Goal: Task Accomplishment & Management: Complete application form

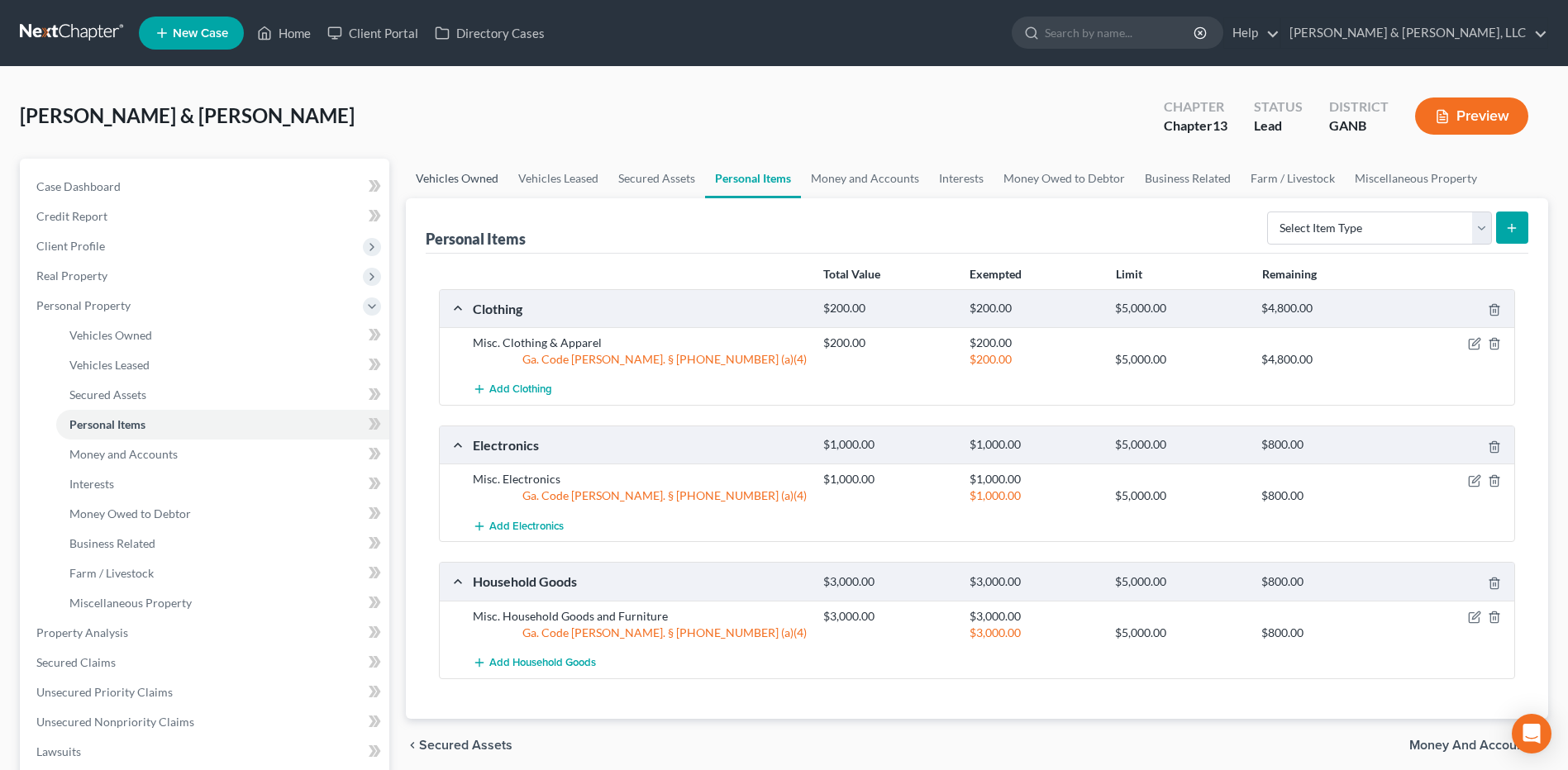
click at [464, 185] on link "Vehicles Owned" at bounding box center [457, 178] width 102 height 40
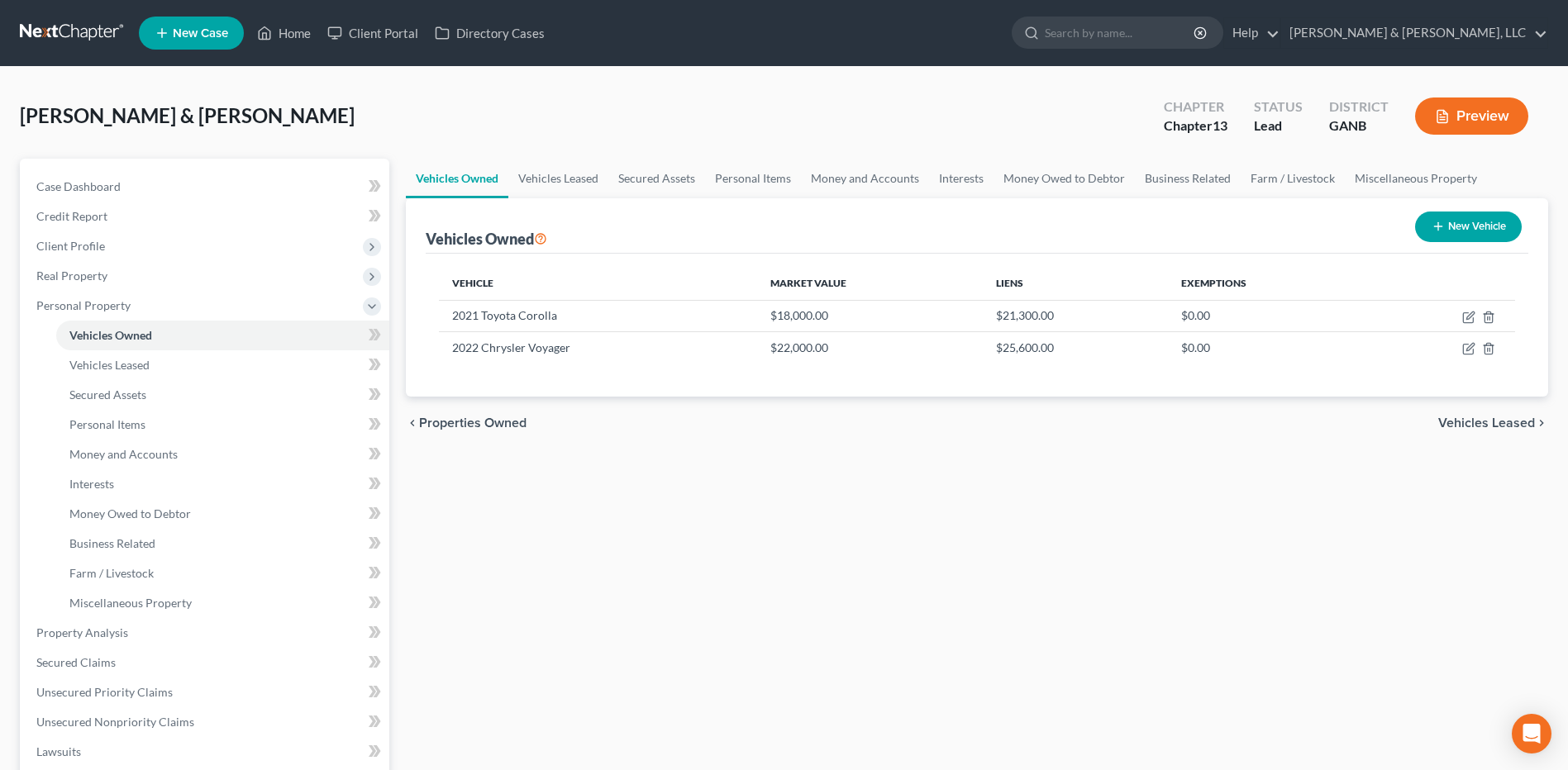
click at [1458, 228] on button "New Vehicle" at bounding box center [1467, 226] width 107 height 31
select select "0"
select select "2"
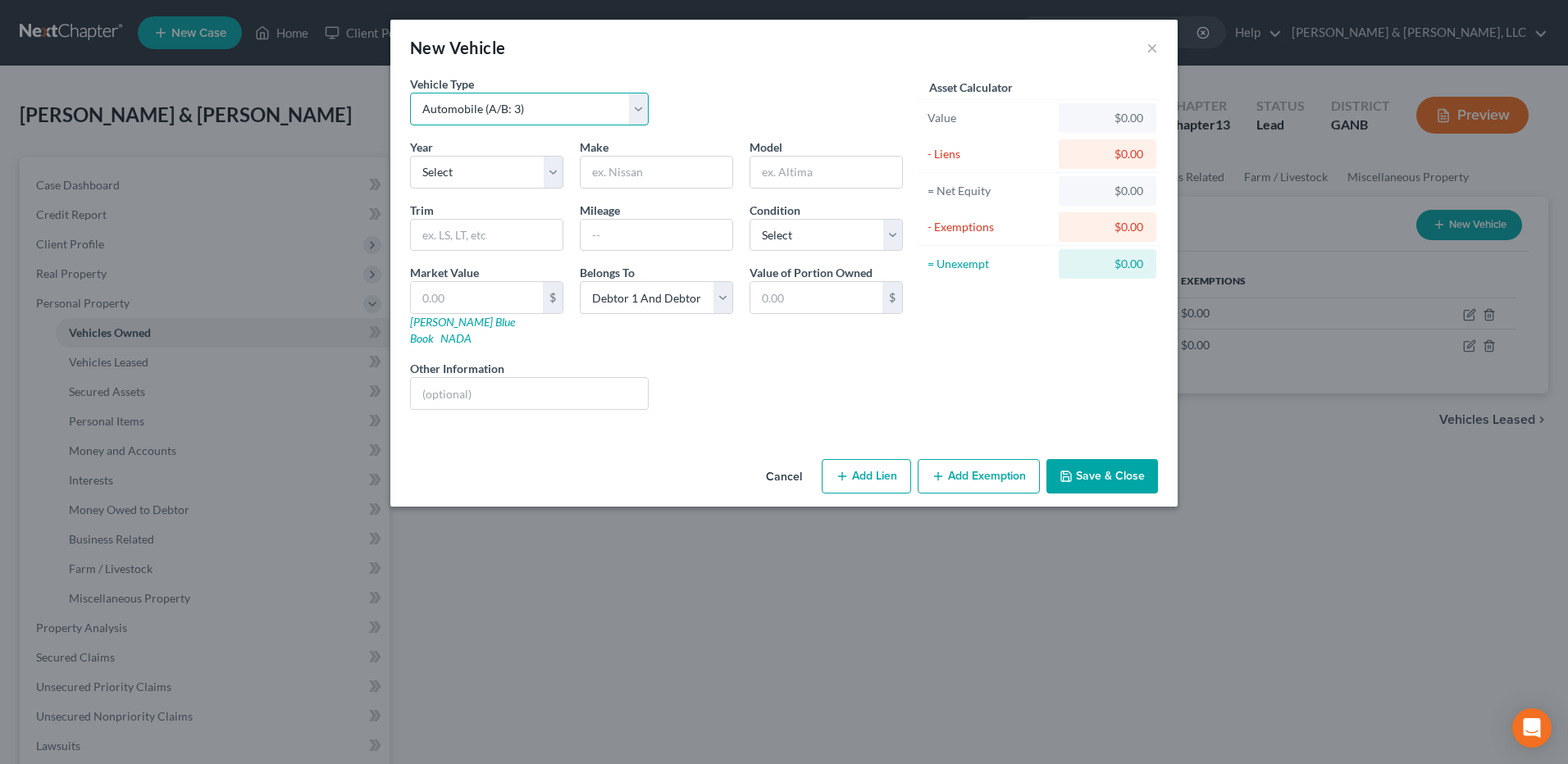
click at [586, 99] on select "Select Automobile (A/B: 3) Truck (A/B: 3) Trailer (A/B: 4) Watercraft (A/B: 4) …" at bounding box center [529, 109] width 238 height 32
select select "2"
click at [410, 93] on select "Select Automobile (A/B: 3) Truck (A/B: 3) Trailer (A/B: 4) Watercraft (A/B: 4) …" at bounding box center [529, 109] width 238 height 32
click at [517, 172] on select "Select 2026 2025 2024 2023 2022 2021 2020 2019 2018 2017 2016 2015 2014 2013 20…" at bounding box center [486, 172] width 153 height 32
select select "19"
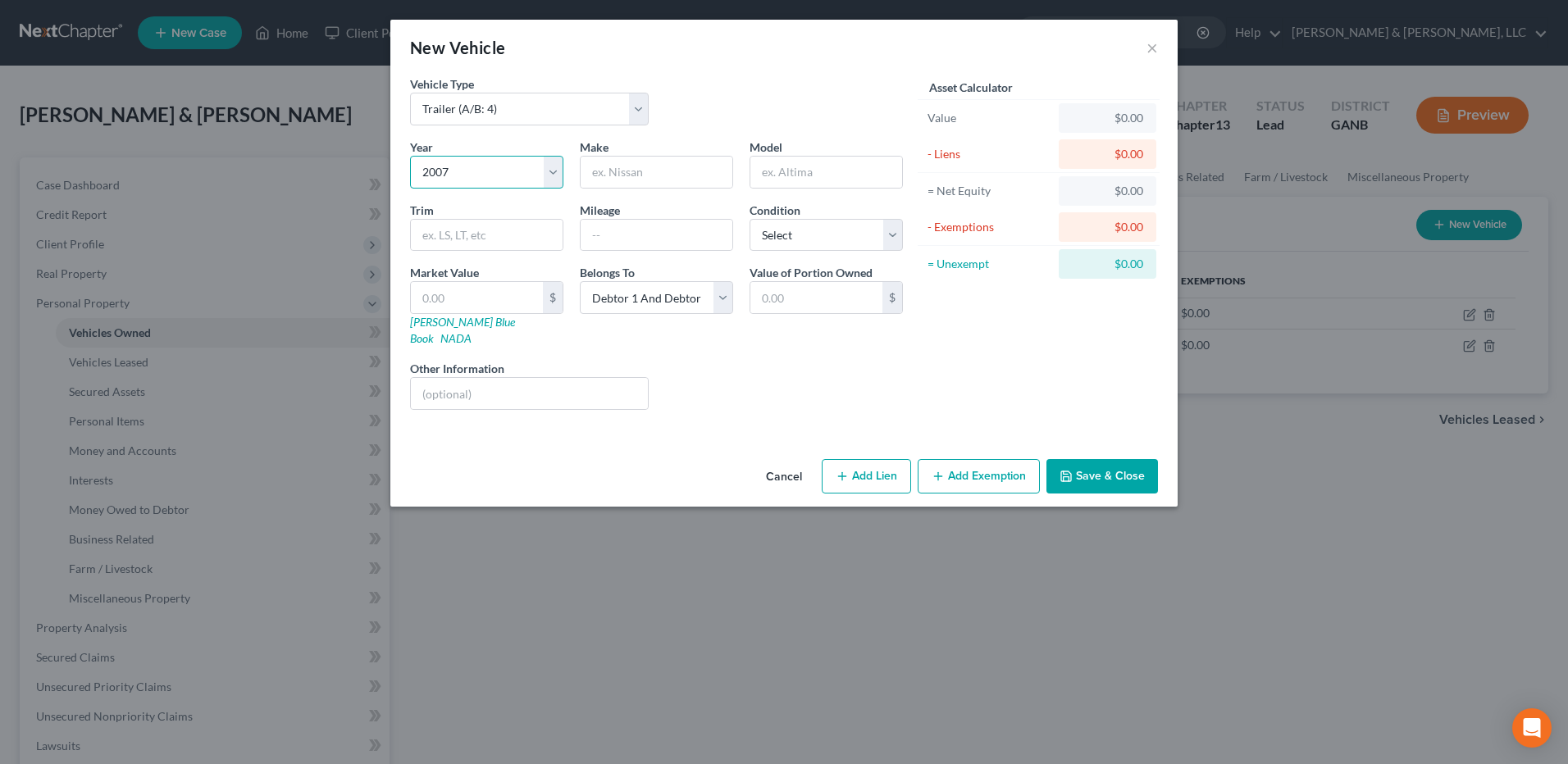
click at [410, 156] on select "Select 2026 2025 2024 2023 2022 2021 2020 2019 2018 2017 2016 2015 2014 2013 20…" at bounding box center [486, 172] width 153 height 32
click at [617, 174] on input "text" at bounding box center [656, 173] width 152 height 32
type input "Travelstar"
type input "Camper"
click at [510, 313] on input "text" at bounding box center [477, 298] width 132 height 32
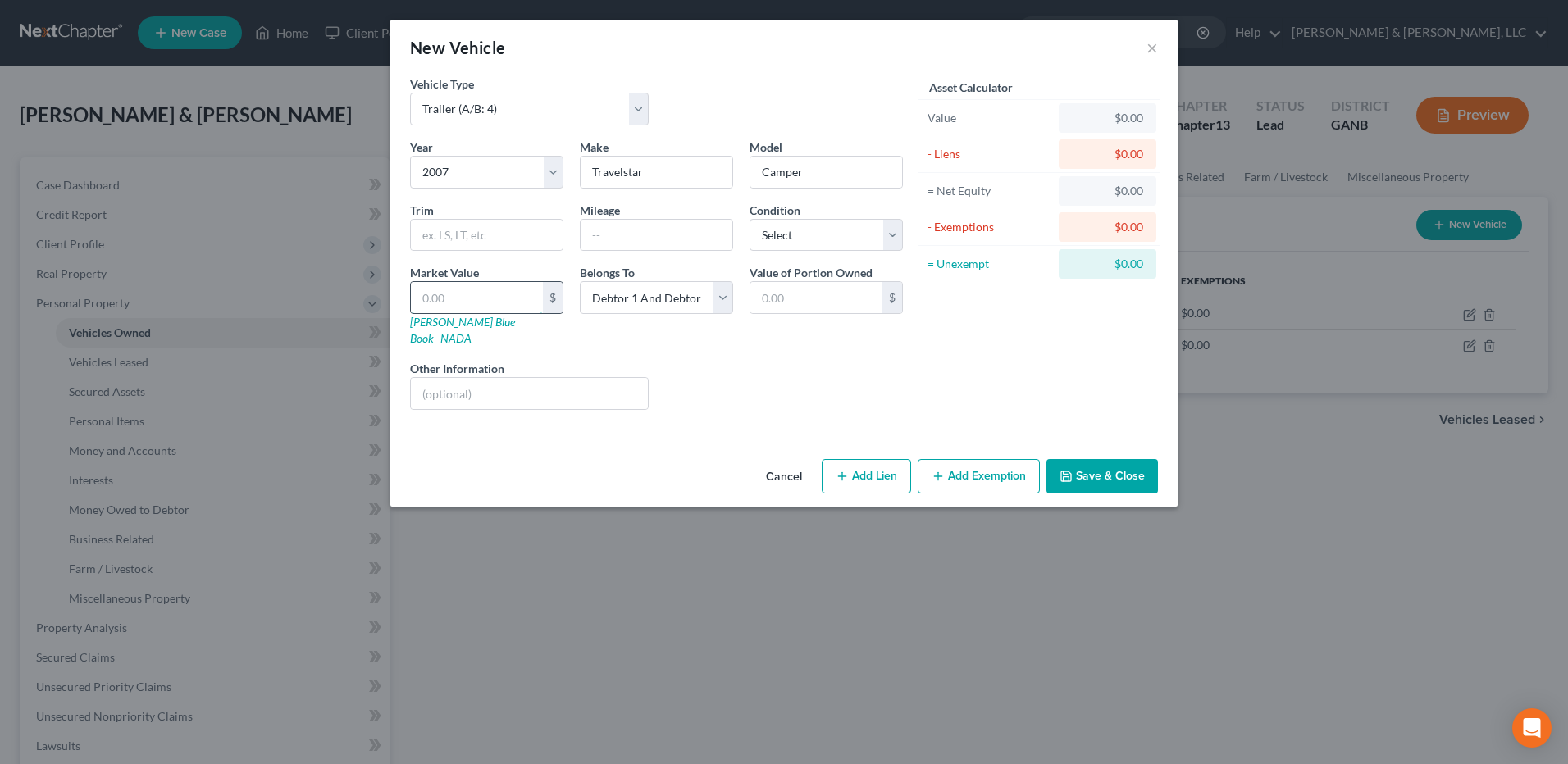
type input "1"
type input "1.00"
type input "10"
type input "10.00"
type input "100"
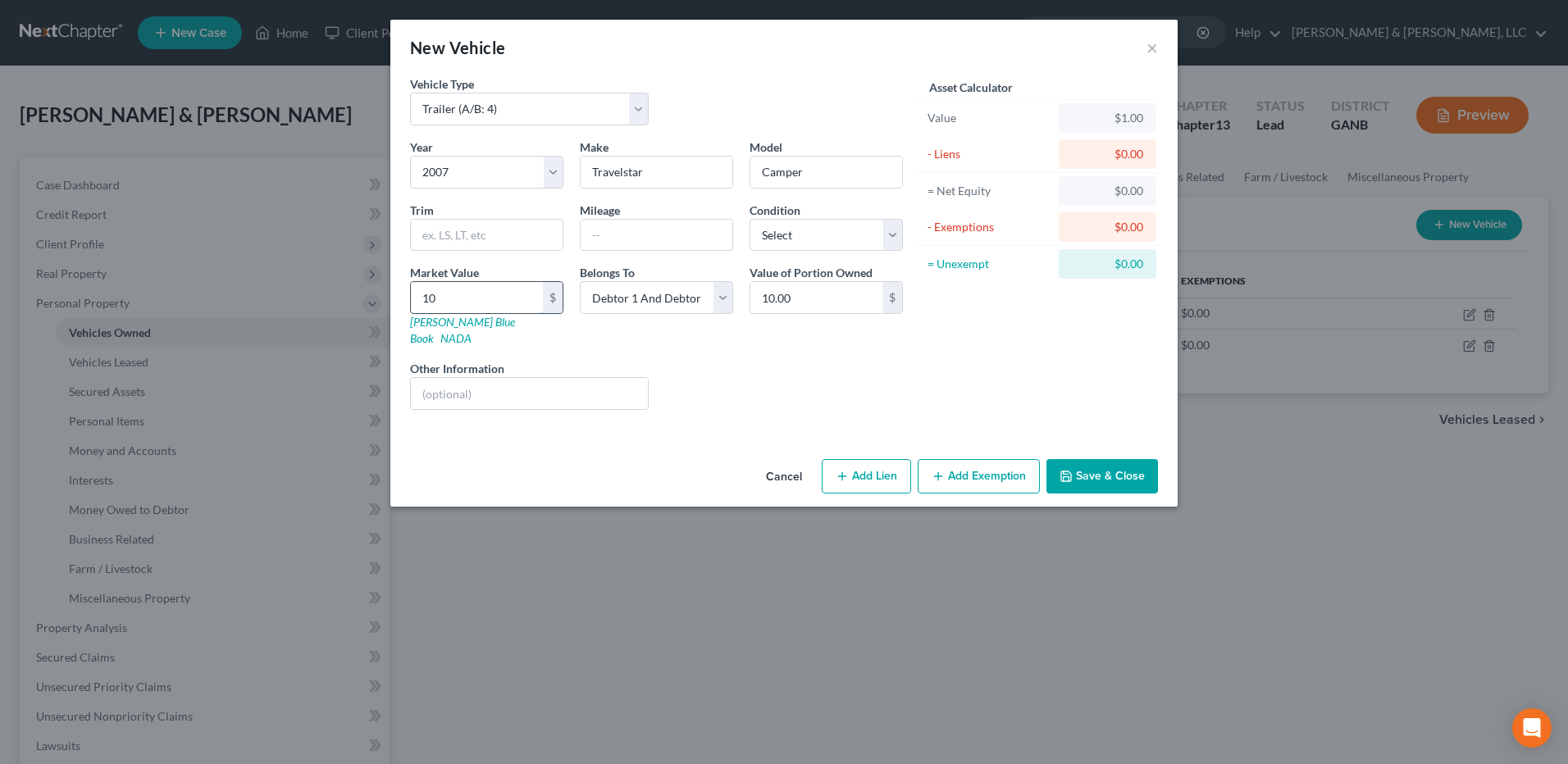
type input "100.00"
type input "1000"
type input "1,000.00"
type input "1,000"
click at [1003, 459] on button "Add Exemption" at bounding box center [978, 476] width 122 height 34
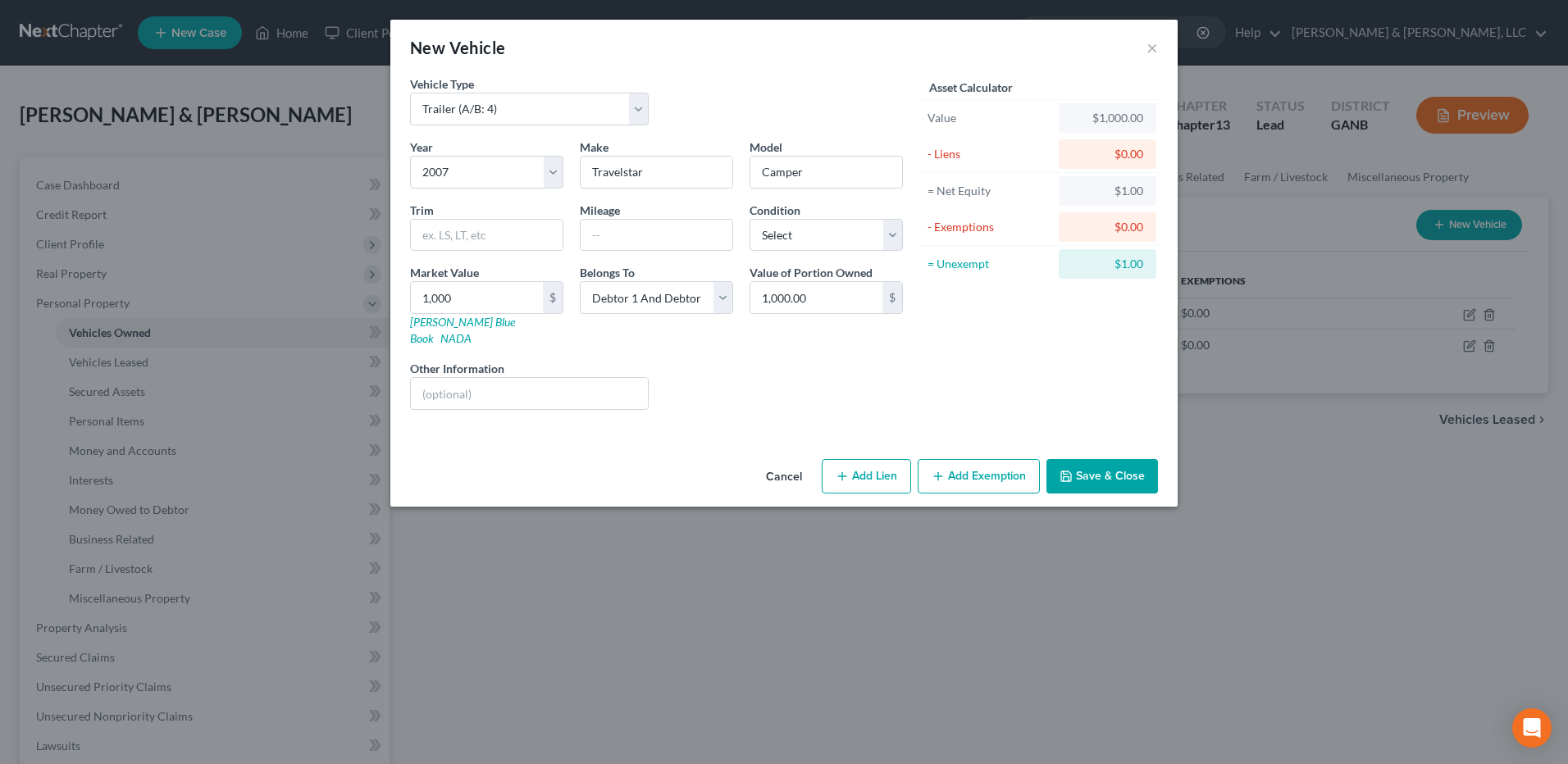
select select "2"
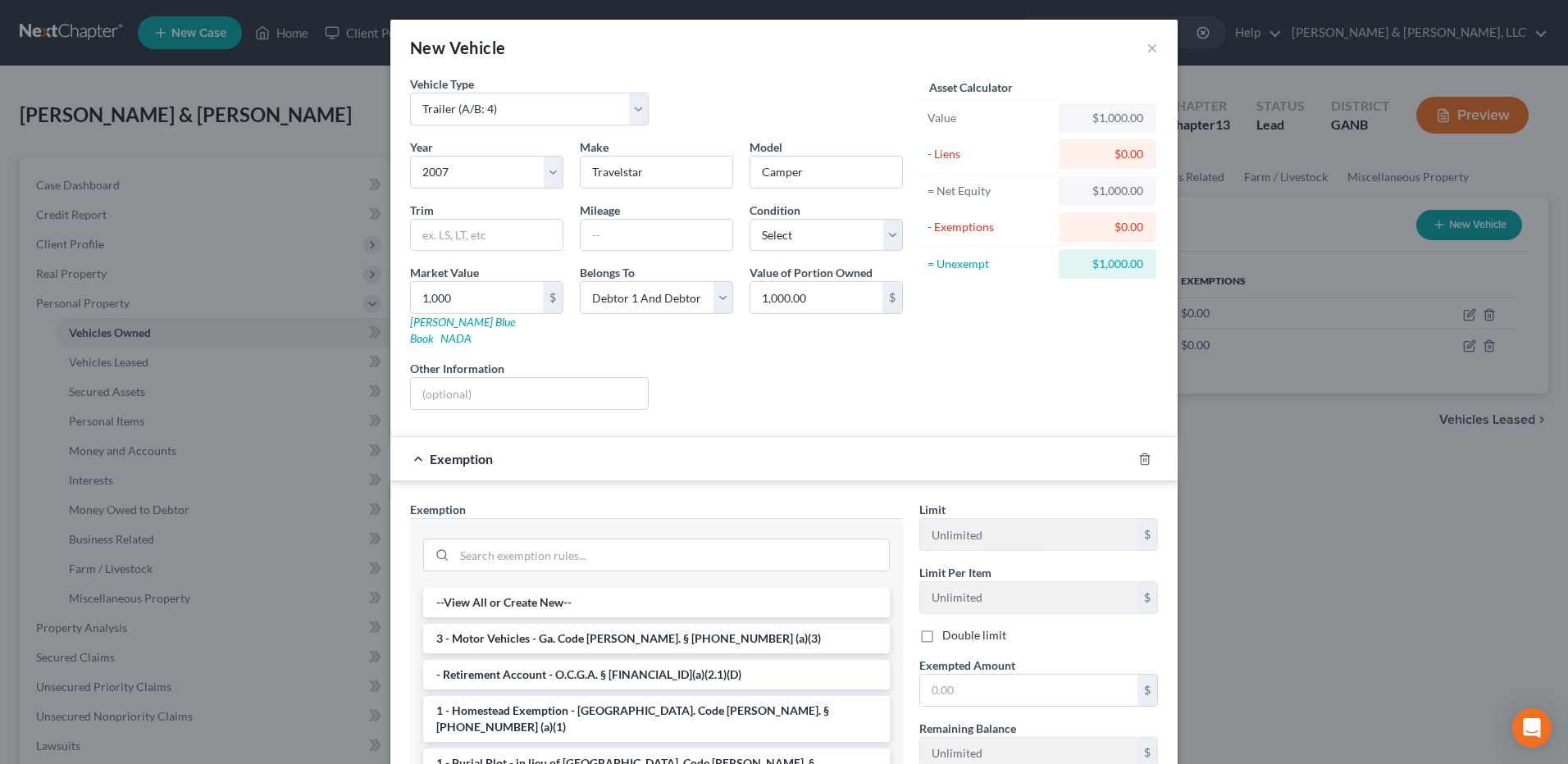
click at [550, 624] on li "3 - Motor Vehicles - Ga. Code [PERSON_NAME]. § [PHONE_NUMBER] (a)(3)" at bounding box center [656, 639] width 466 height 30
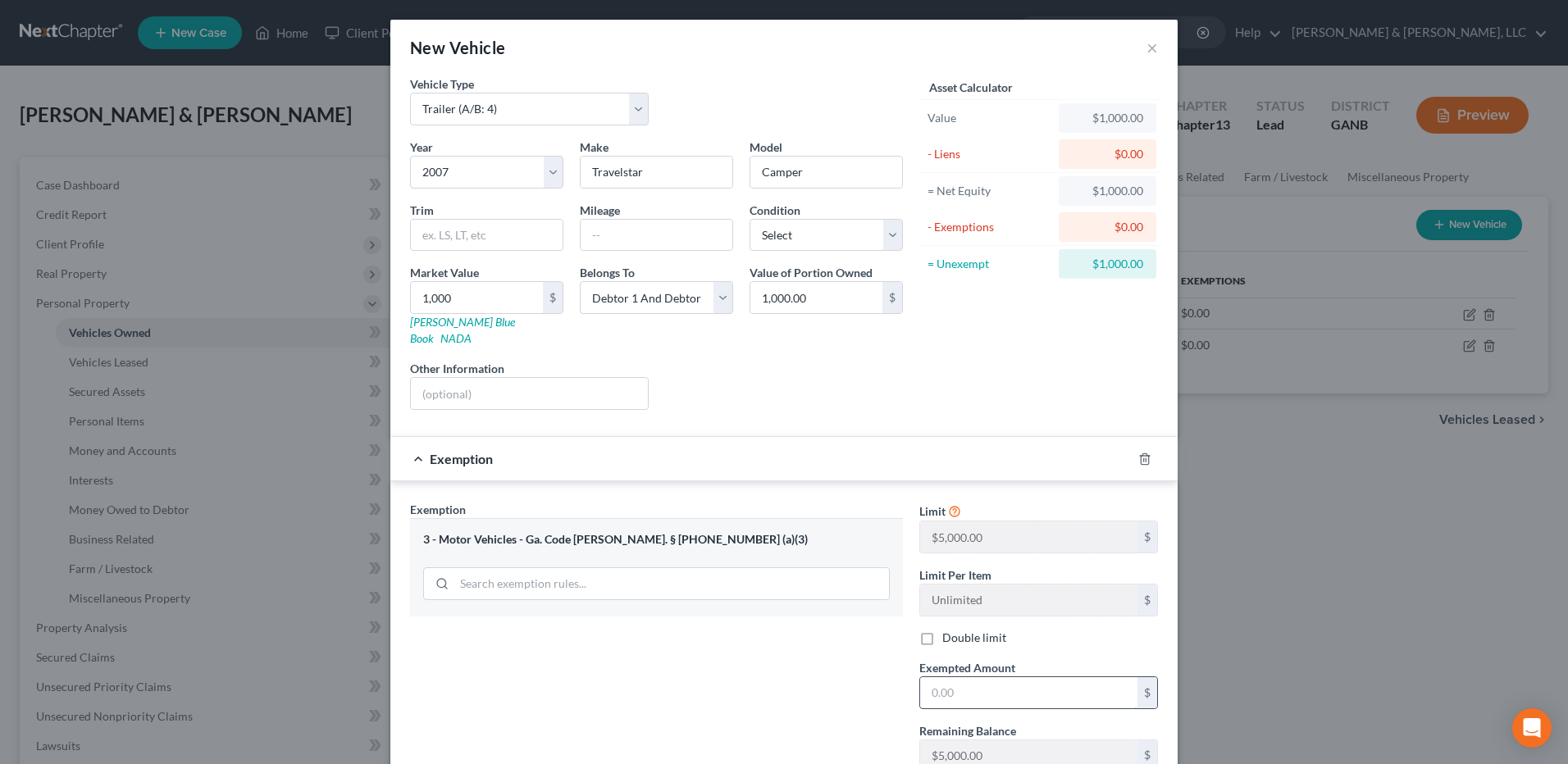
click at [1030, 680] on input "text" at bounding box center [1029, 693] width 217 height 32
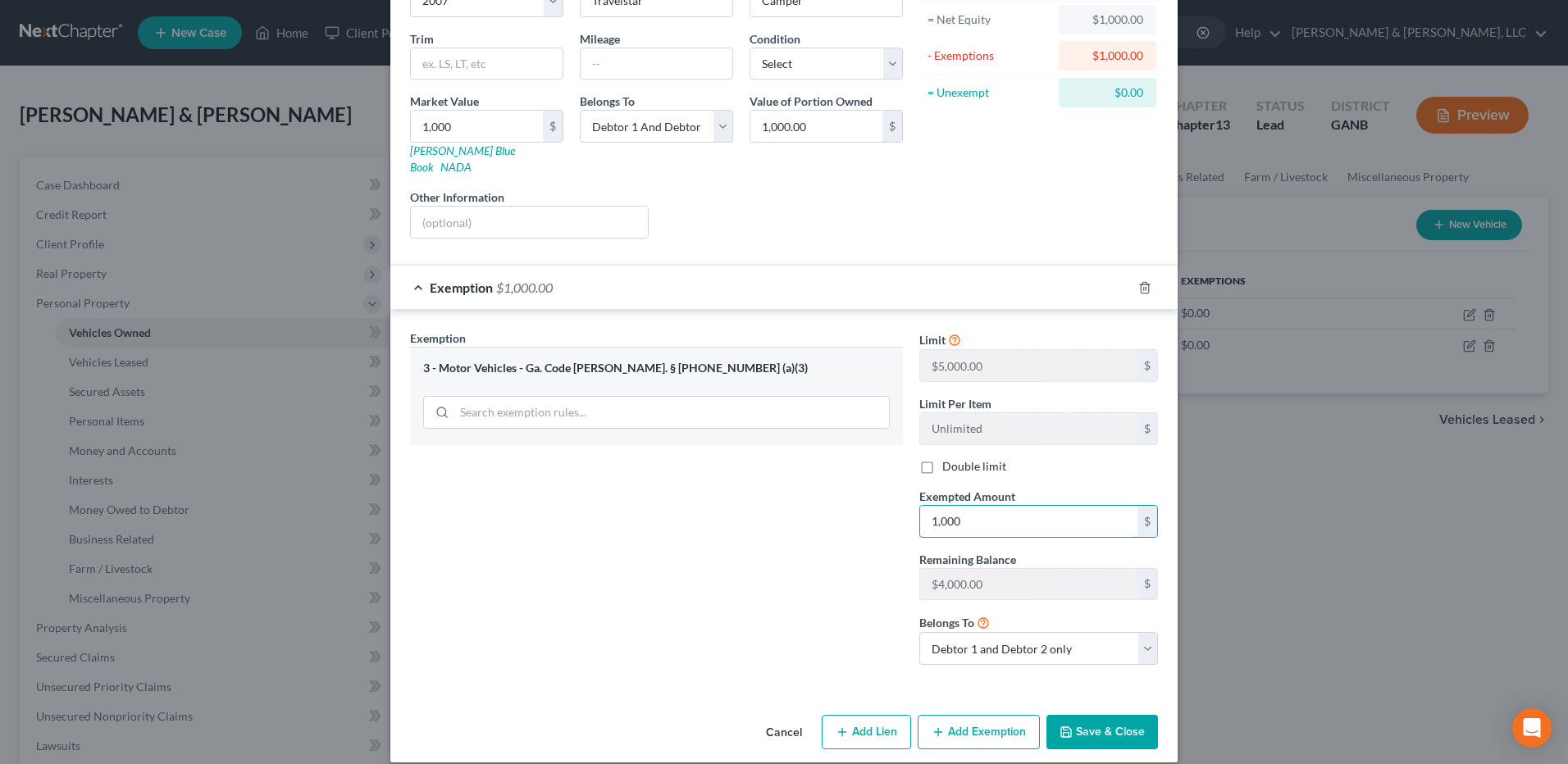
scroll to position [173, 0]
type input "1,000"
click at [1083, 718] on button "Save & Close" at bounding box center [1102, 730] width 111 height 34
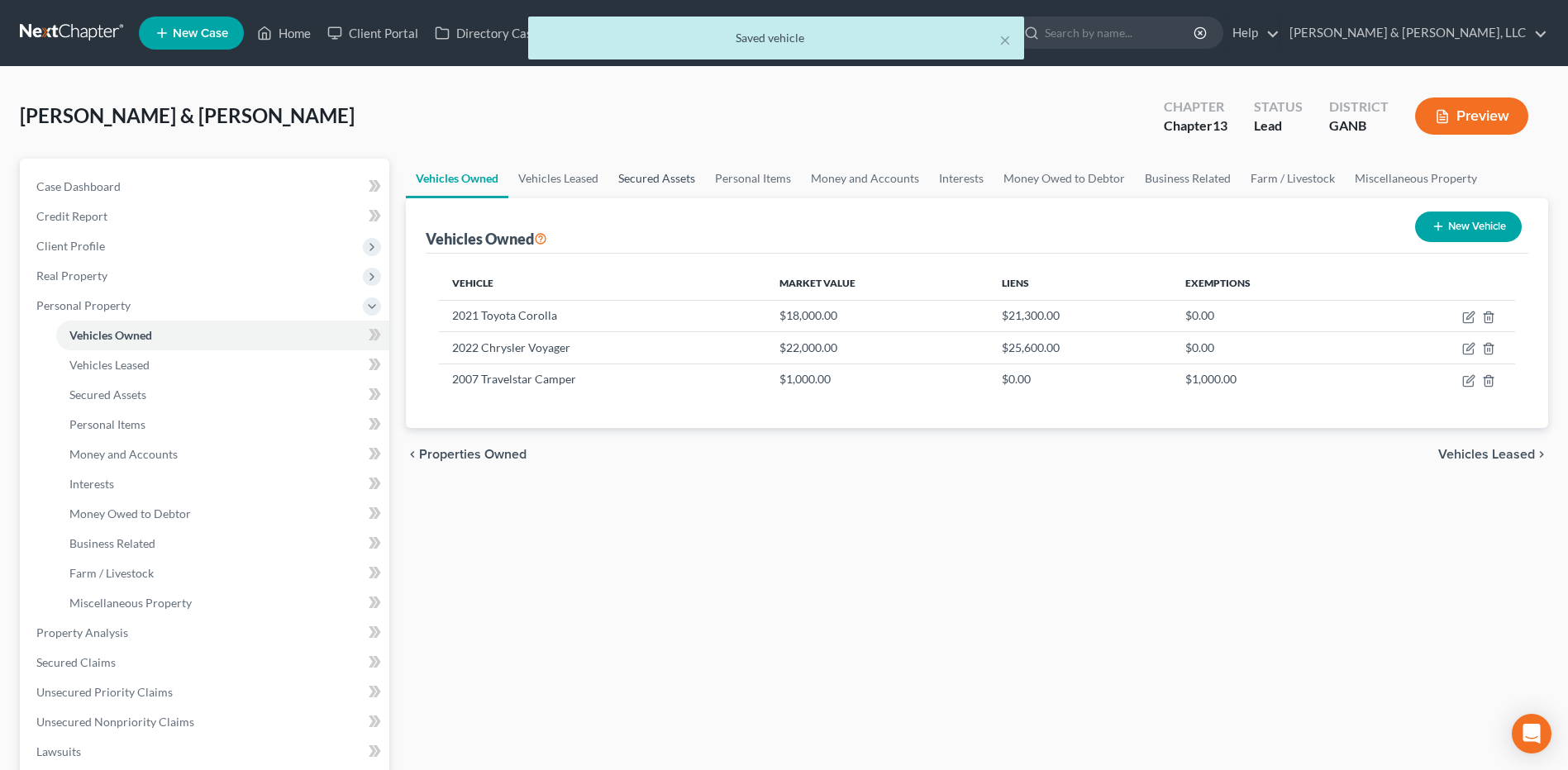
click at [644, 172] on link "Secured Assets" at bounding box center [655, 178] width 96 height 40
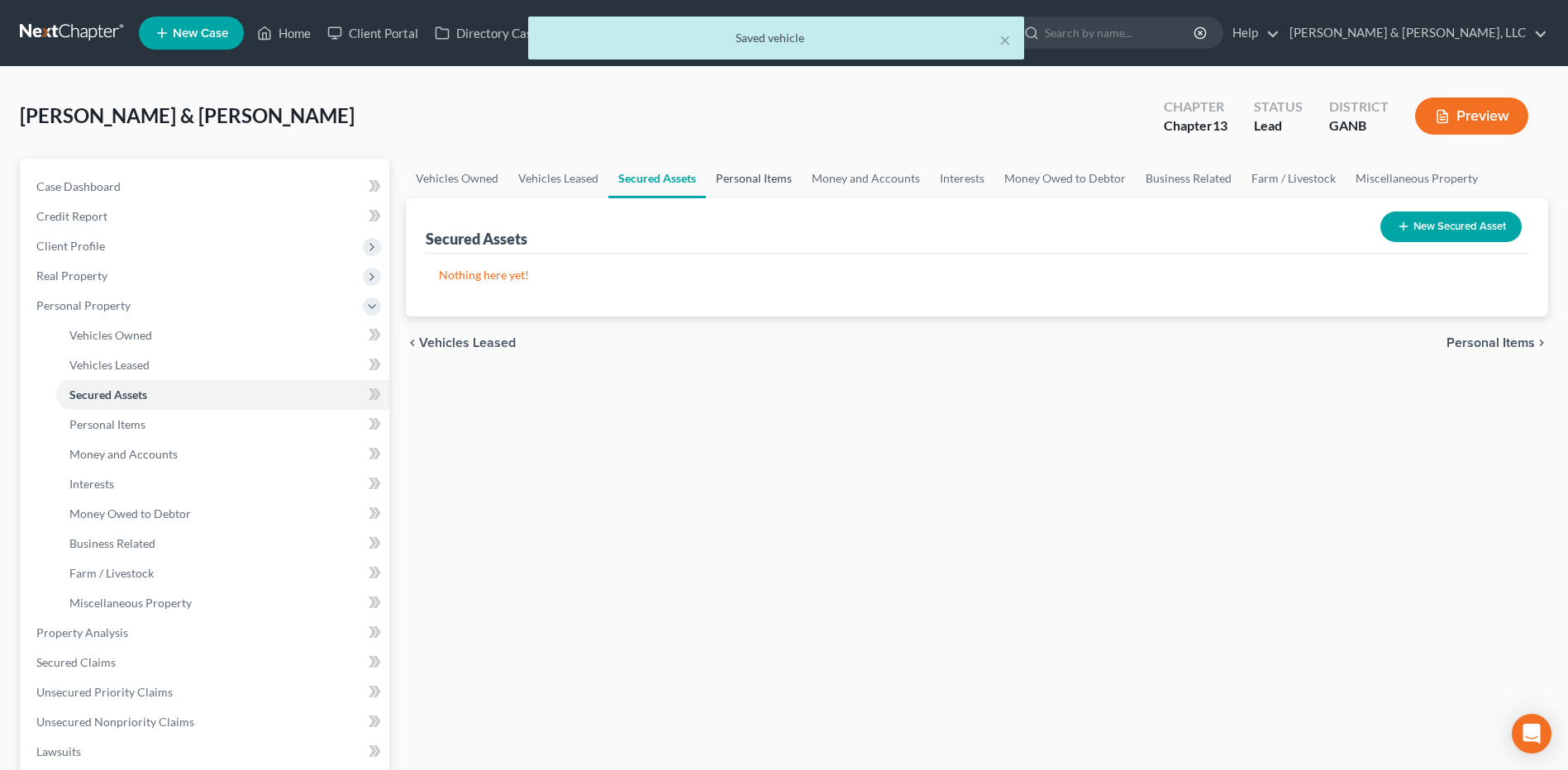
click at [731, 174] on link "Personal Items" at bounding box center [754, 178] width 96 height 40
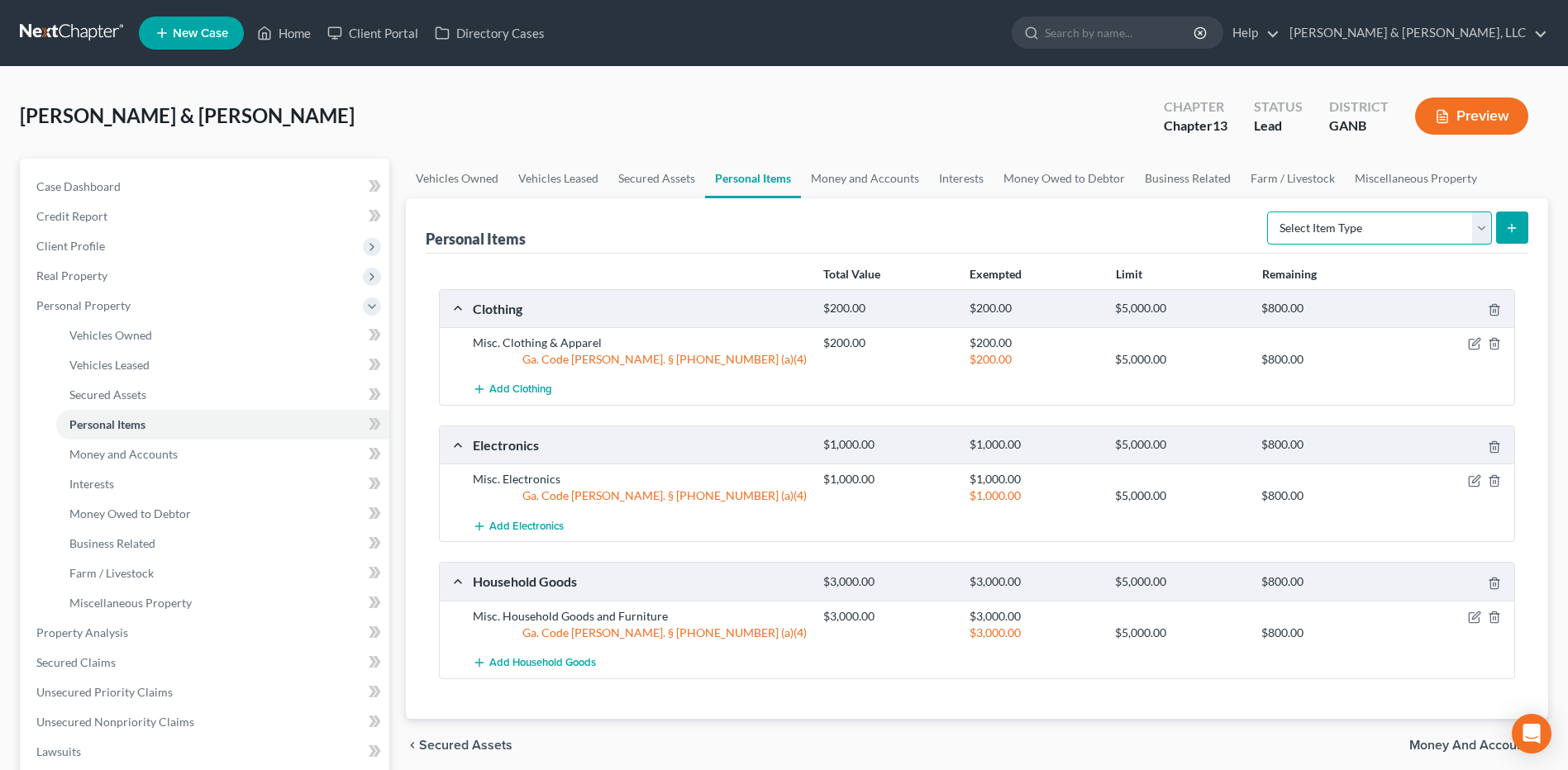
click at [1375, 229] on select "Select Item Type Clothing (A/B: 11) Collectibles Of Value (A/B: 8) Electronics …" at bounding box center [1379, 227] width 224 height 33
select select "jewelry"
click at [1269, 211] on select "Select Item Type Clothing (A/B: 11) Collectibles Of Value (A/B: 8) Electronics …" at bounding box center [1379, 227] width 224 height 33
click at [1506, 228] on icon "submit" at bounding box center [1511, 228] width 13 height 13
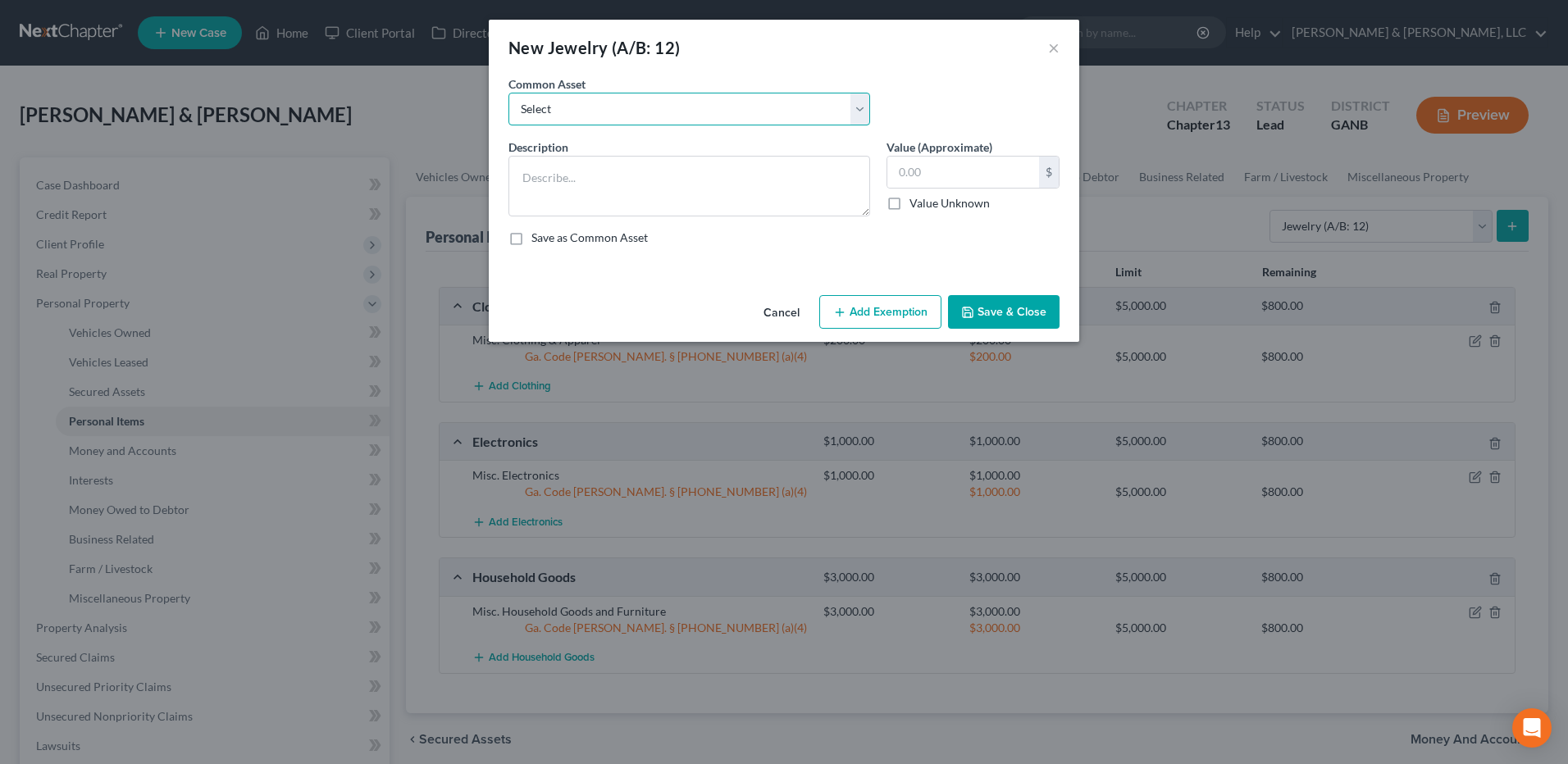
click at [742, 110] on select "Select Misc Jewelry" at bounding box center [689, 109] width 362 height 32
select select "0"
click at [508, 93] on select "Select Misc Jewelry" at bounding box center [689, 109] width 362 height 32
type textarea "Misc Jewelry"
type input "800"
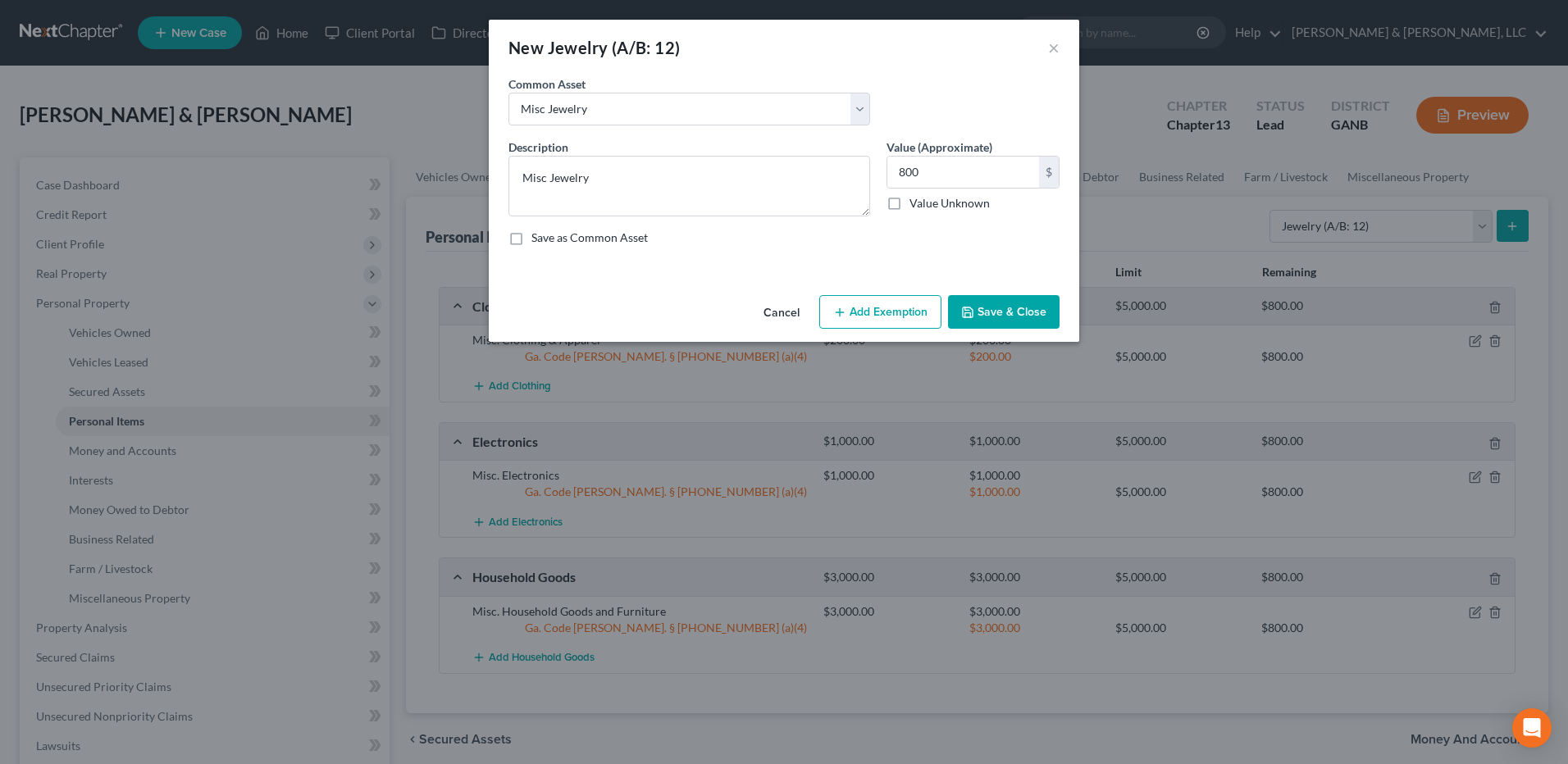
click at [916, 307] on button "Add Exemption" at bounding box center [879, 312] width 122 height 34
select select "2"
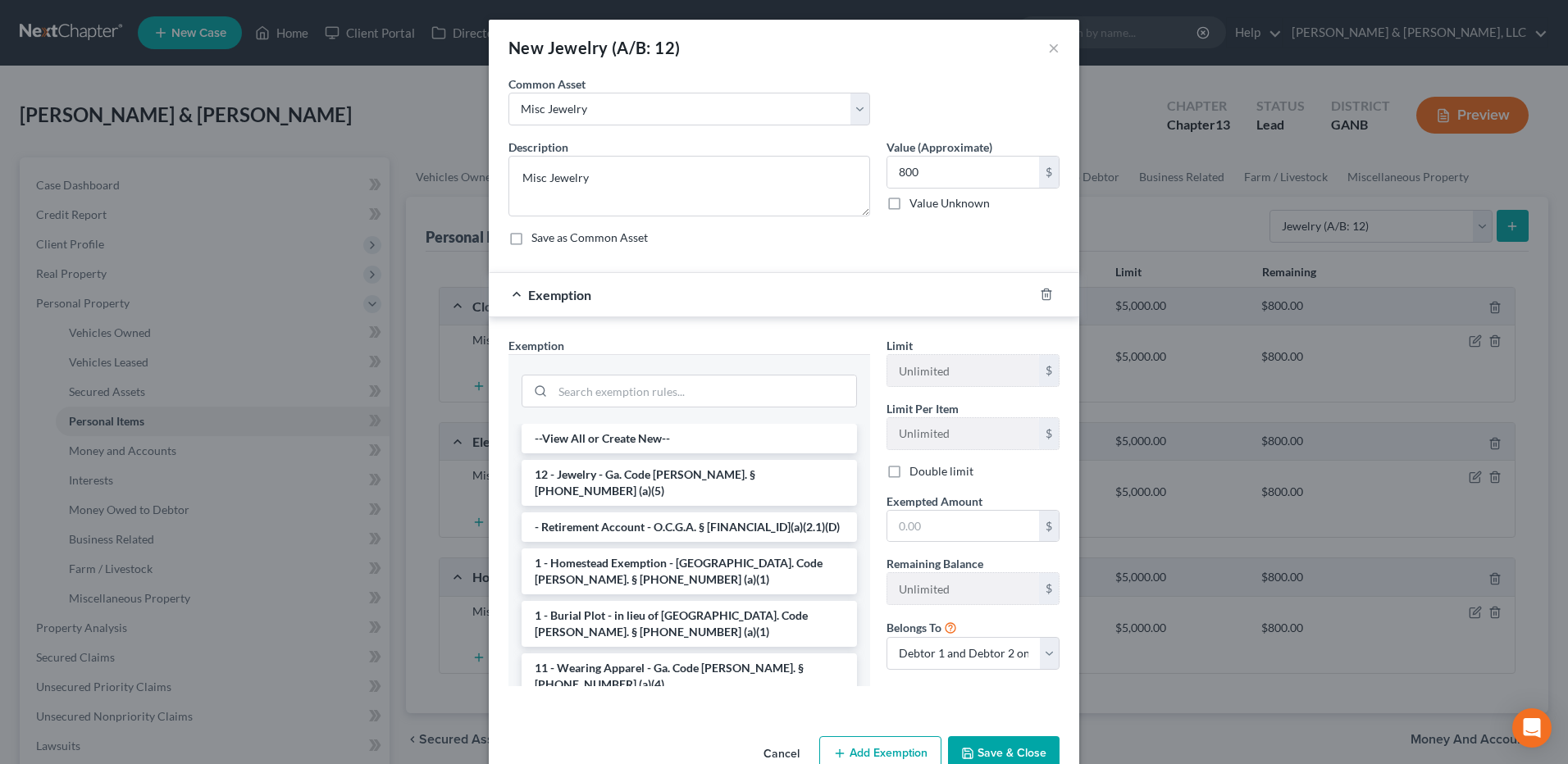
drag, startPoint x: 628, startPoint y: 485, endPoint x: 663, endPoint y: 498, distance: 37.3
click at [628, 485] on li "12 - Jewelry - Ga. Code [PERSON_NAME]. § [PHONE_NUMBER] (a)(5)" at bounding box center [689, 483] width 336 height 46
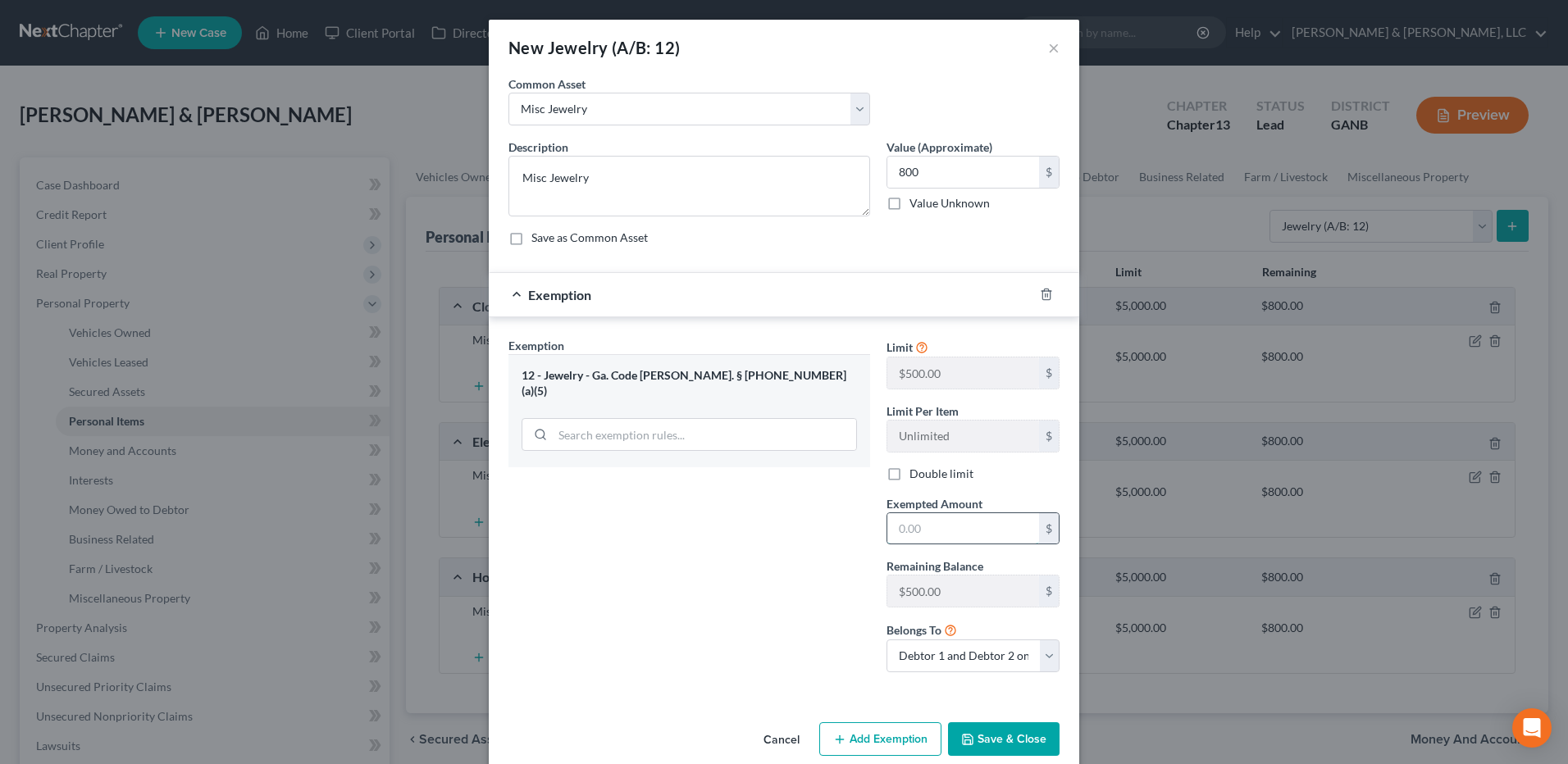
click at [961, 525] on input "text" at bounding box center [962, 529] width 152 height 32
type input "800"
click at [988, 739] on button "Save & Close" at bounding box center [1003, 739] width 111 height 34
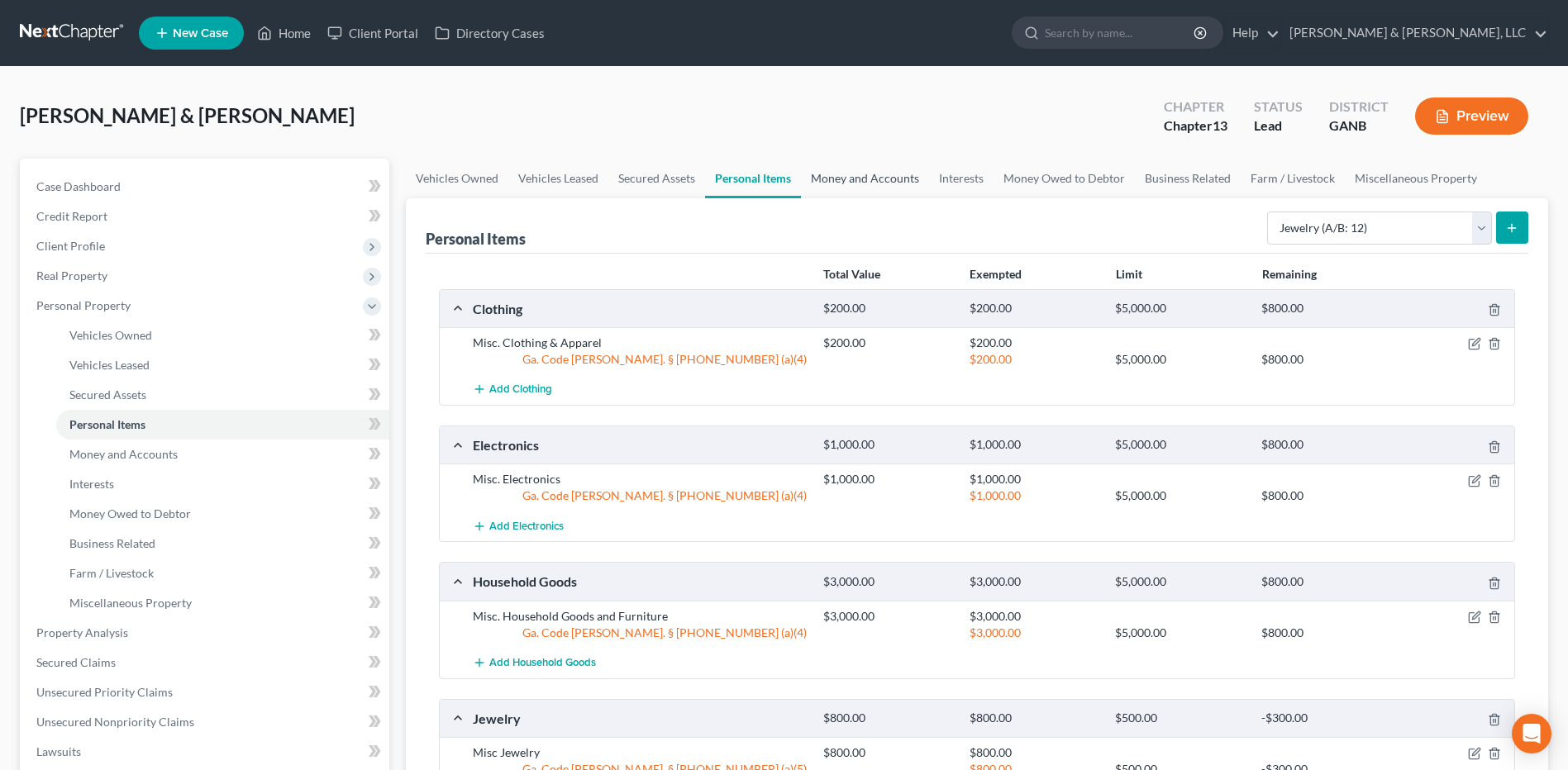
click at [876, 176] on link "Money and Accounts" at bounding box center [864, 178] width 128 height 40
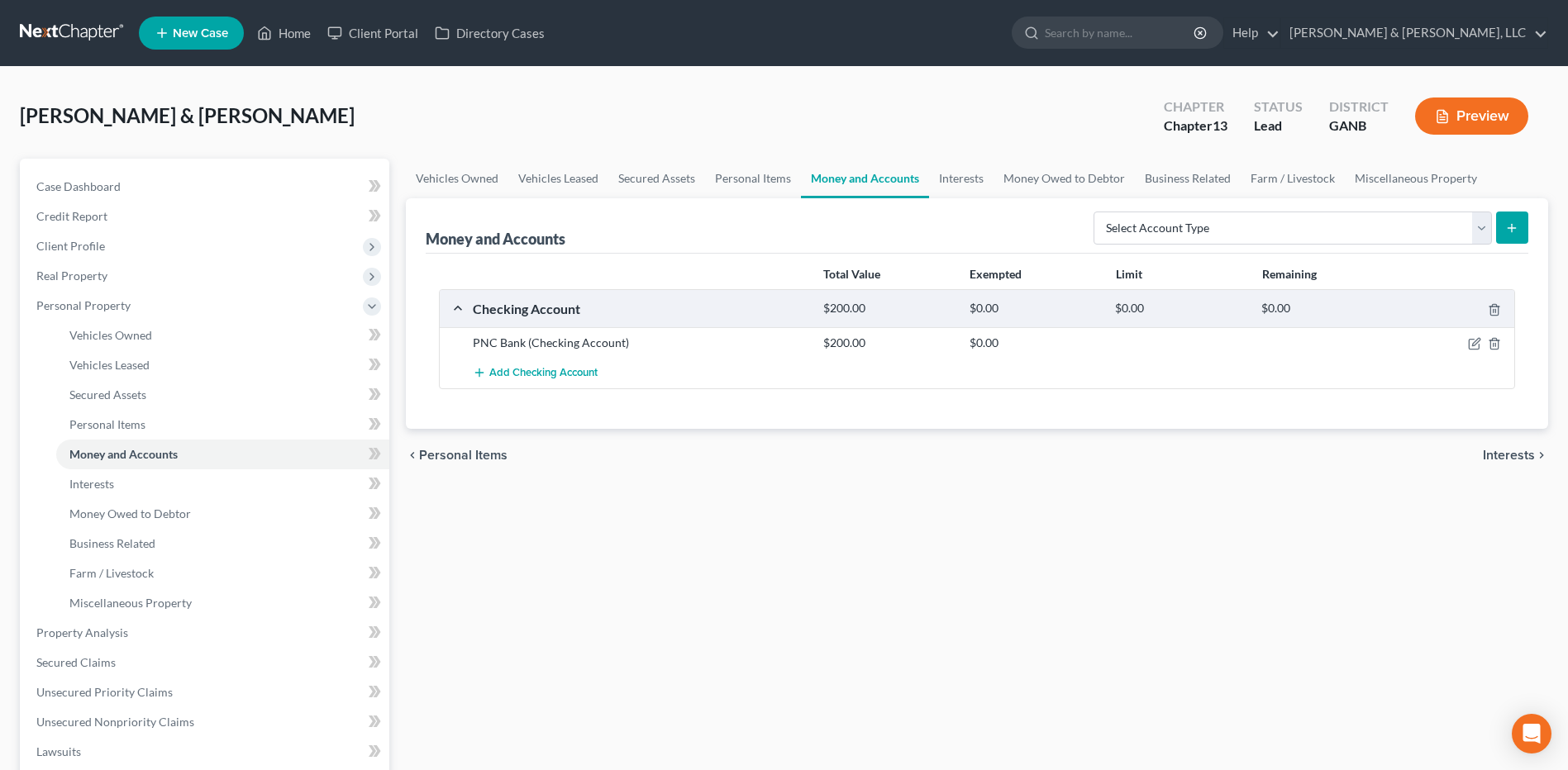
click at [1465, 352] on div "PNC Bank (Checking Account) $200.00 $0.00" at bounding box center [977, 342] width 1074 height 31
click at [1469, 345] on icon "button" at bounding box center [1473, 343] width 13 height 13
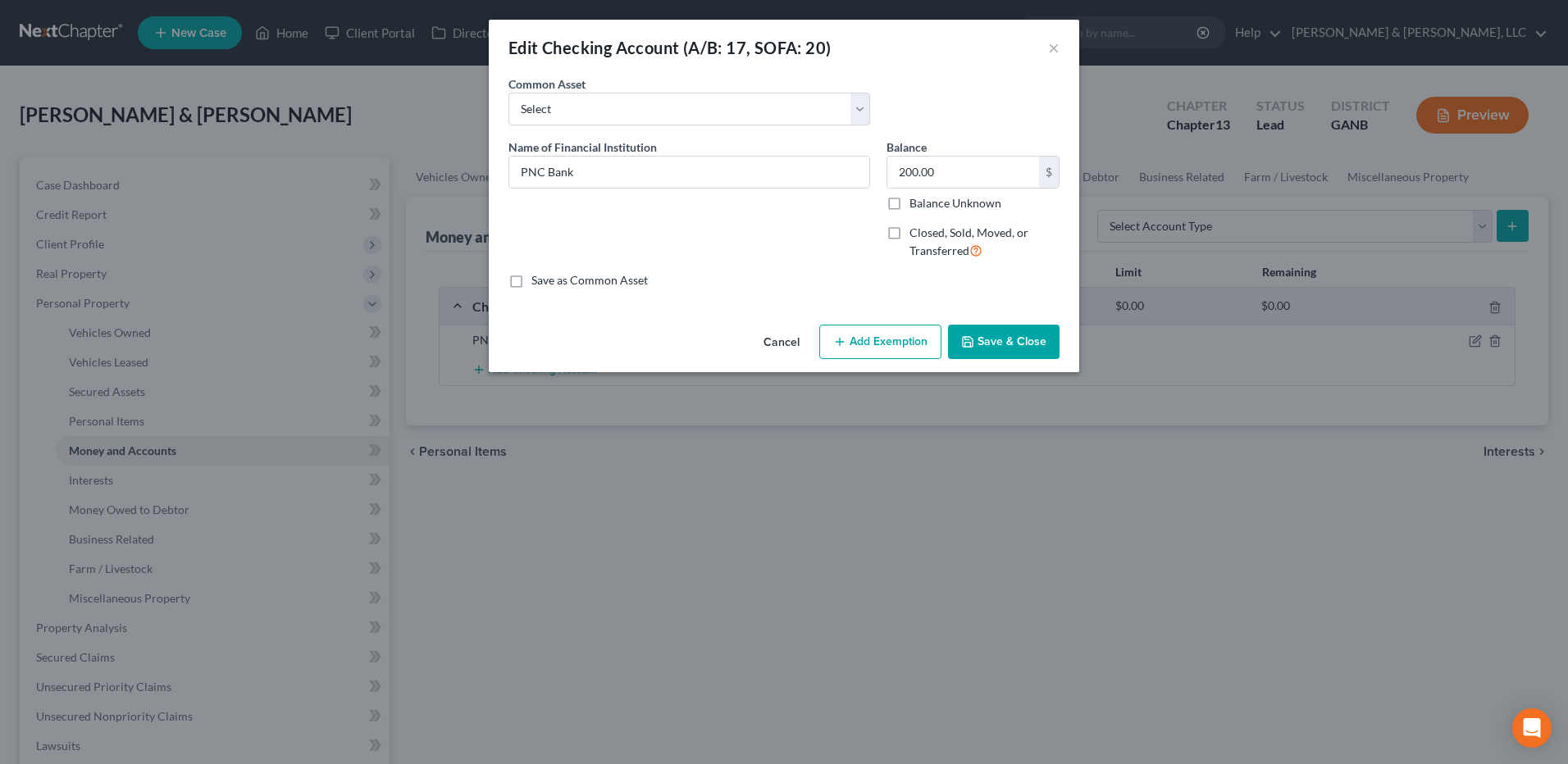
click at [901, 336] on button "Add Exemption" at bounding box center [879, 341] width 122 height 34
select select "2"
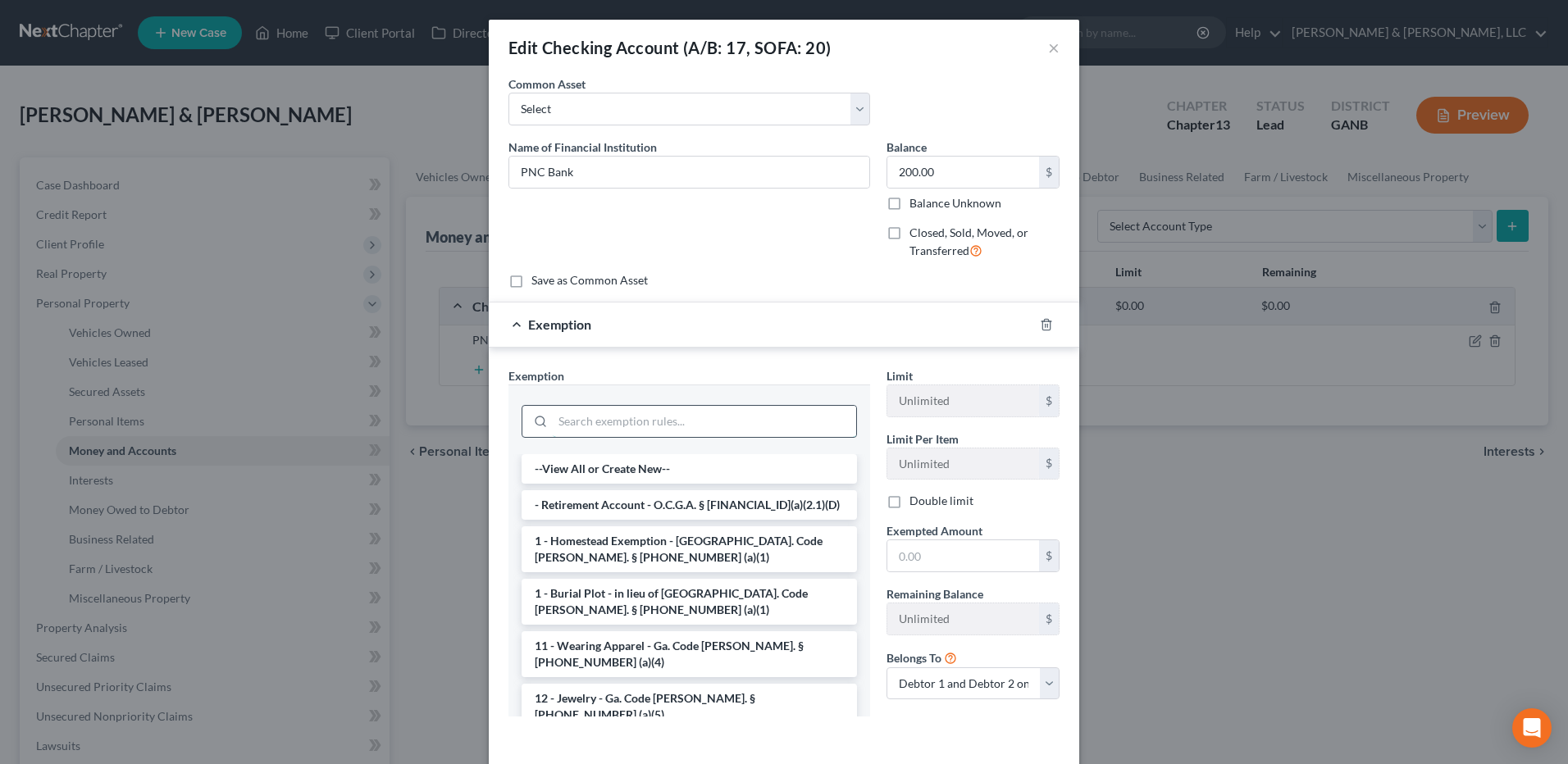
click at [610, 428] on input "search" at bounding box center [704, 421] width 303 height 32
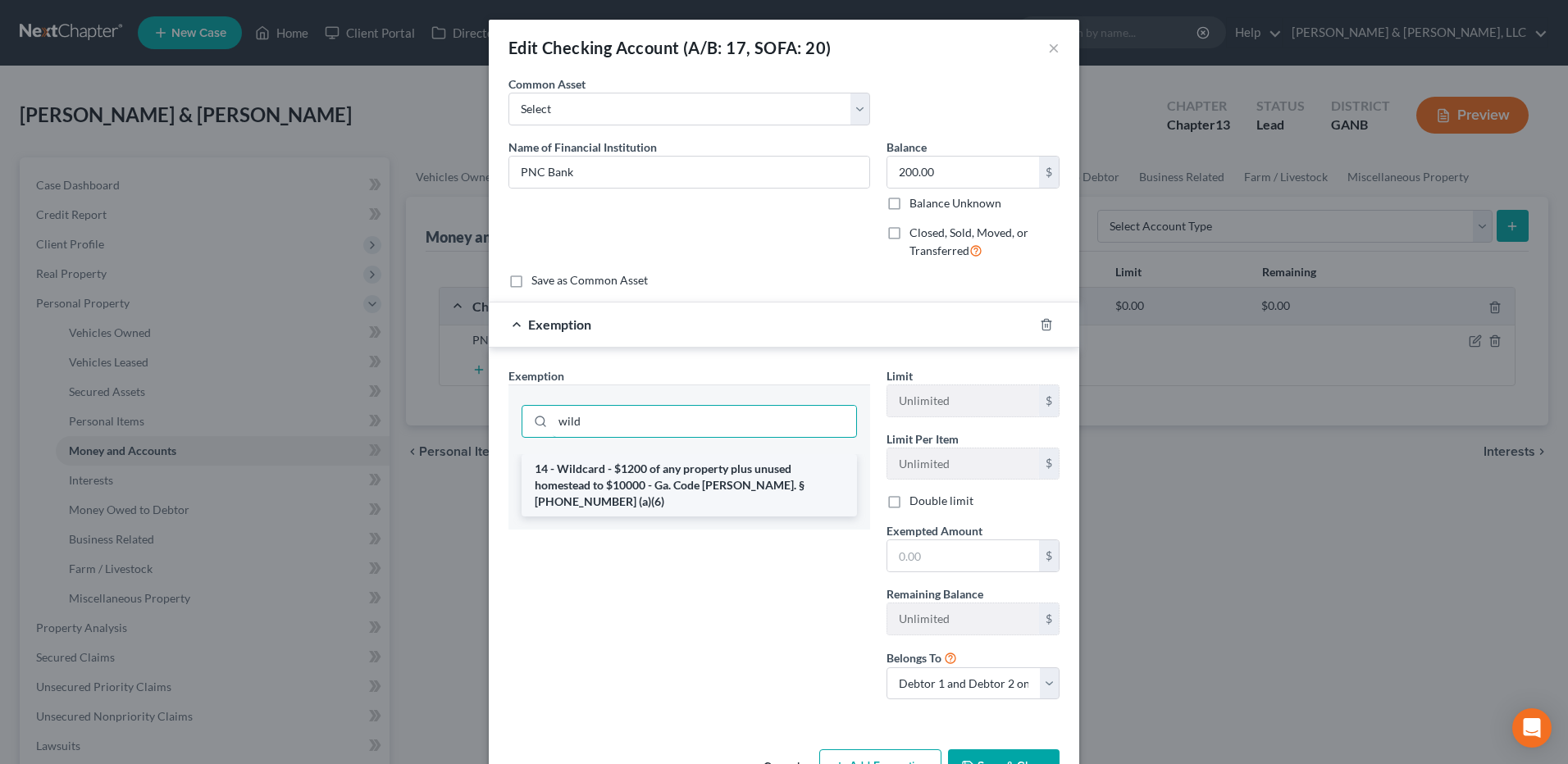
type input "wild"
click at [629, 465] on li "14 - Wildcard - $1200 of any property plus unused homestead to $10000 - Ga. Cod…" at bounding box center [689, 485] width 336 height 62
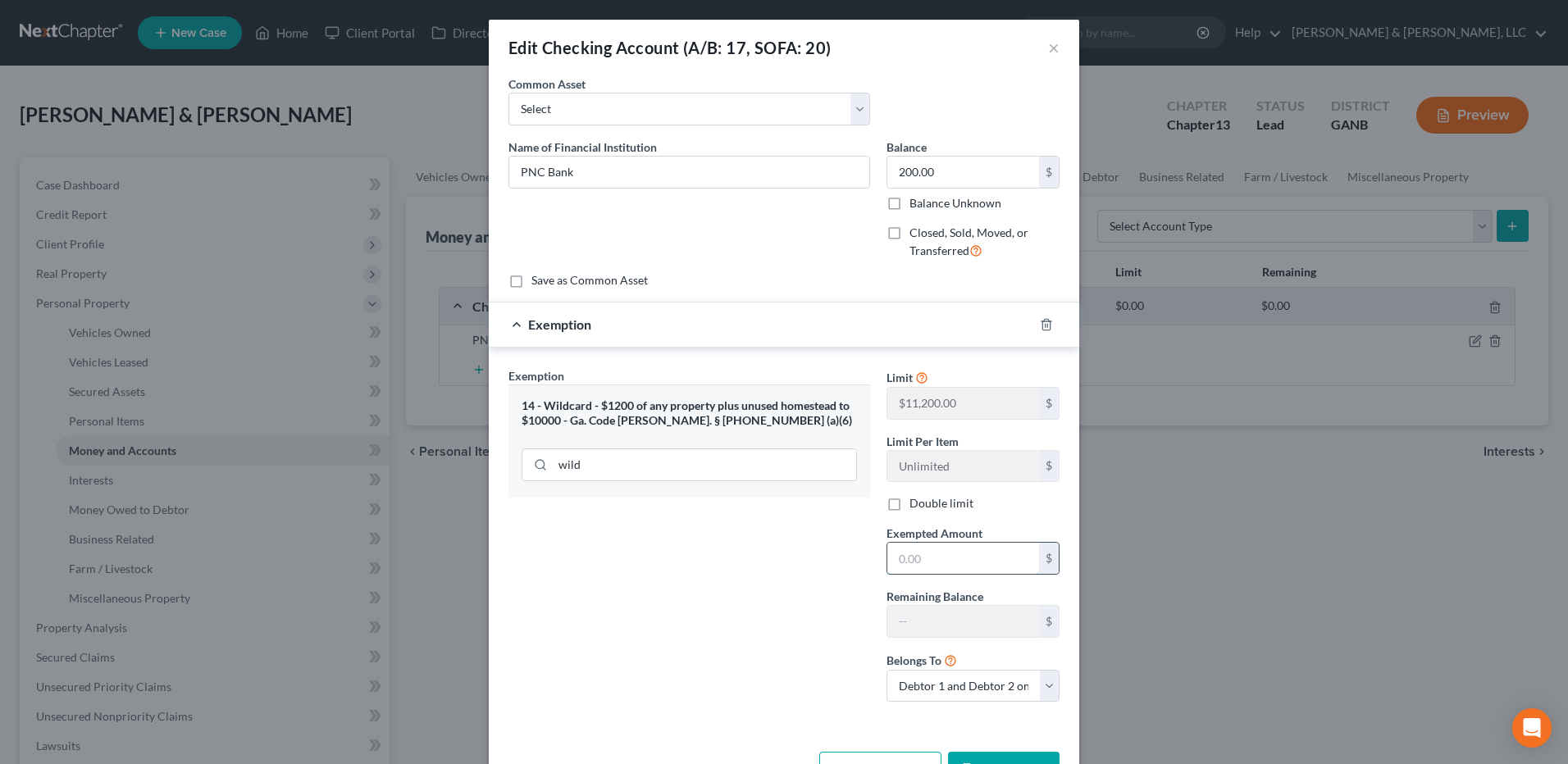
click at [986, 562] on input "text" at bounding box center [962, 558] width 152 height 32
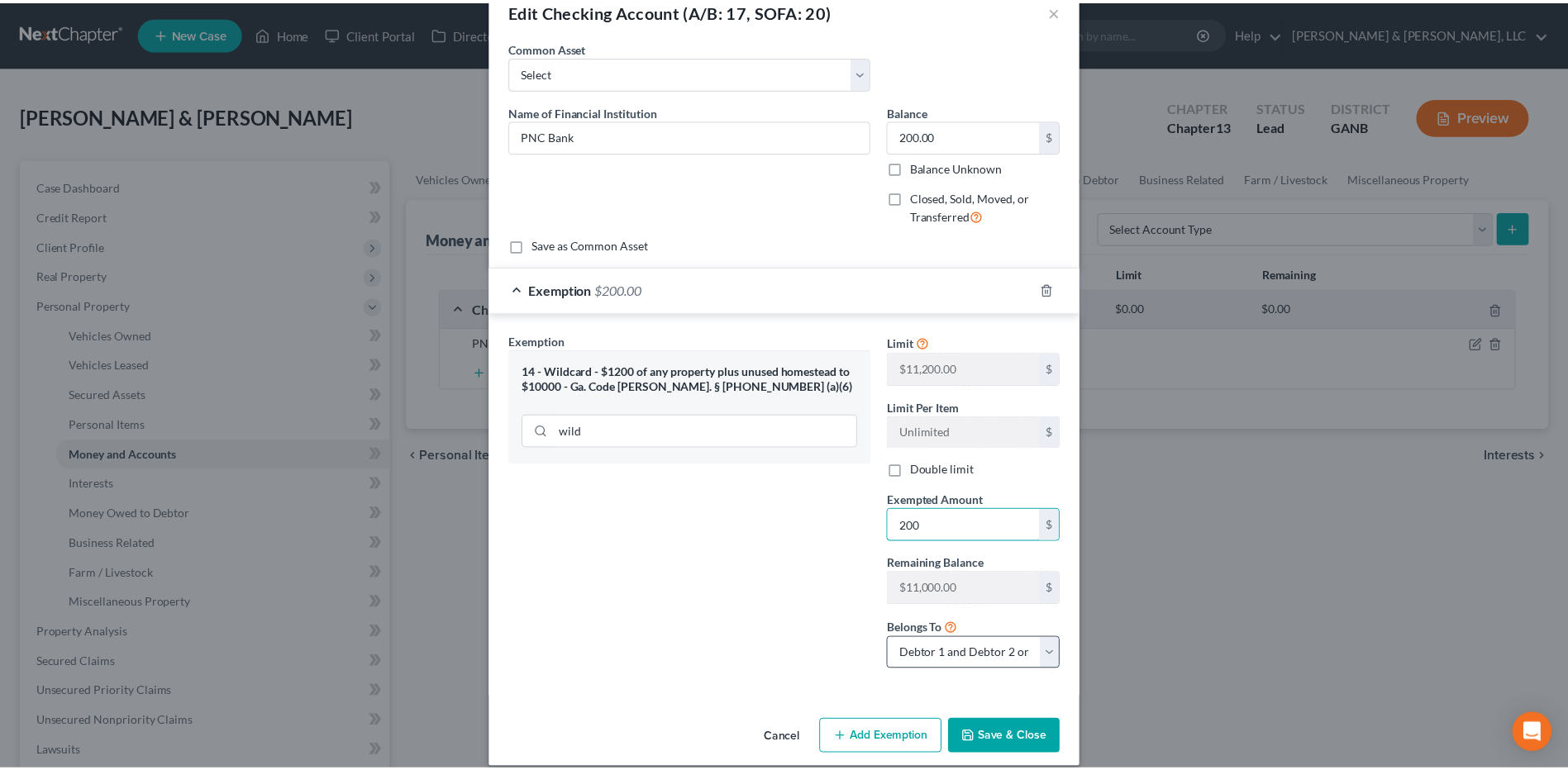
scroll to position [56, 0]
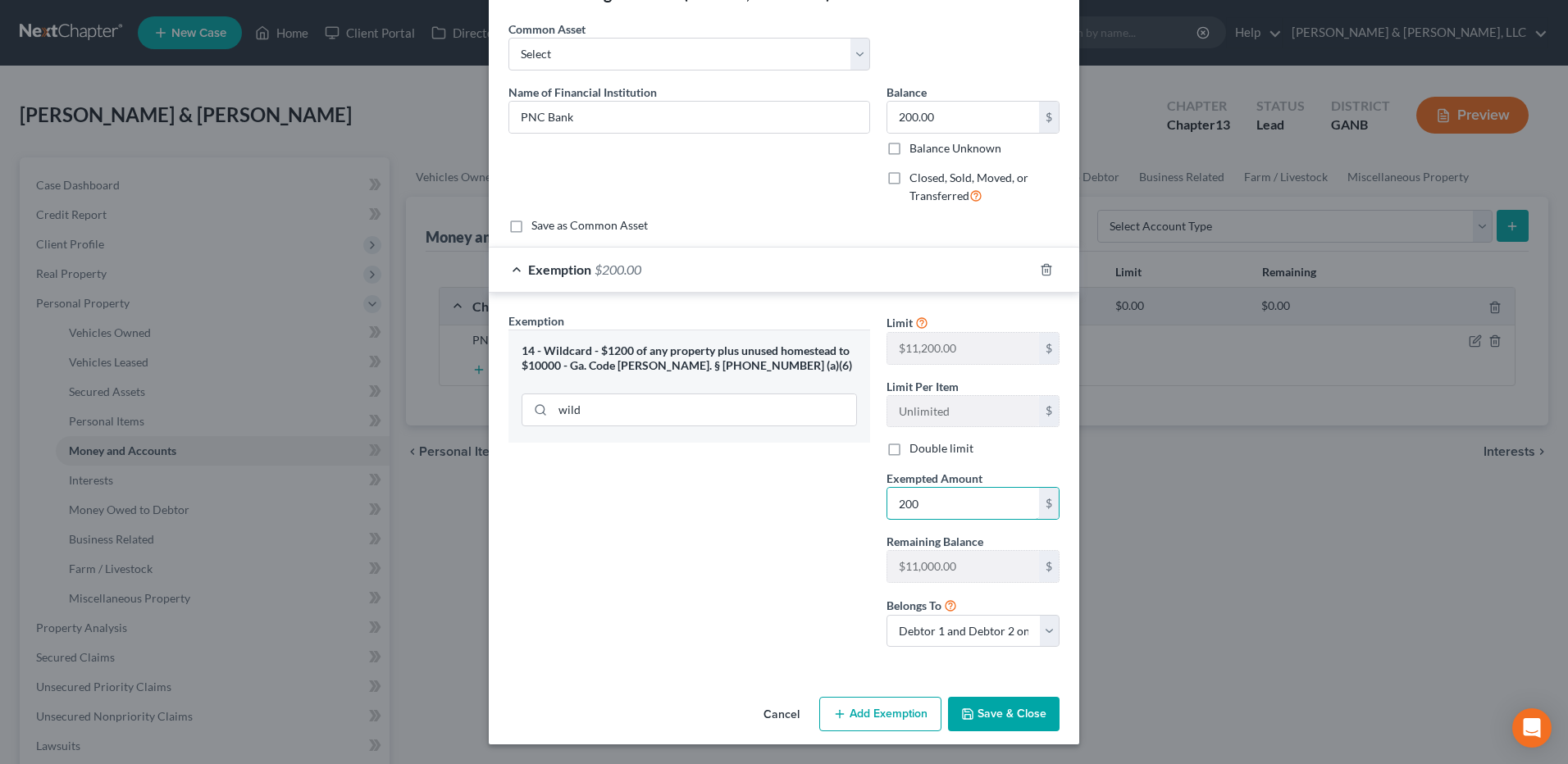
type input "200"
click at [990, 704] on button "Save & Close" at bounding box center [1003, 713] width 111 height 34
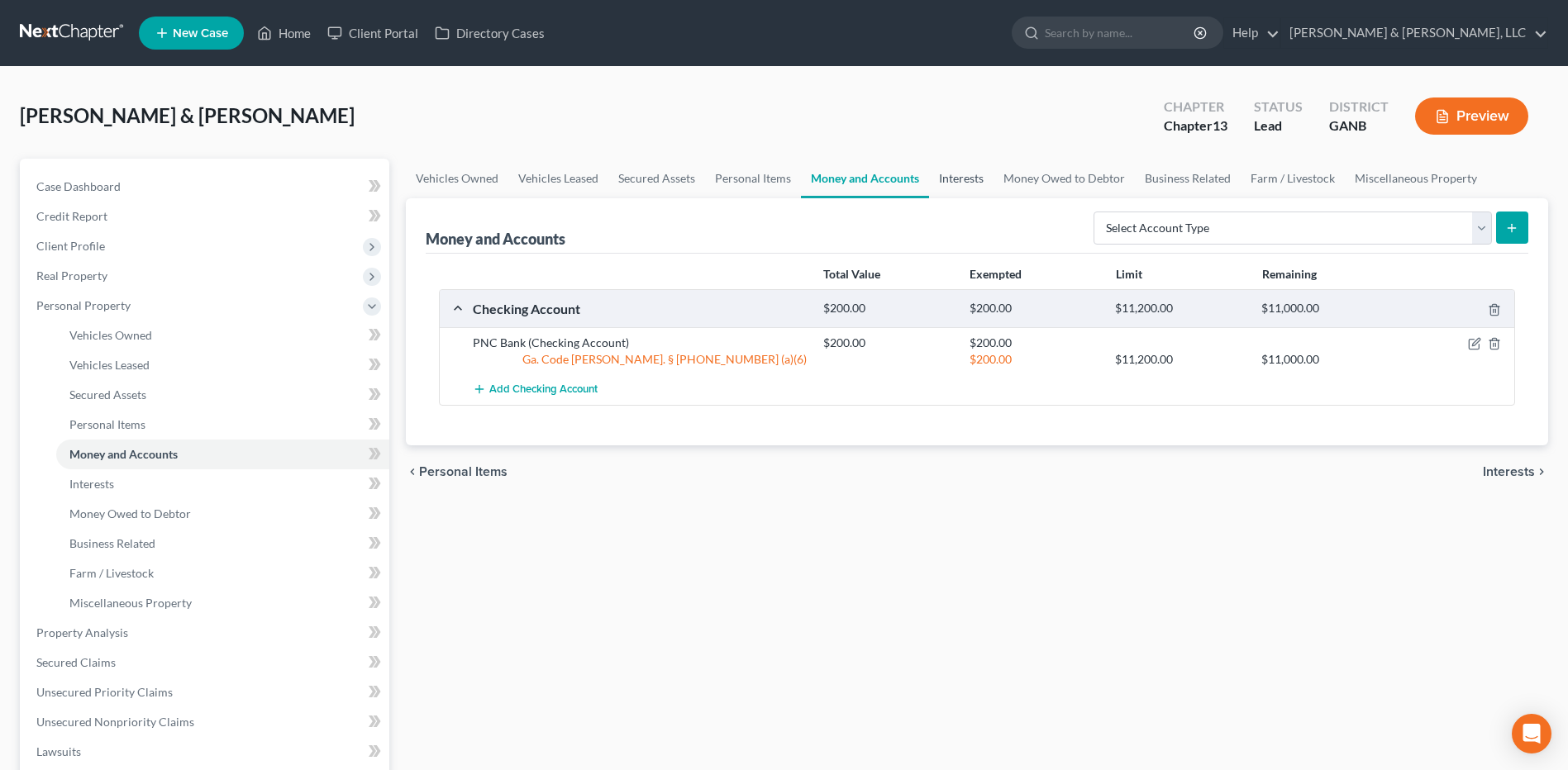
click at [968, 180] on link "Interests" at bounding box center [960, 178] width 64 height 40
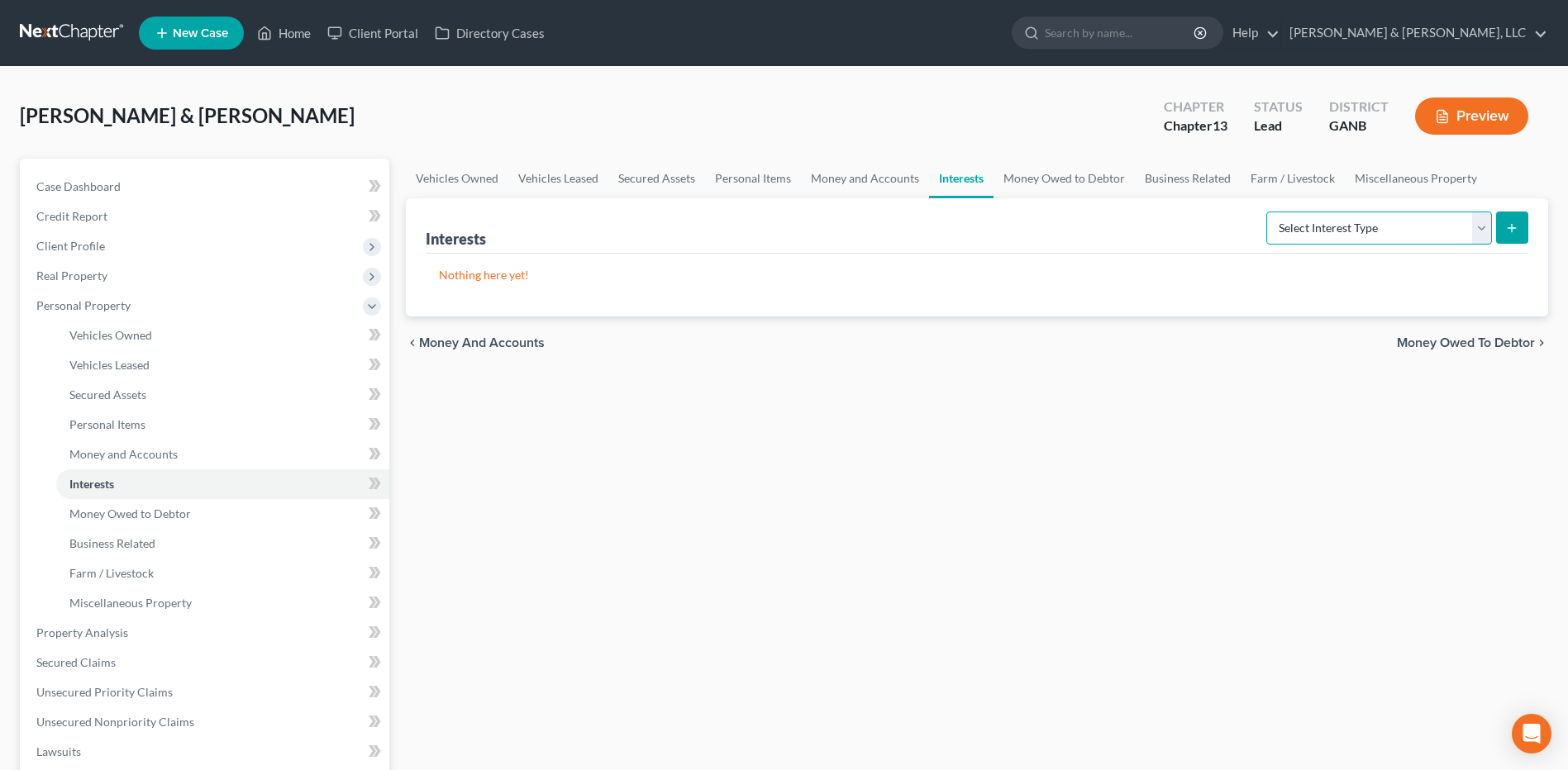
click at [1367, 228] on select "Select Interest Type 401K (A/B: 21) Annuity (A/B: 23) Bond (A/B: 18) Education …" at bounding box center [1378, 227] width 225 height 33
select select "401k"
click at [1269, 211] on select "Select Interest Type 401K (A/B: 21) Annuity (A/B: 23) Bond (A/B: 18) Education …" at bounding box center [1378, 227] width 225 height 33
click at [1524, 229] on button "submit" at bounding box center [1511, 227] width 32 height 32
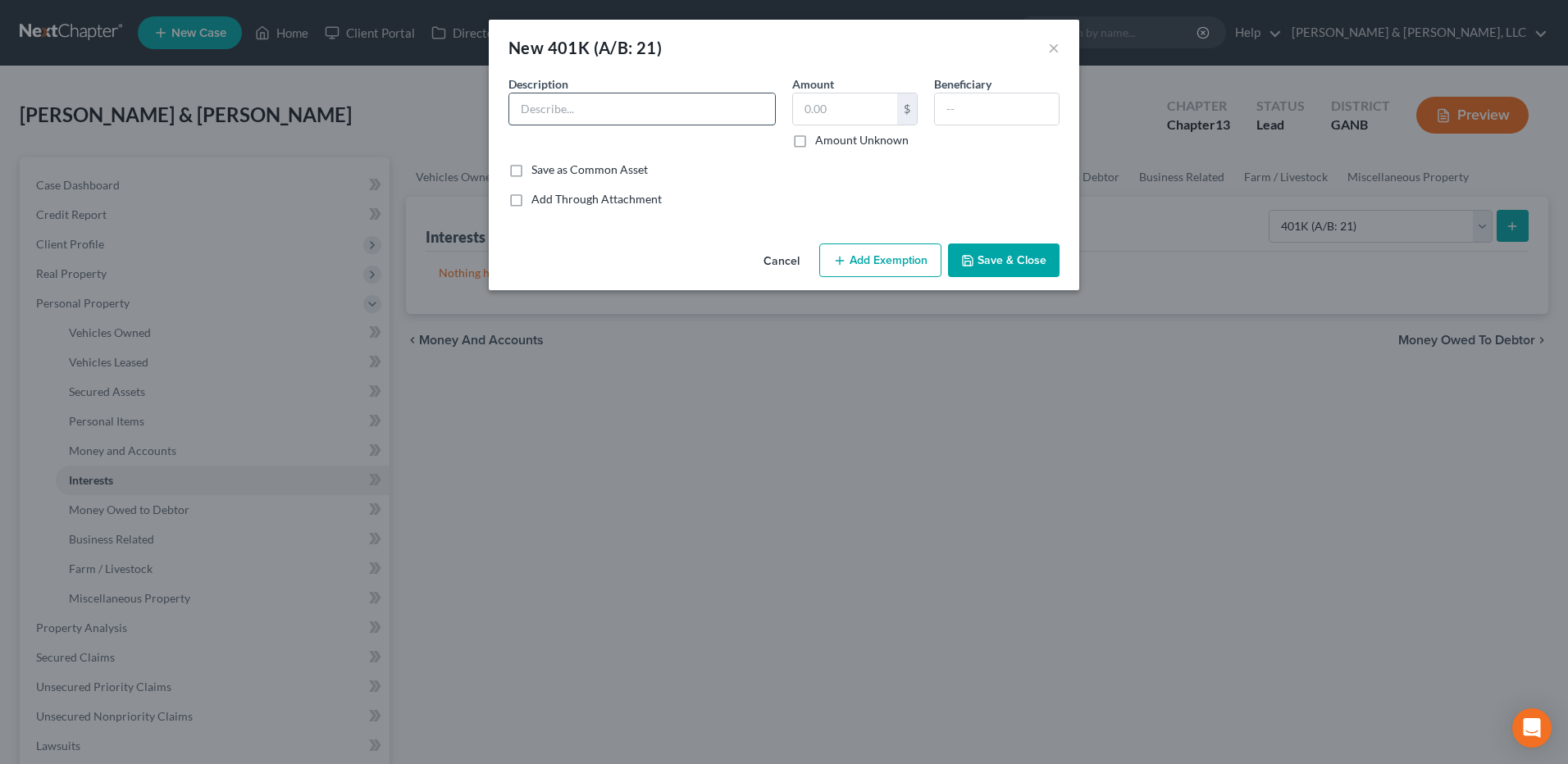
click at [578, 110] on input "text" at bounding box center [642, 110] width 266 height 32
type input "Peach State 401k"
type input "30,000"
click at [911, 263] on button "Add Exemption" at bounding box center [879, 260] width 122 height 34
select select "2"
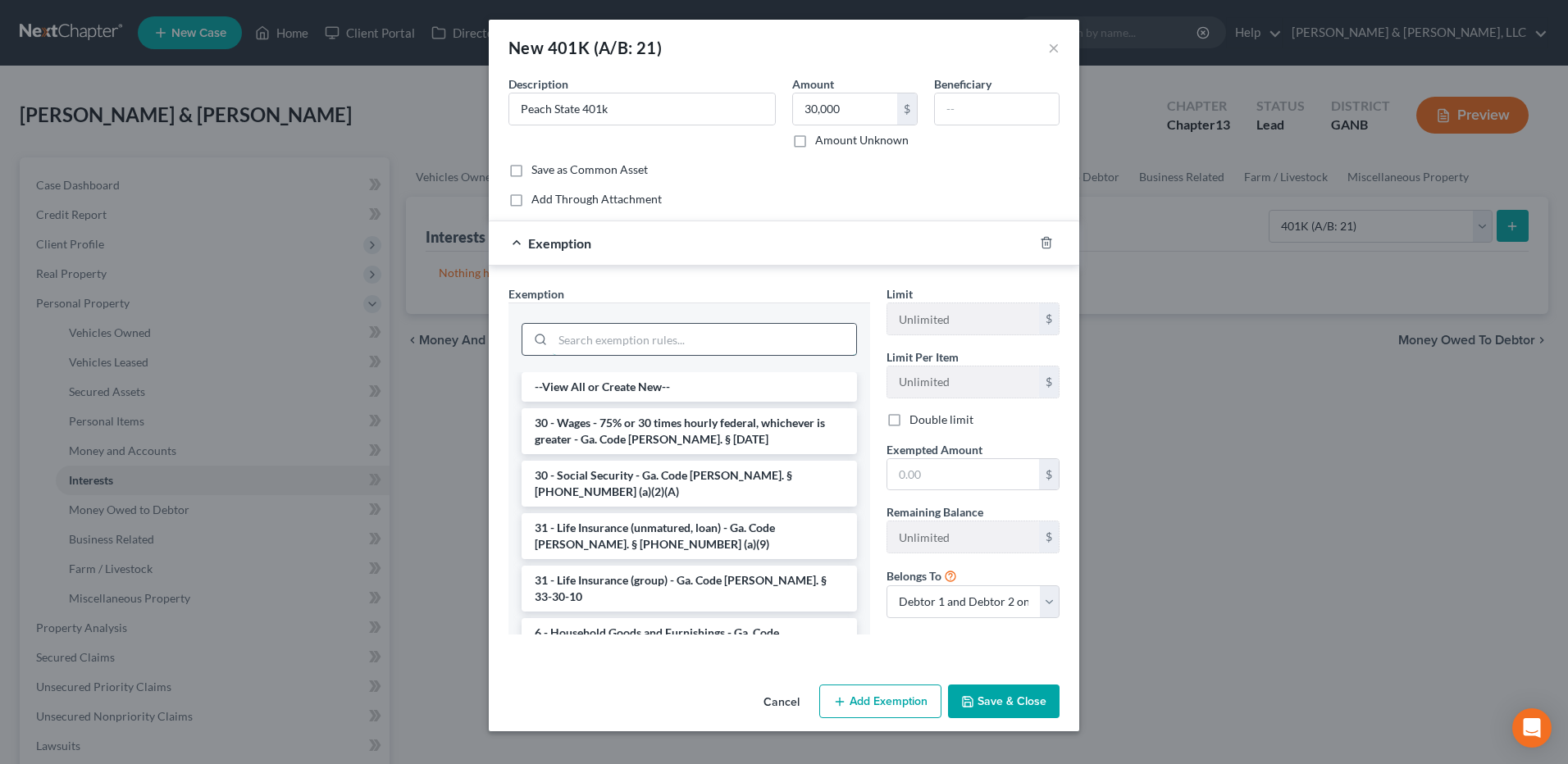
click at [596, 342] on input "search" at bounding box center [704, 339] width 303 height 32
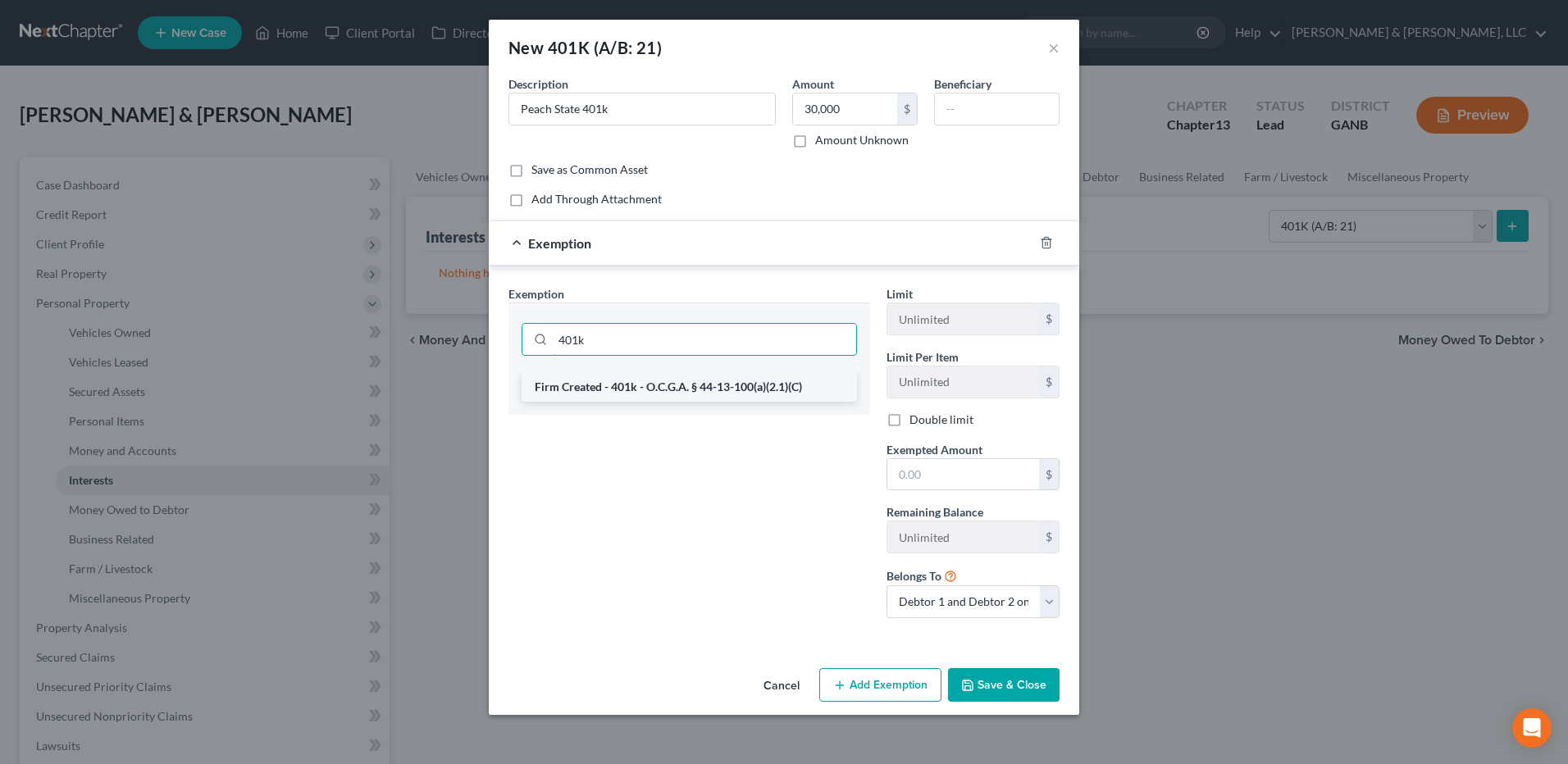
type input "401k"
click at [629, 395] on li "Firm Created - 401k - O.C.G.A. § 44-13-100(a)(2.1)(C)" at bounding box center [689, 387] width 336 height 30
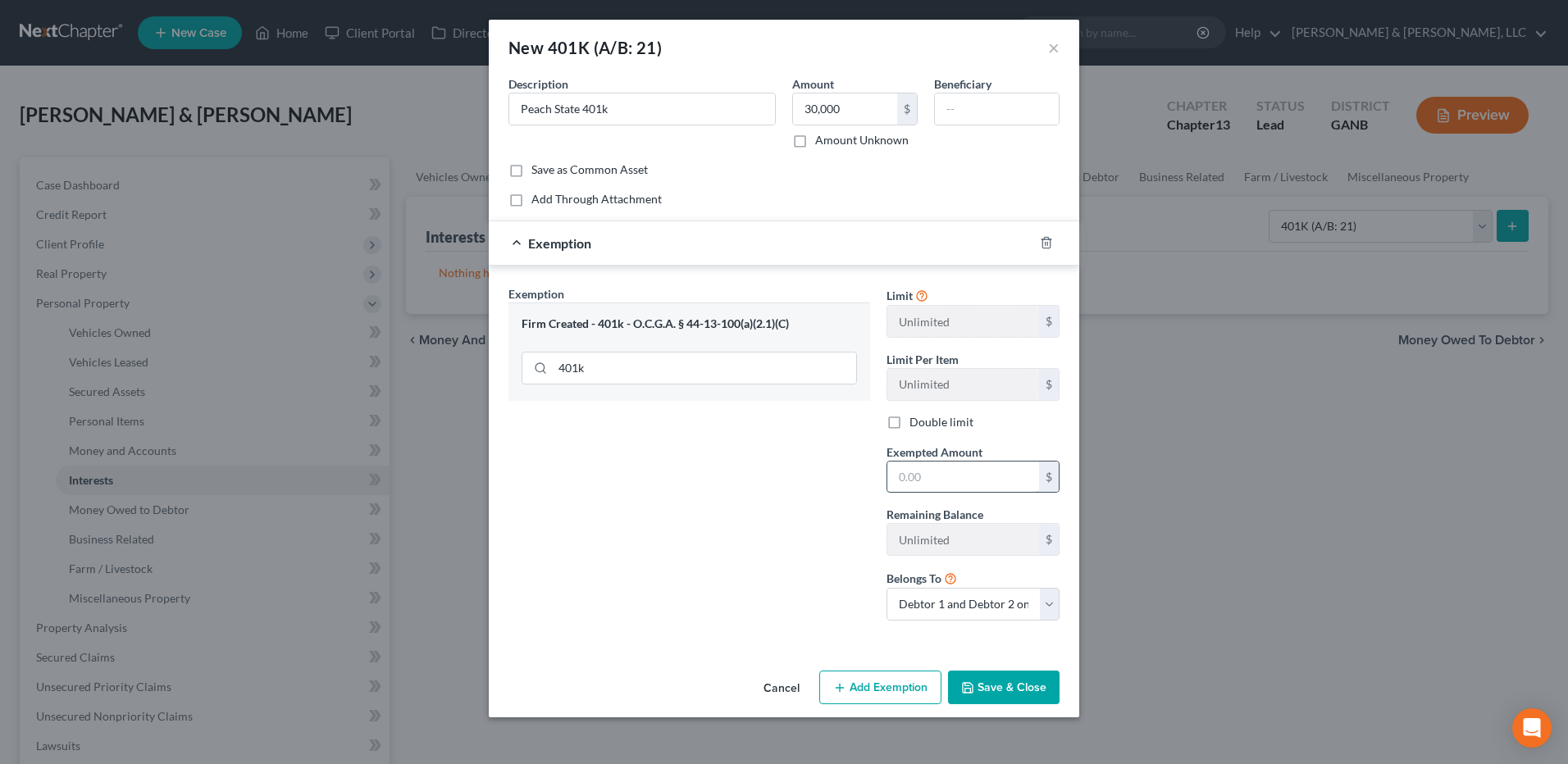
click at [976, 487] on input "text" at bounding box center [962, 478] width 152 height 32
type input "30,000"
click at [996, 613] on select "Debtor 1 only Debtor 2 only Debtor 1 and Debtor 2 only" at bounding box center [972, 604] width 173 height 32
select select "0"
click at [886, 588] on select "Debtor 1 only Debtor 2 only Debtor 1 and Debtor 2 only" at bounding box center [972, 604] width 173 height 32
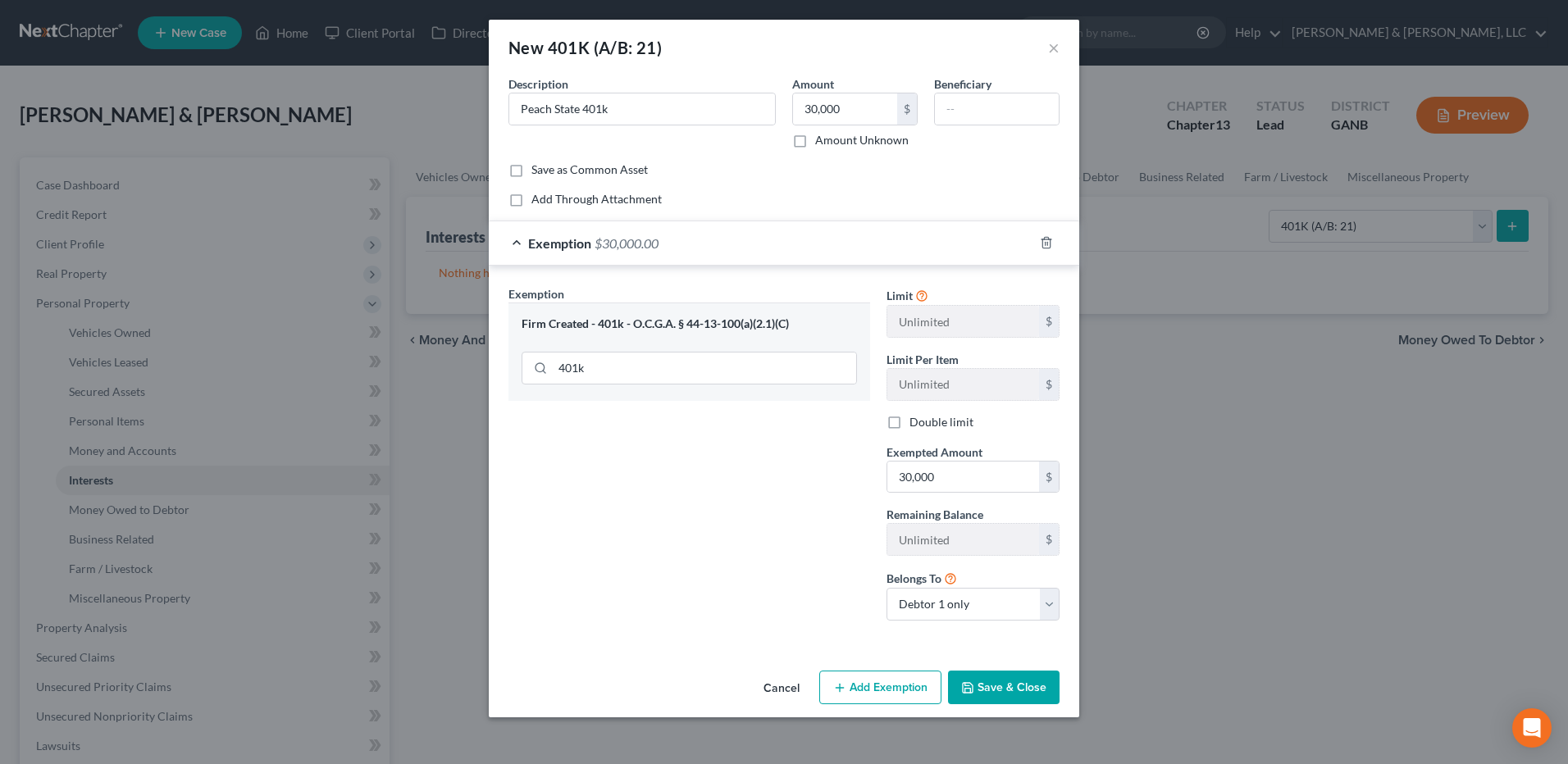
click at [1008, 692] on button "Save & Close" at bounding box center [1003, 687] width 111 height 34
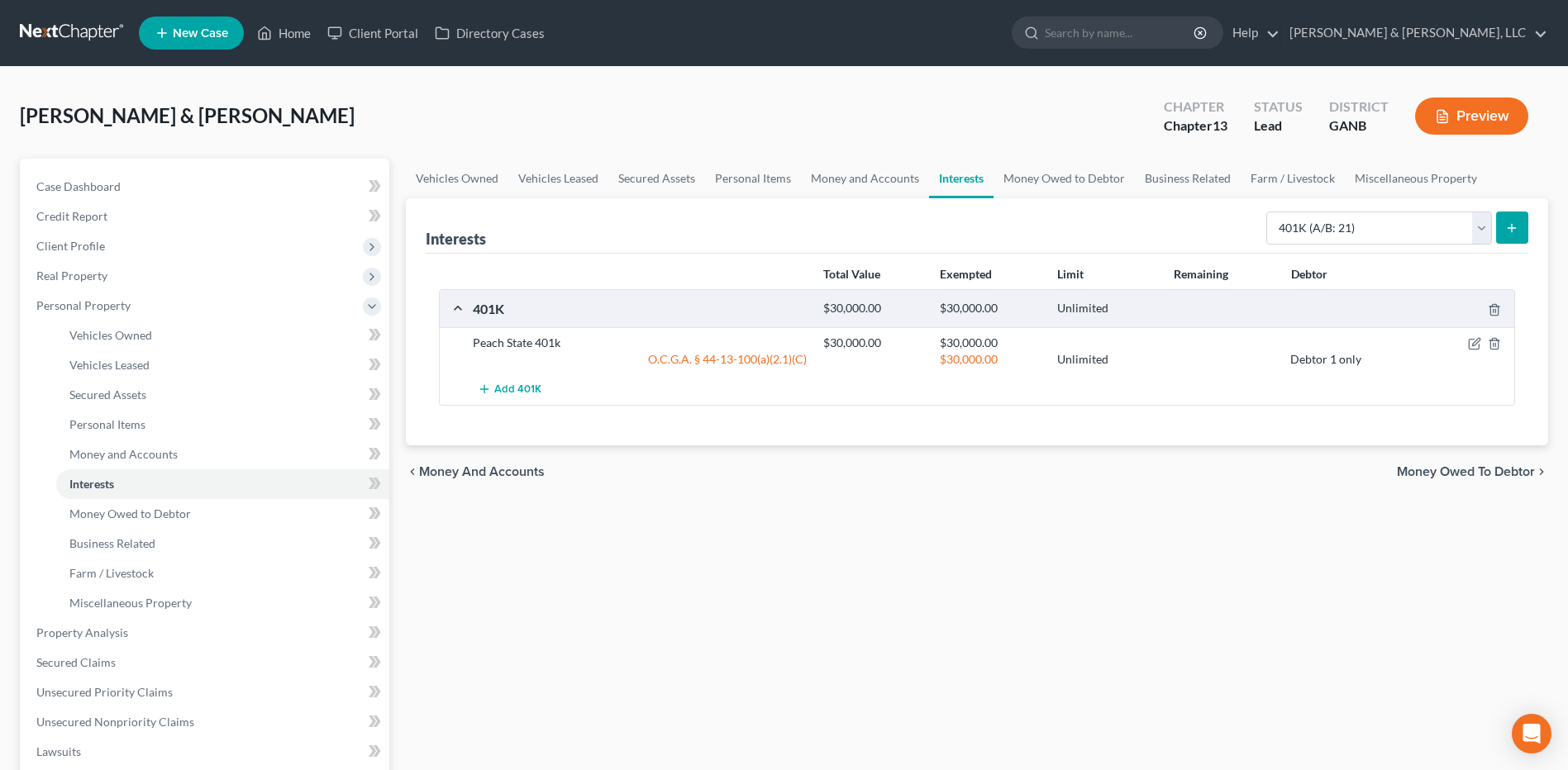
click at [1517, 222] on icon "submit" at bounding box center [1511, 228] width 13 height 13
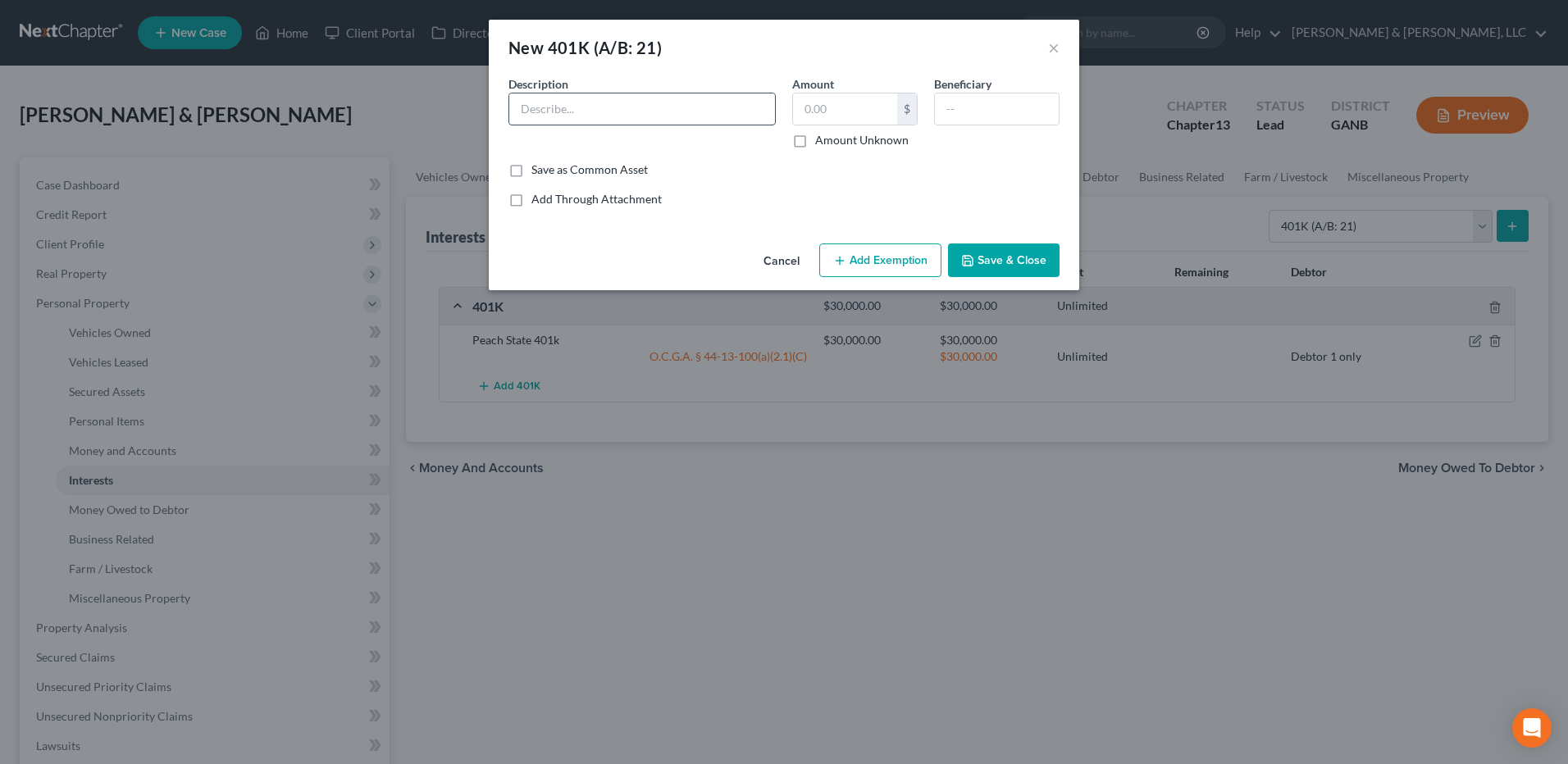
click at [549, 110] on input "text" at bounding box center [642, 110] width 266 height 32
type input "Fidelity 401k"
type input "1,500"
click at [897, 250] on button "Add Exemption" at bounding box center [879, 260] width 122 height 34
select select "2"
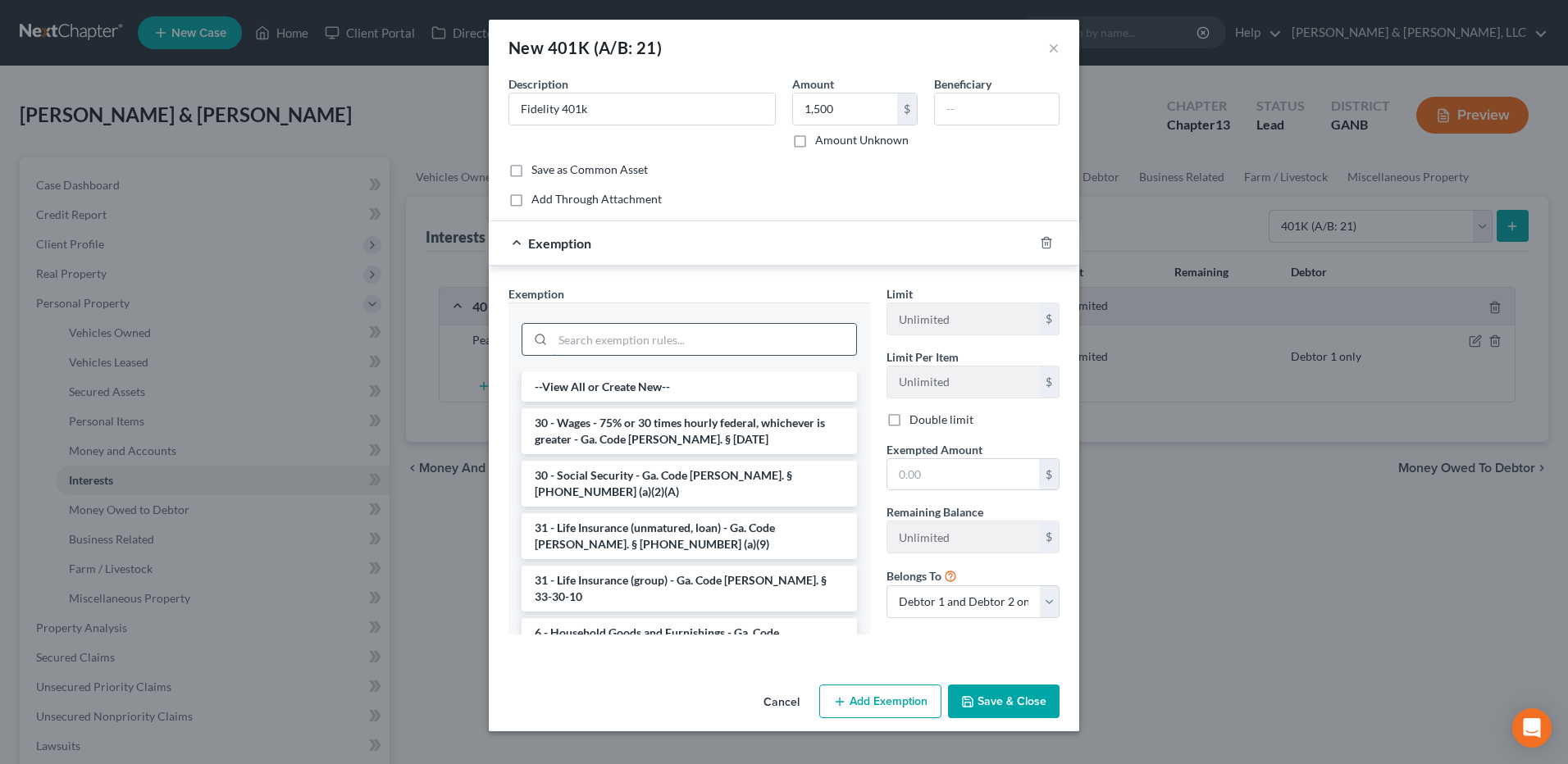
click at [715, 349] on input "search" at bounding box center [704, 339] width 303 height 32
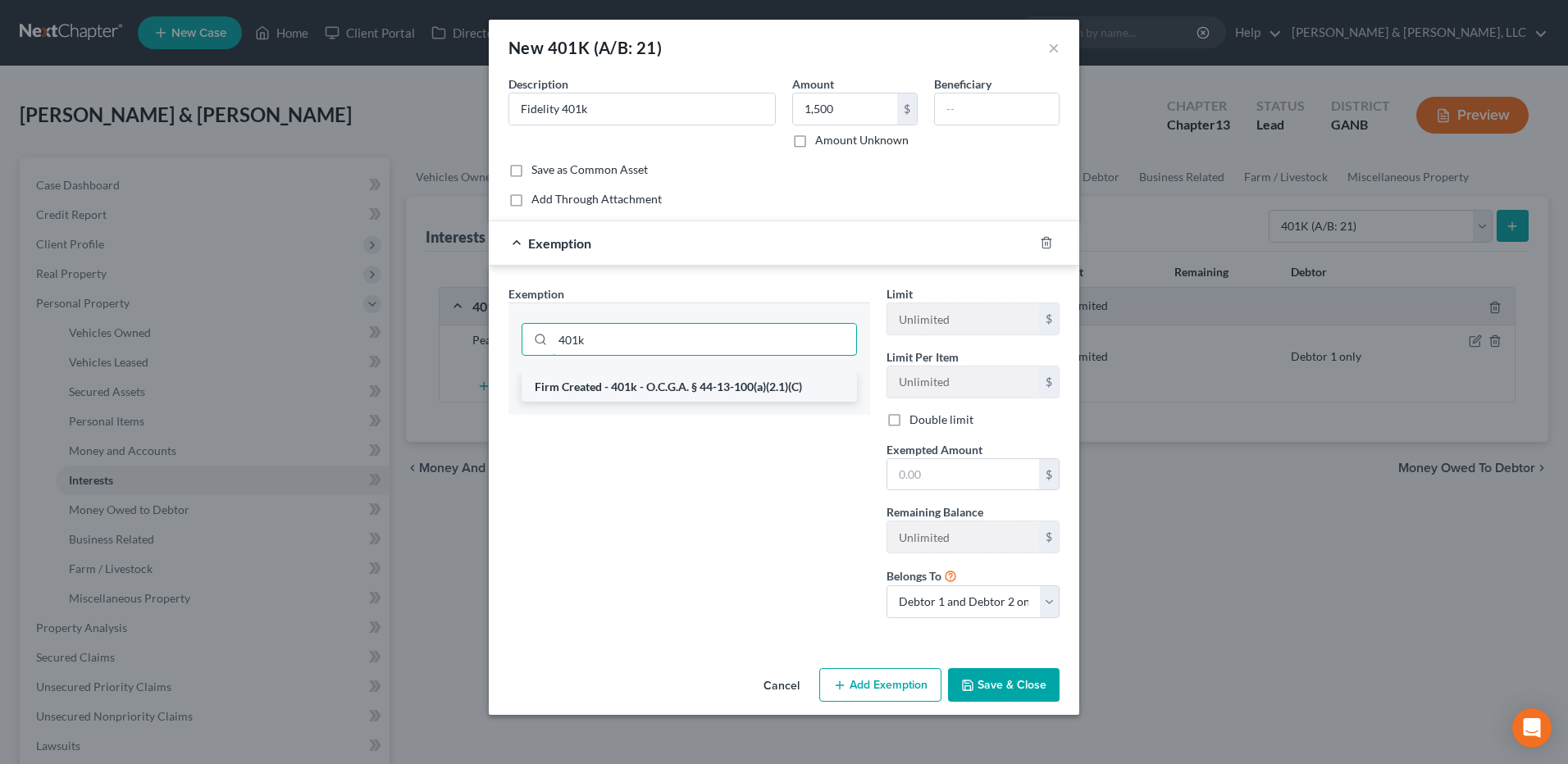
type input "401k"
click at [769, 393] on li "Firm Created - 401k - O.C.G.A. § 44-13-100(a)(2.1)(C)" at bounding box center [689, 387] width 336 height 30
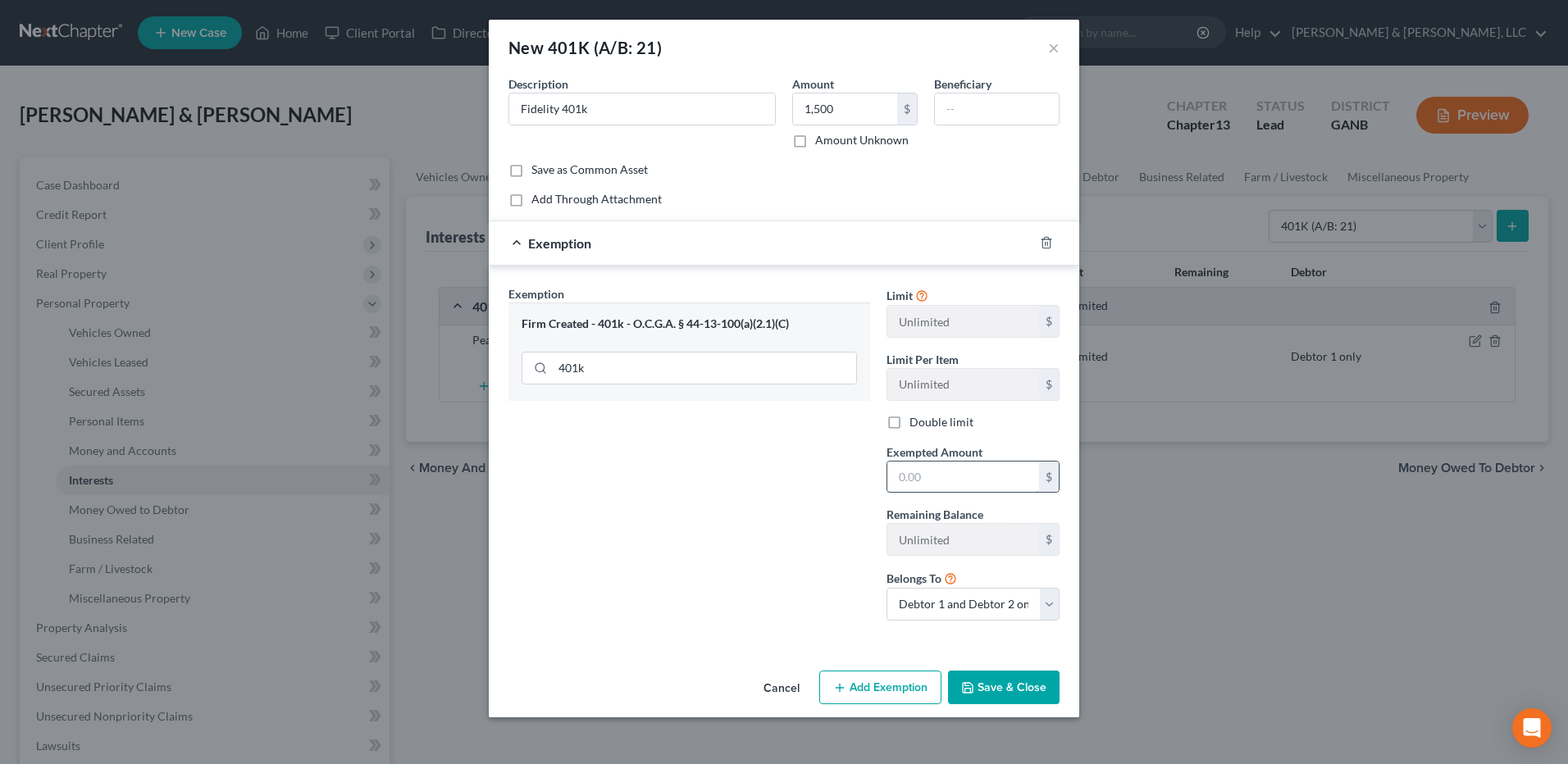
click at [941, 470] on input "text" at bounding box center [962, 478] width 152 height 32
type input "1,500"
click at [967, 606] on select "Debtor 1 only Debtor 2 only Debtor 1 and Debtor 2 only" at bounding box center [972, 604] width 173 height 32
select select "0"
click at [886, 588] on select "Debtor 1 only Debtor 2 only Debtor 1 and Debtor 2 only" at bounding box center [972, 604] width 173 height 32
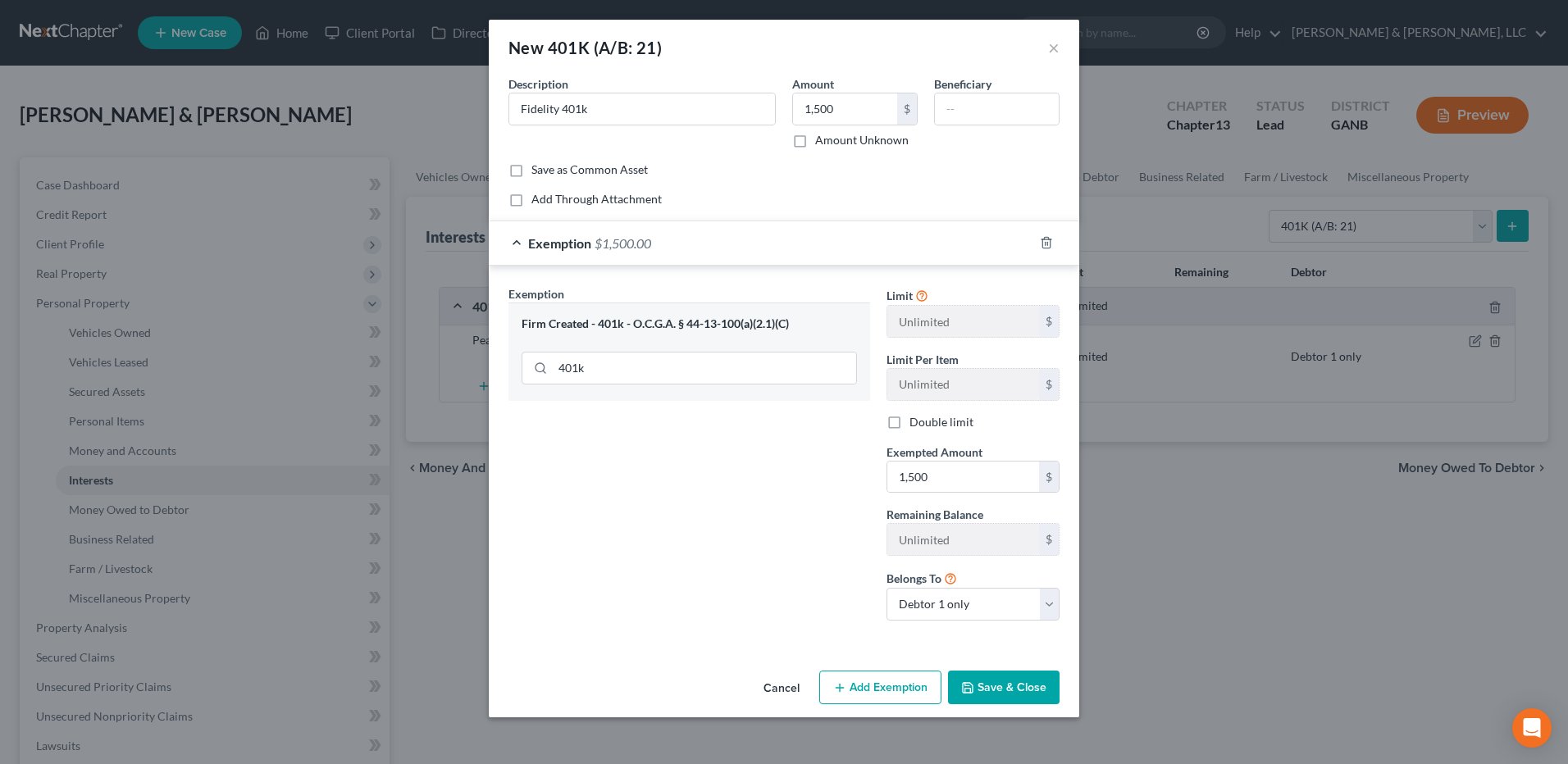
click at [1032, 697] on button "Save & Close" at bounding box center [1003, 687] width 111 height 34
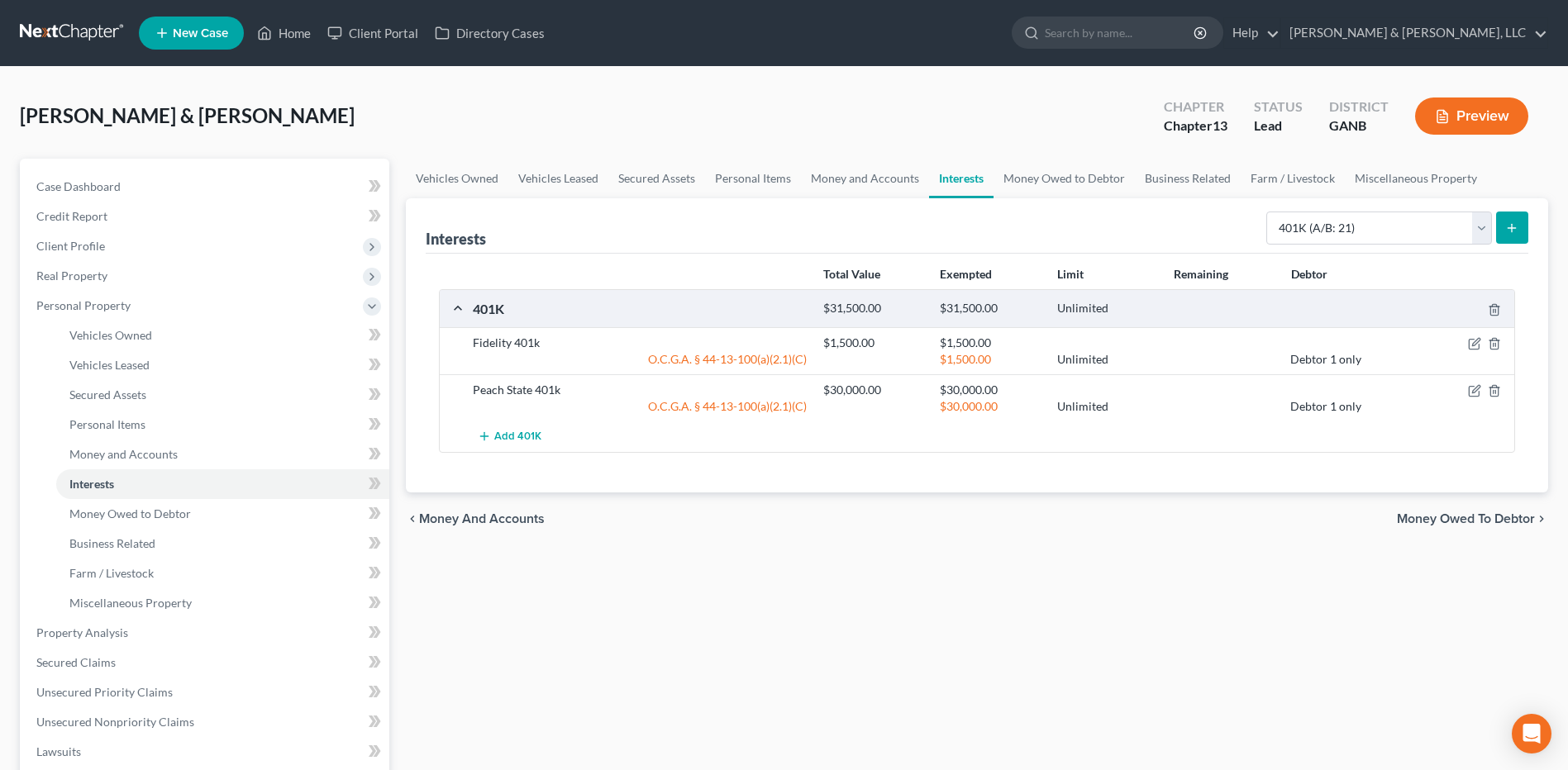
click at [1509, 218] on button "submit" at bounding box center [1511, 227] width 32 height 32
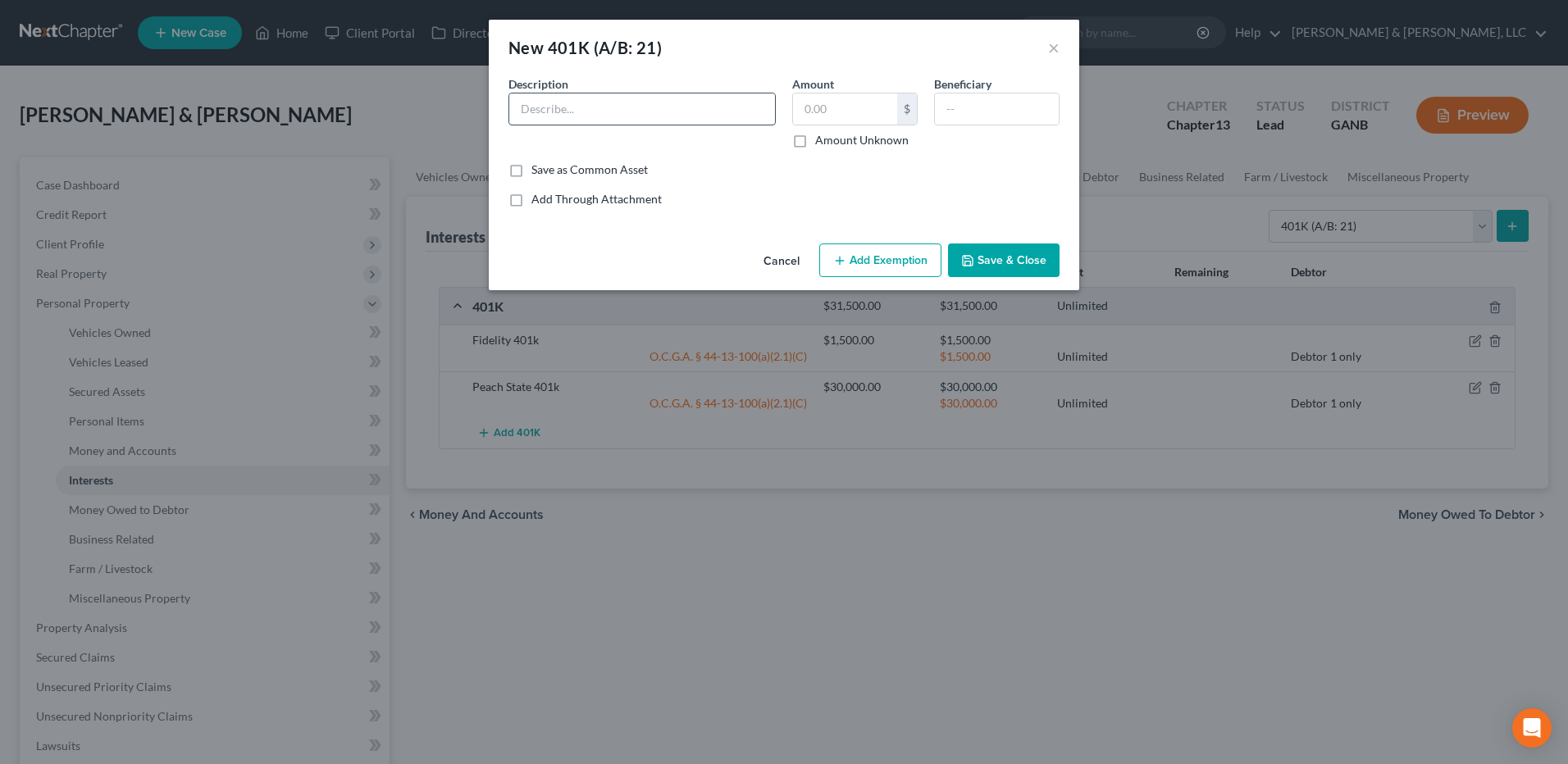
click at [598, 111] on input "text" at bounding box center [642, 110] width 266 height 32
type input "Empower 401k"
type input "32,000"
click at [848, 252] on button "Add Exemption" at bounding box center [879, 260] width 122 height 34
select select "2"
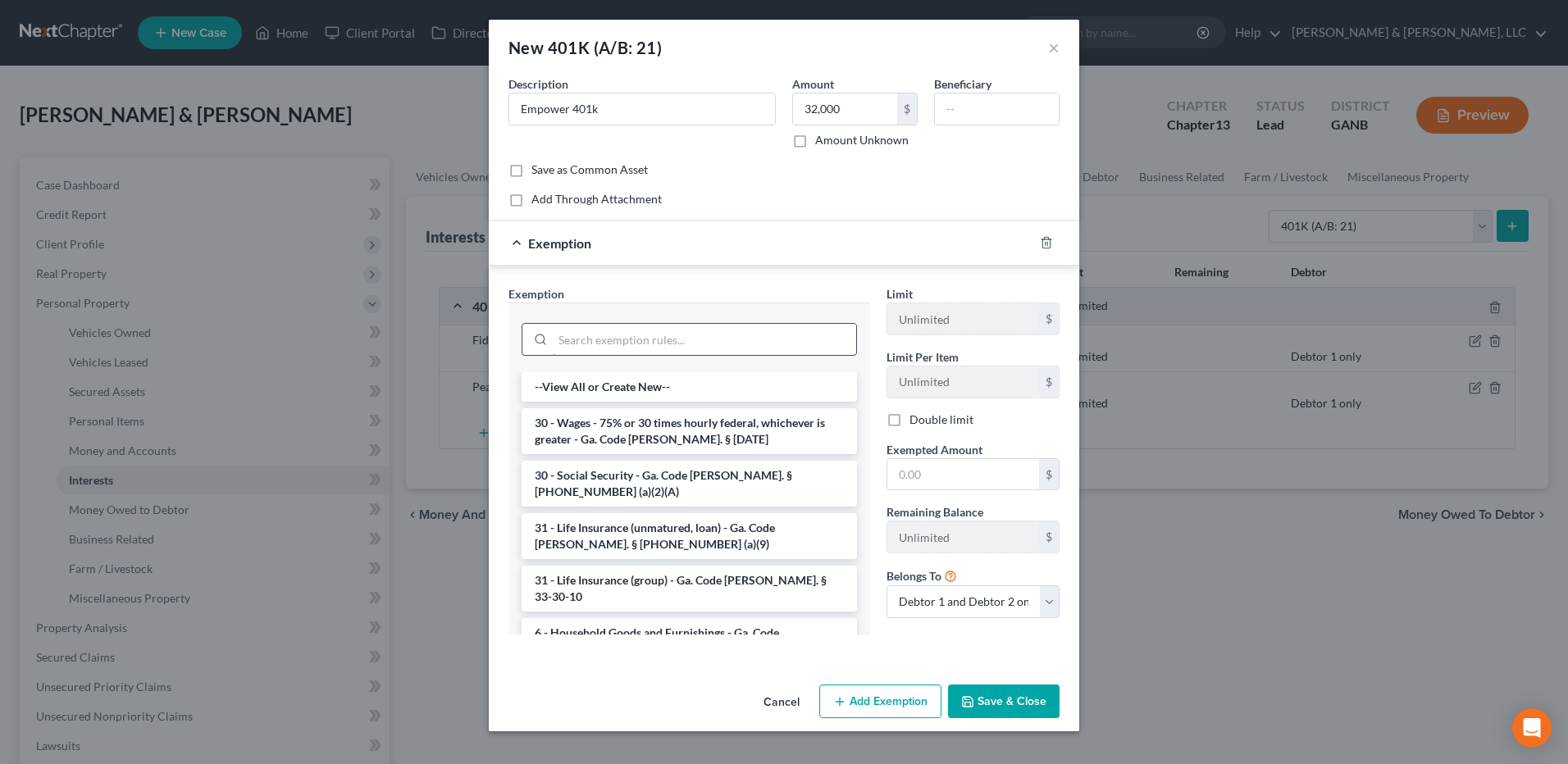
click at [648, 334] on input "search" at bounding box center [704, 339] width 303 height 32
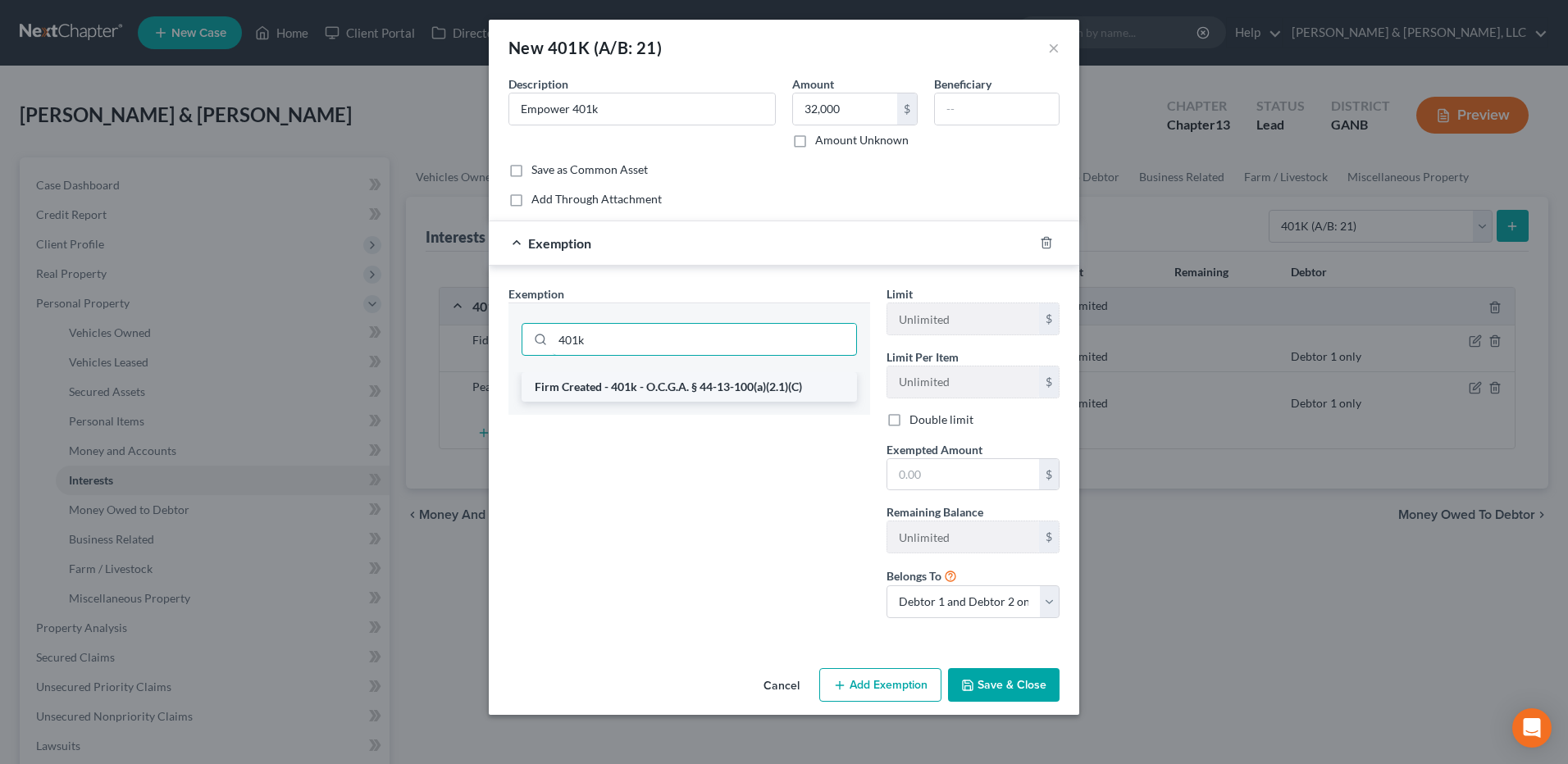
type input "401k"
click at [656, 396] on li "Firm Created - 401k - O.C.G.A. § 44-13-100(a)(2.1)(C)" at bounding box center [689, 387] width 336 height 30
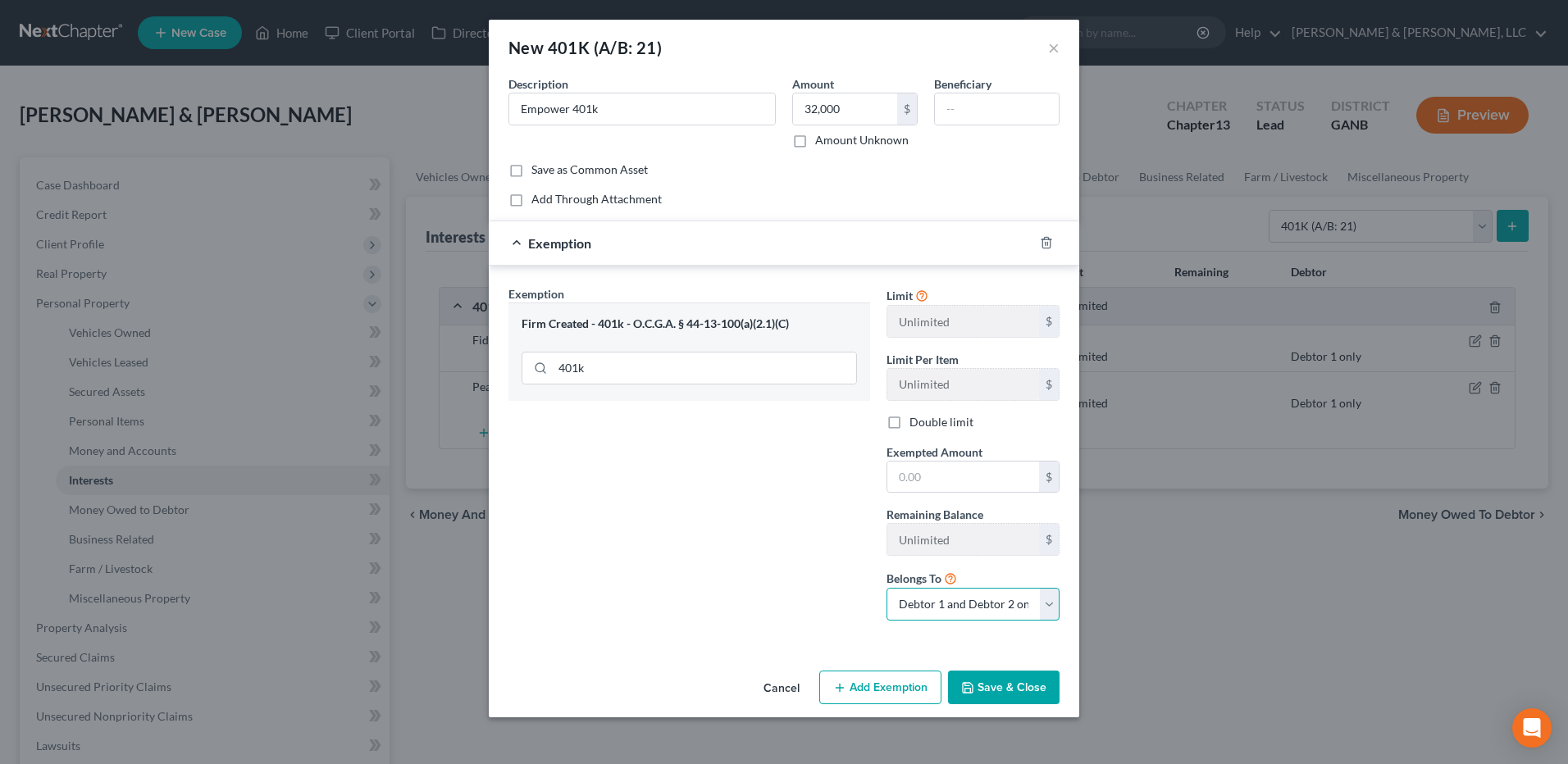
click at [993, 604] on select "Debtor 1 only Debtor 2 only Debtor 1 and Debtor 2 only" at bounding box center [972, 604] width 173 height 32
select select "1"
click at [886, 588] on select "Debtor 1 only Debtor 2 only Debtor 1 and Debtor 2 only" at bounding box center [972, 604] width 173 height 32
click at [1035, 697] on button "Save & Close" at bounding box center [1003, 687] width 111 height 34
click at [951, 469] on input "text" at bounding box center [962, 478] width 152 height 32
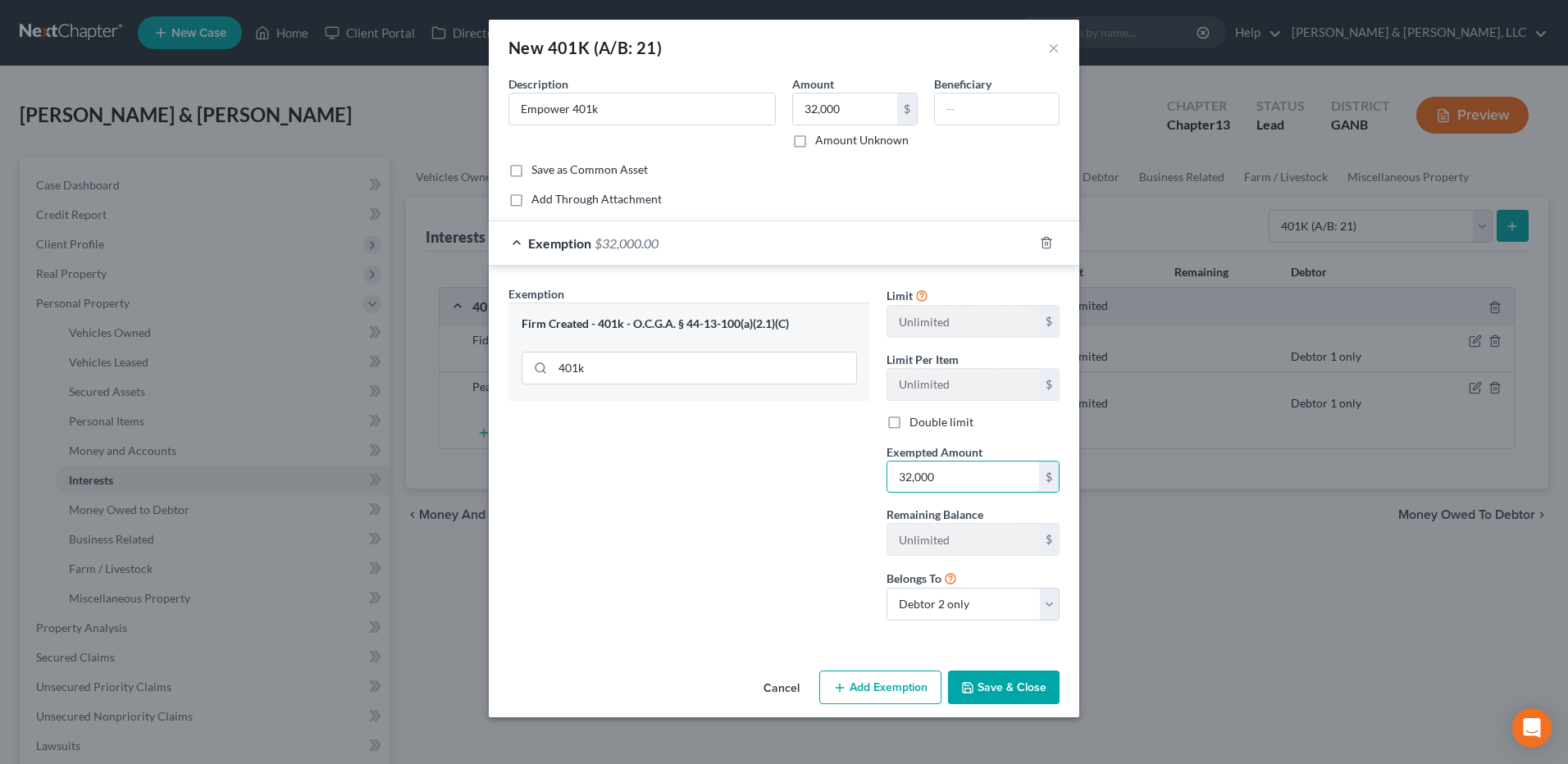
type input "32,000"
click at [1019, 684] on button "Save & Close" at bounding box center [1003, 687] width 111 height 34
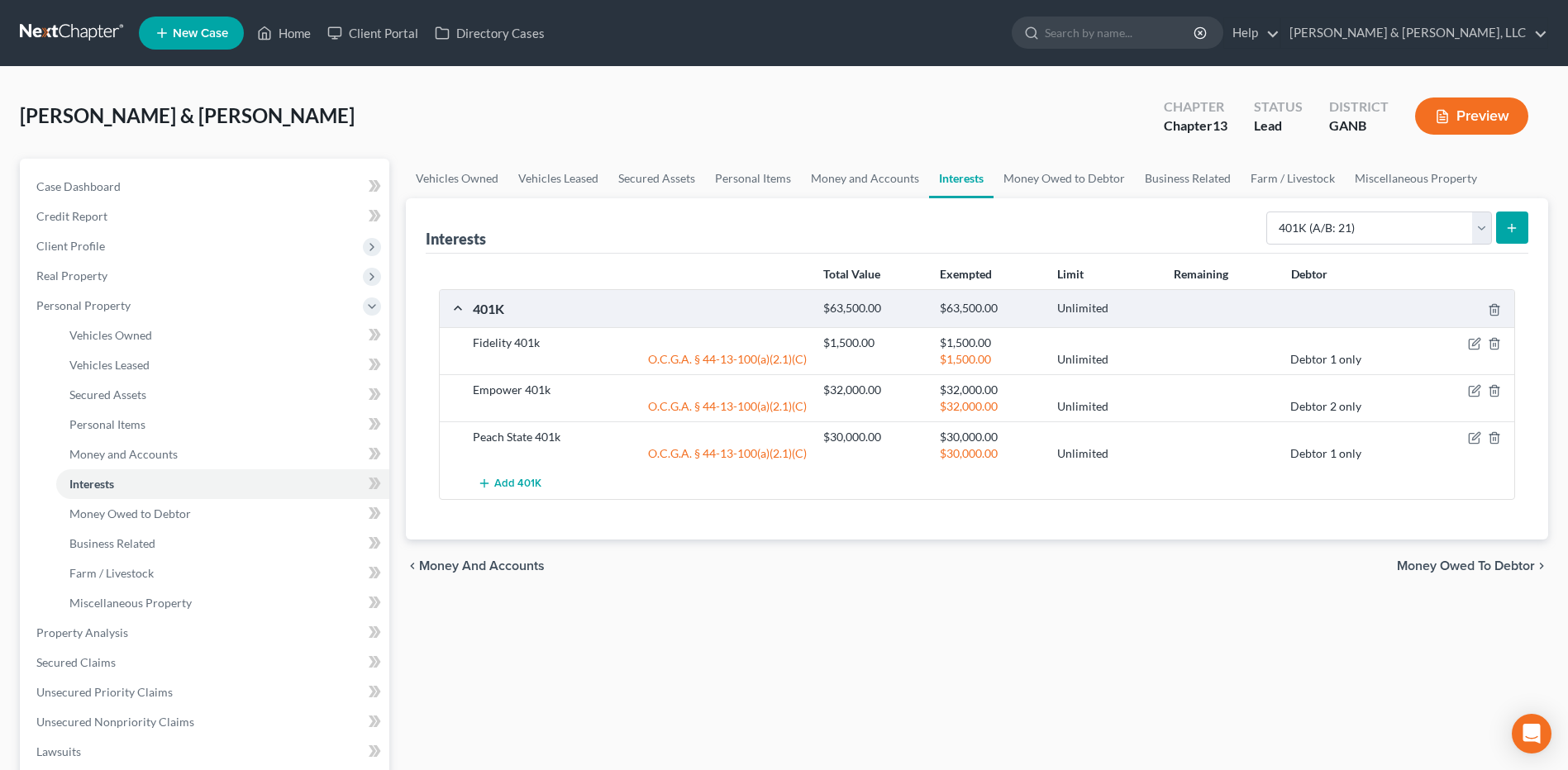
click at [1440, 566] on span "Money Owed to Debtor" at bounding box center [1466, 565] width 138 height 13
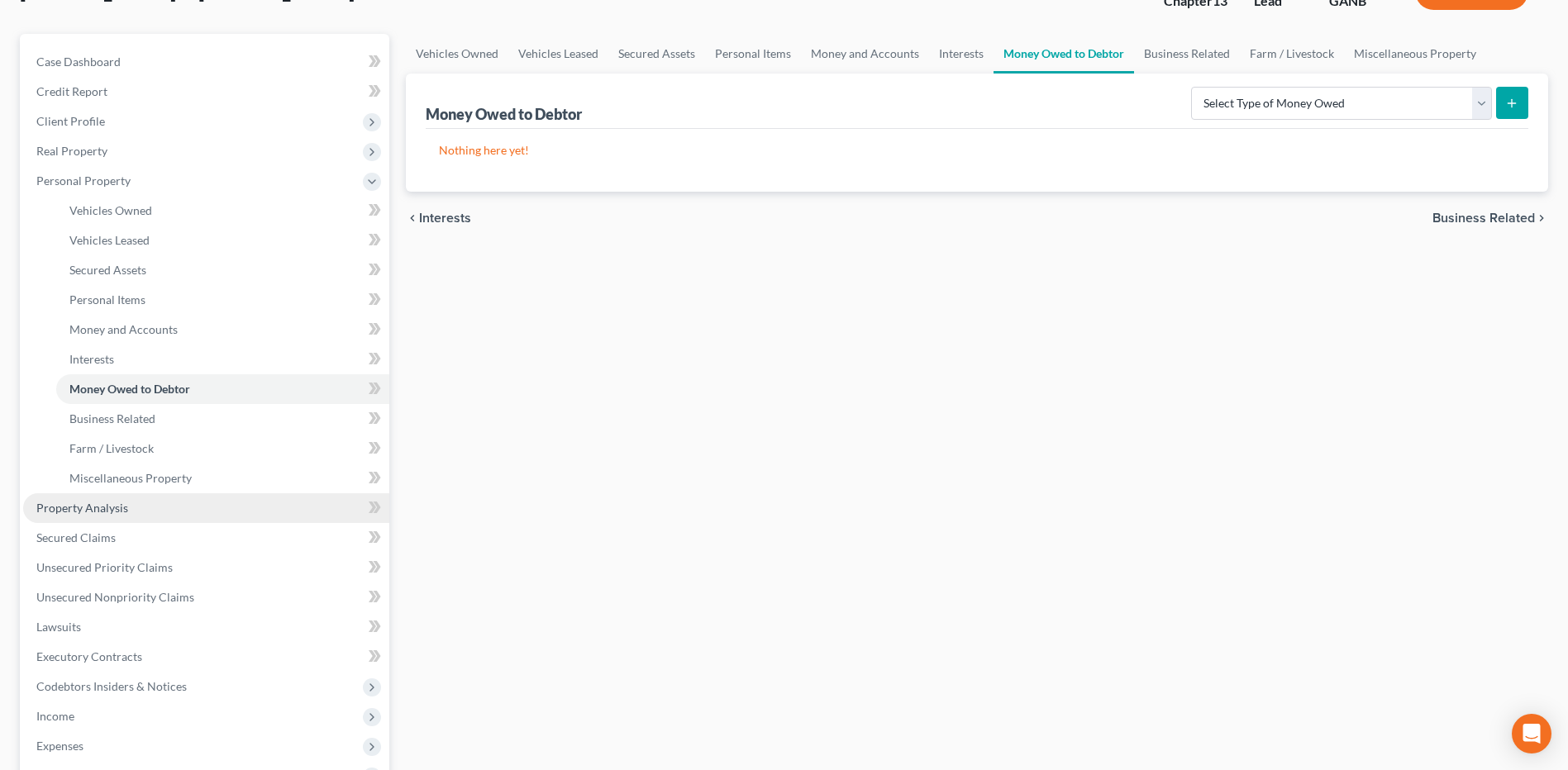
scroll to position [330, 0]
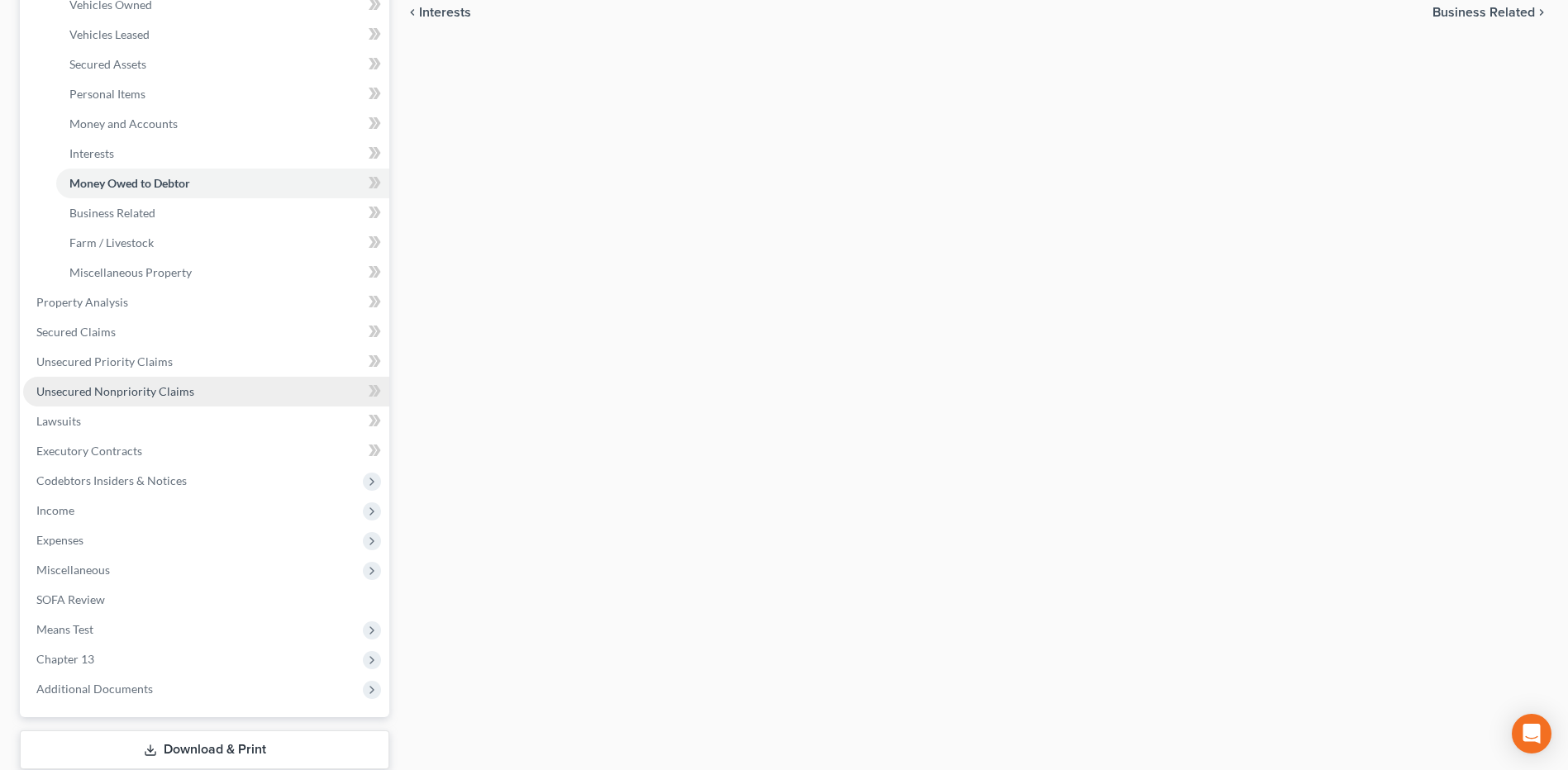
click at [210, 399] on link "Unsecured Nonpriority Claims" at bounding box center [206, 392] width 366 height 30
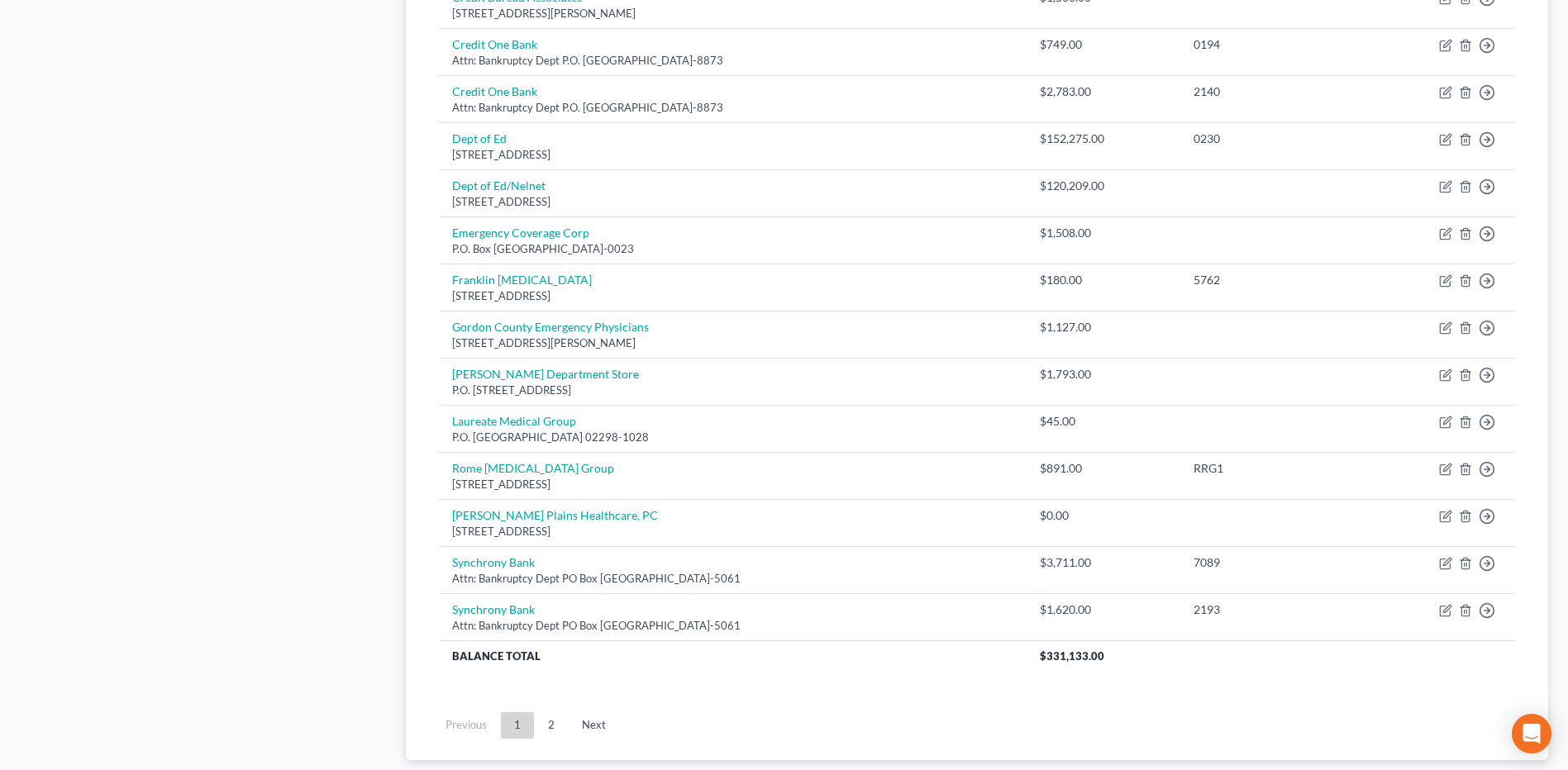
scroll to position [1074, 0]
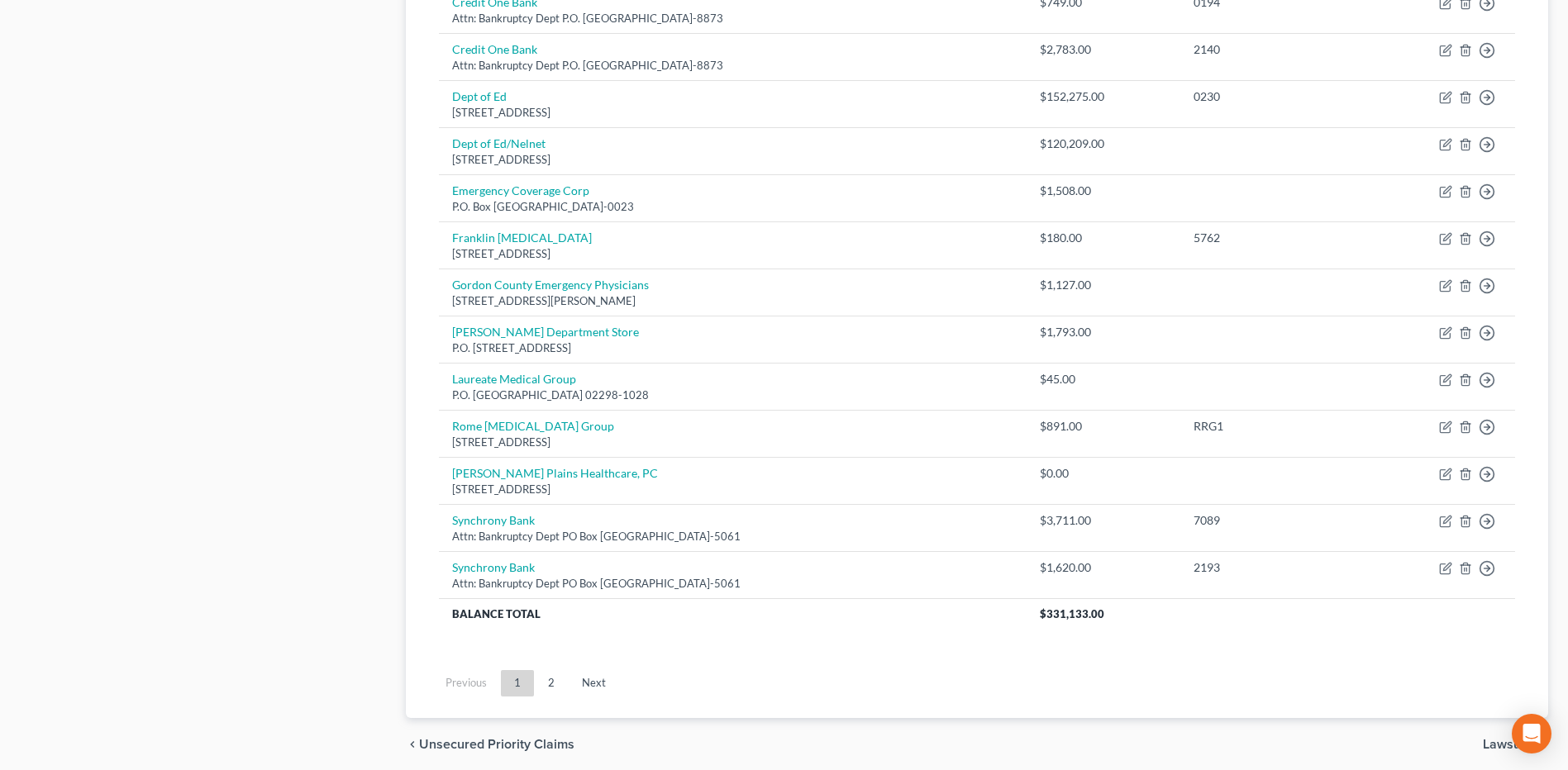
click at [549, 668] on ul "Previous 1 2 Next" at bounding box center [977, 683] width 1102 height 43
click at [556, 680] on link "2" at bounding box center [550, 683] width 33 height 26
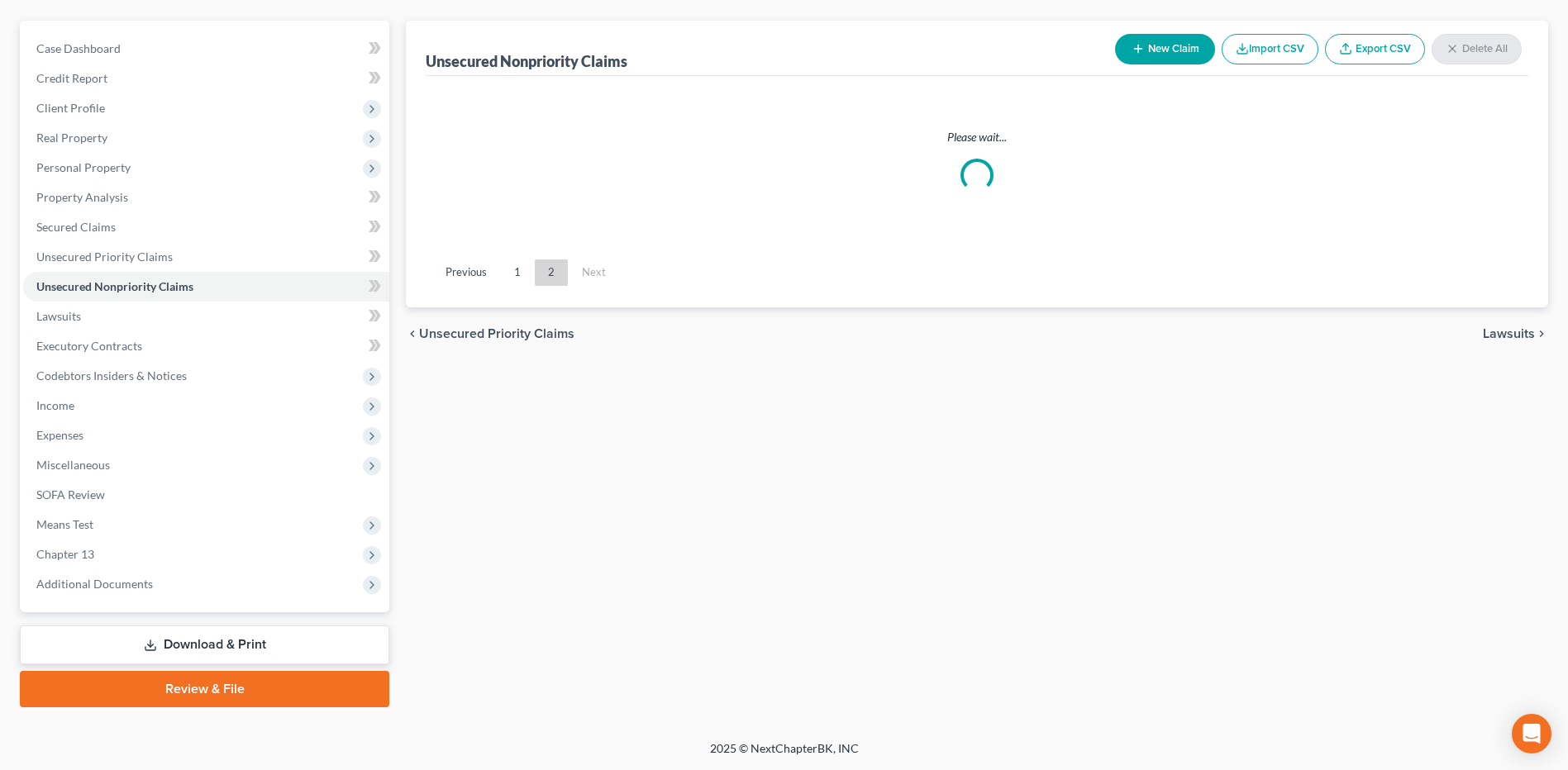
scroll to position [138, 0]
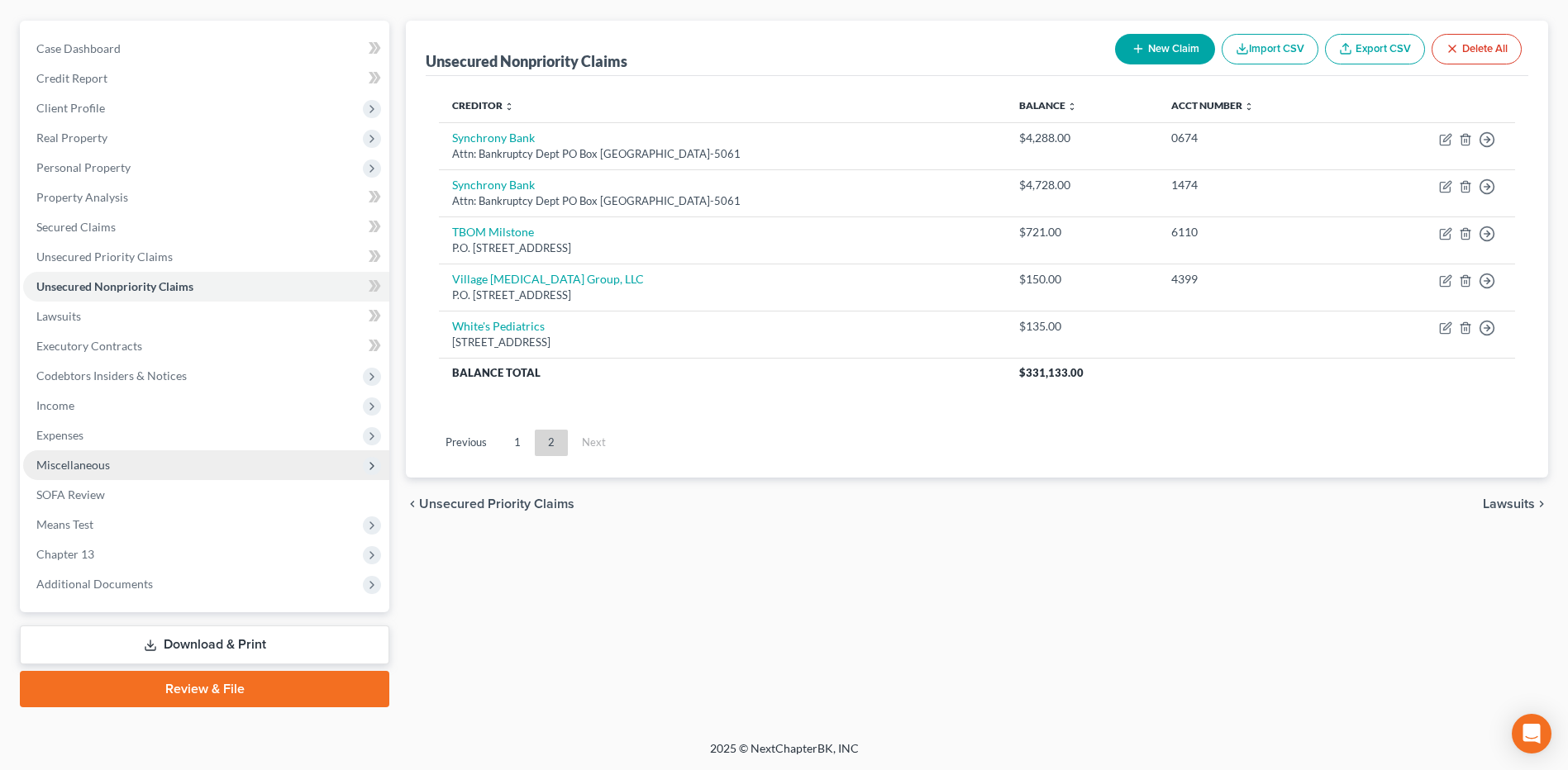
click at [120, 463] on span "Miscellaneous" at bounding box center [206, 465] width 366 height 30
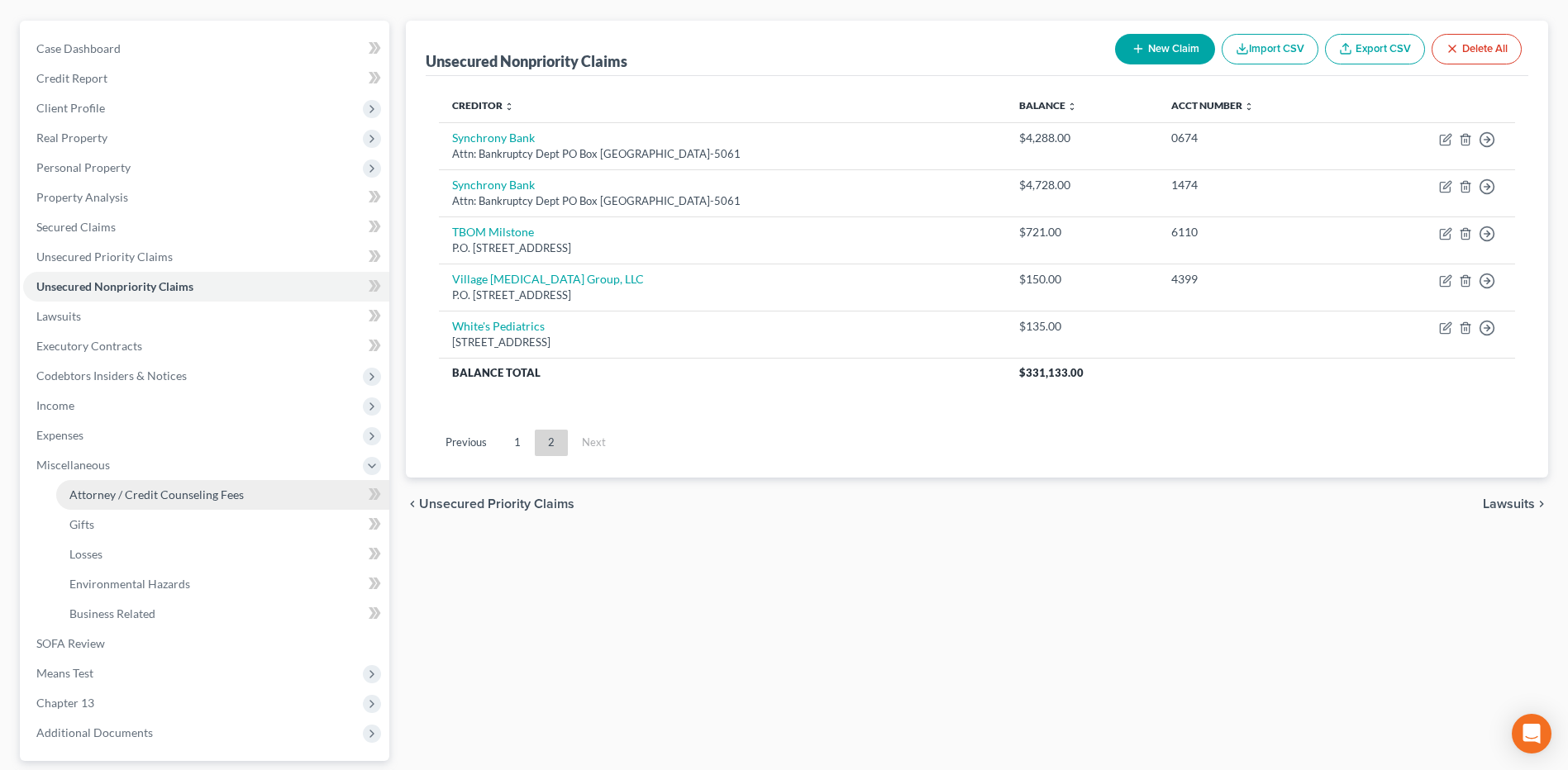
click at [136, 484] on link "Attorney / Credit Counseling Fees" at bounding box center [223, 494] width 333 height 30
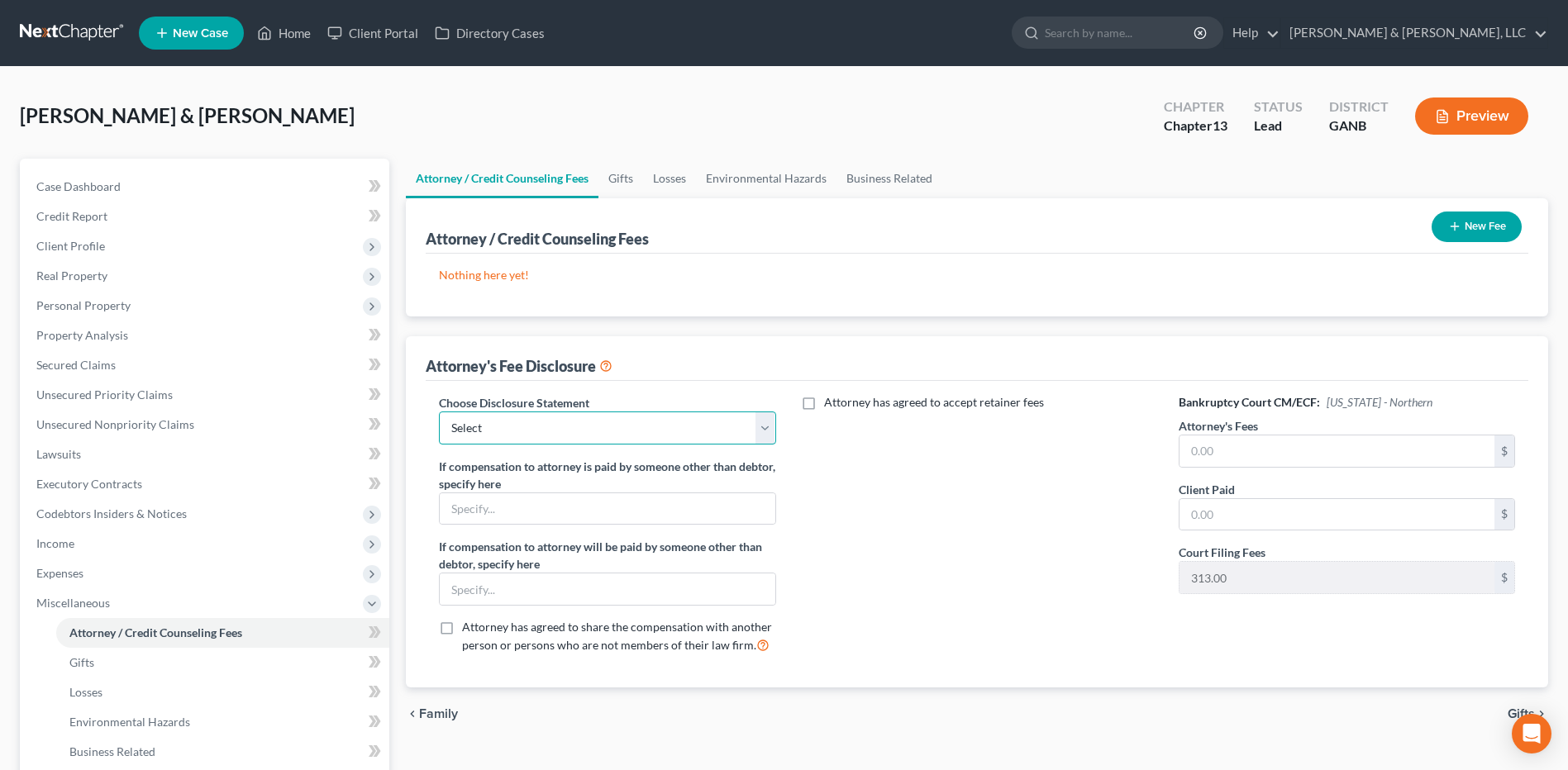
click at [644, 440] on select "Select CUSTOM 13 BUSINESS 13 7 Disclosure 13 Disclosure" at bounding box center [607, 427] width 337 height 33
select select "3"
click at [439, 411] on select "Select CUSTOM 13 BUSINESS 13 7 Disclosure 13 Disclosure" at bounding box center [607, 427] width 337 height 33
click at [1277, 449] on input "text" at bounding box center [1337, 451] width 314 height 32
type input "5,500"
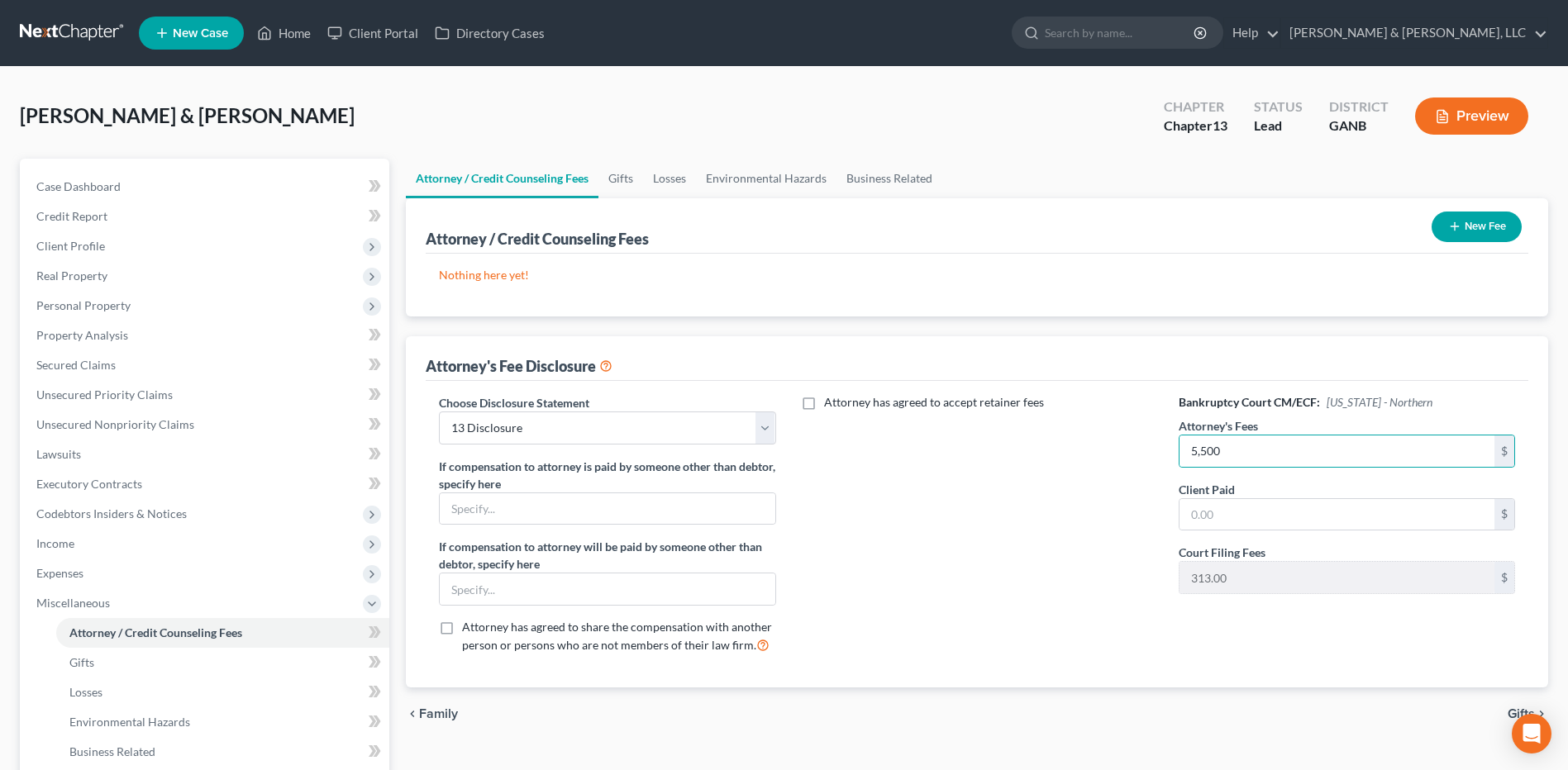
click at [1295, 321] on div "Attorney / Credit Counseling Fees New Fee Nothing here yet! Attorney / Credit C…" at bounding box center [976, 443] width 1142 height 489
click at [1469, 228] on button "New Fee" at bounding box center [1476, 226] width 90 height 31
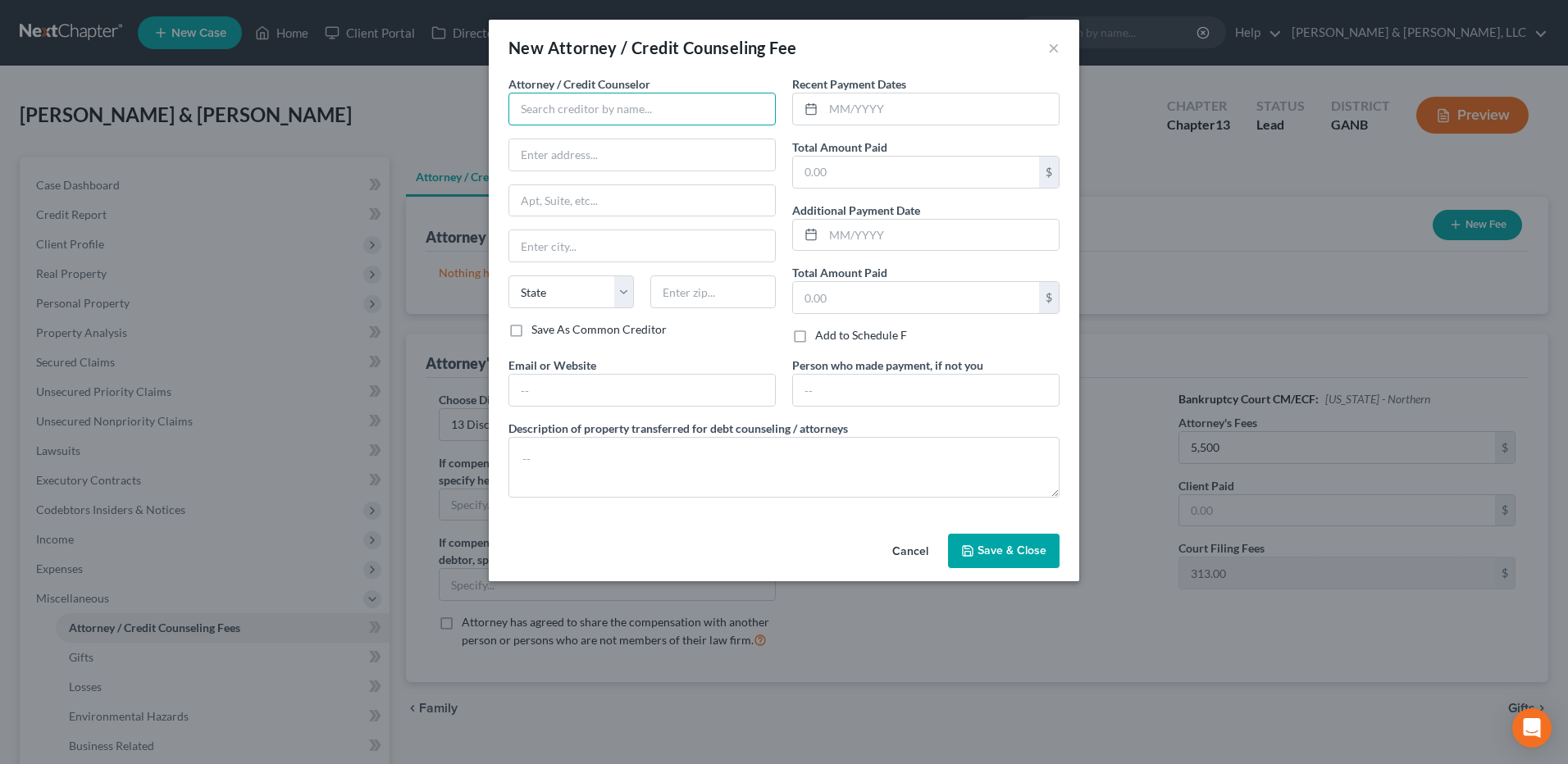
click at [651, 101] on input "text" at bounding box center [642, 109] width 267 height 32
type input "CC Advising"
click at [866, 117] on input "text" at bounding box center [940, 110] width 235 height 32
type input "08/2025"
type input "20"
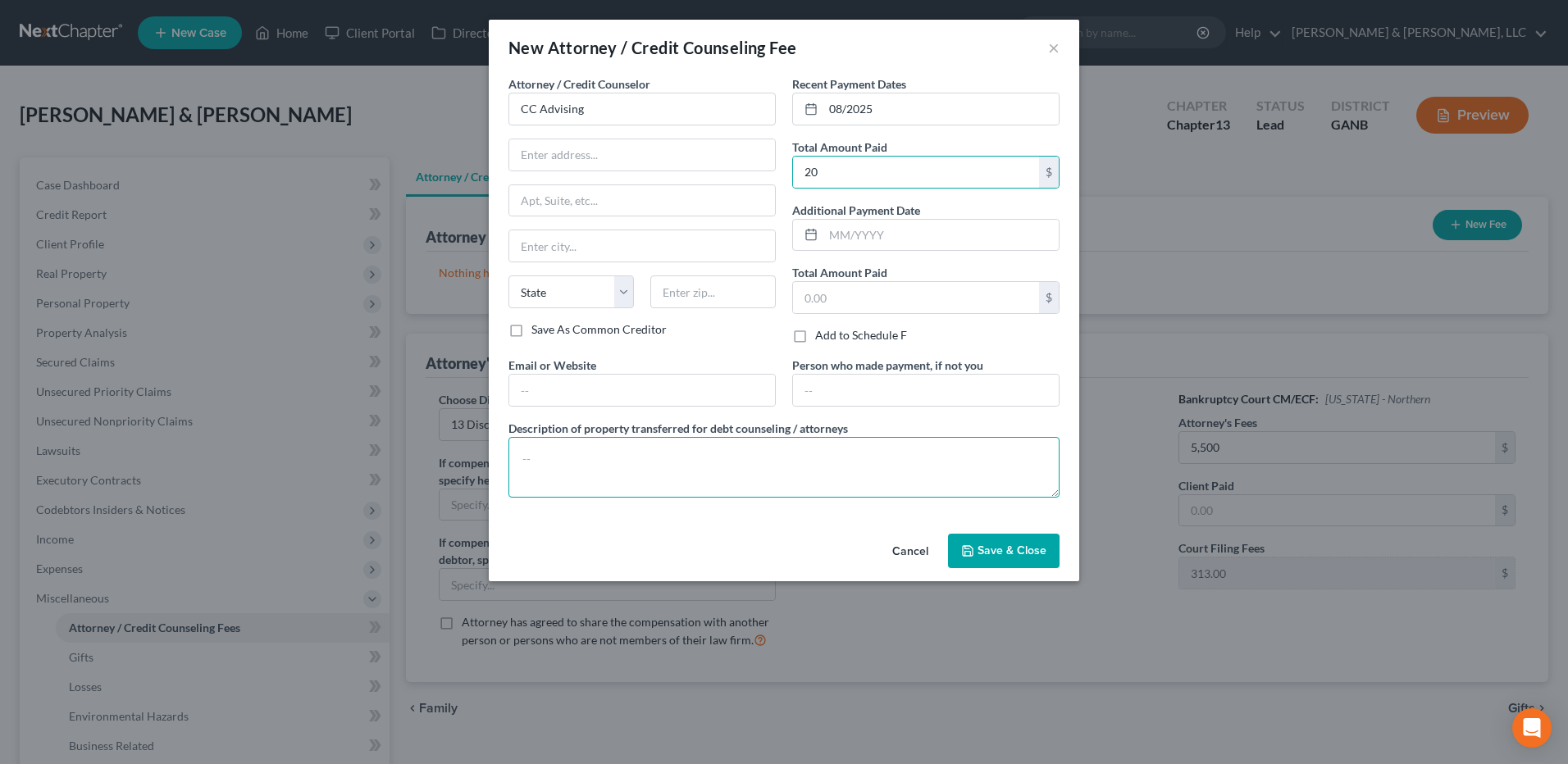
click at [778, 443] on textarea at bounding box center [784, 467] width 551 height 60
type textarea "$20"
click at [1006, 557] on button "Save & Close" at bounding box center [1003, 550] width 111 height 34
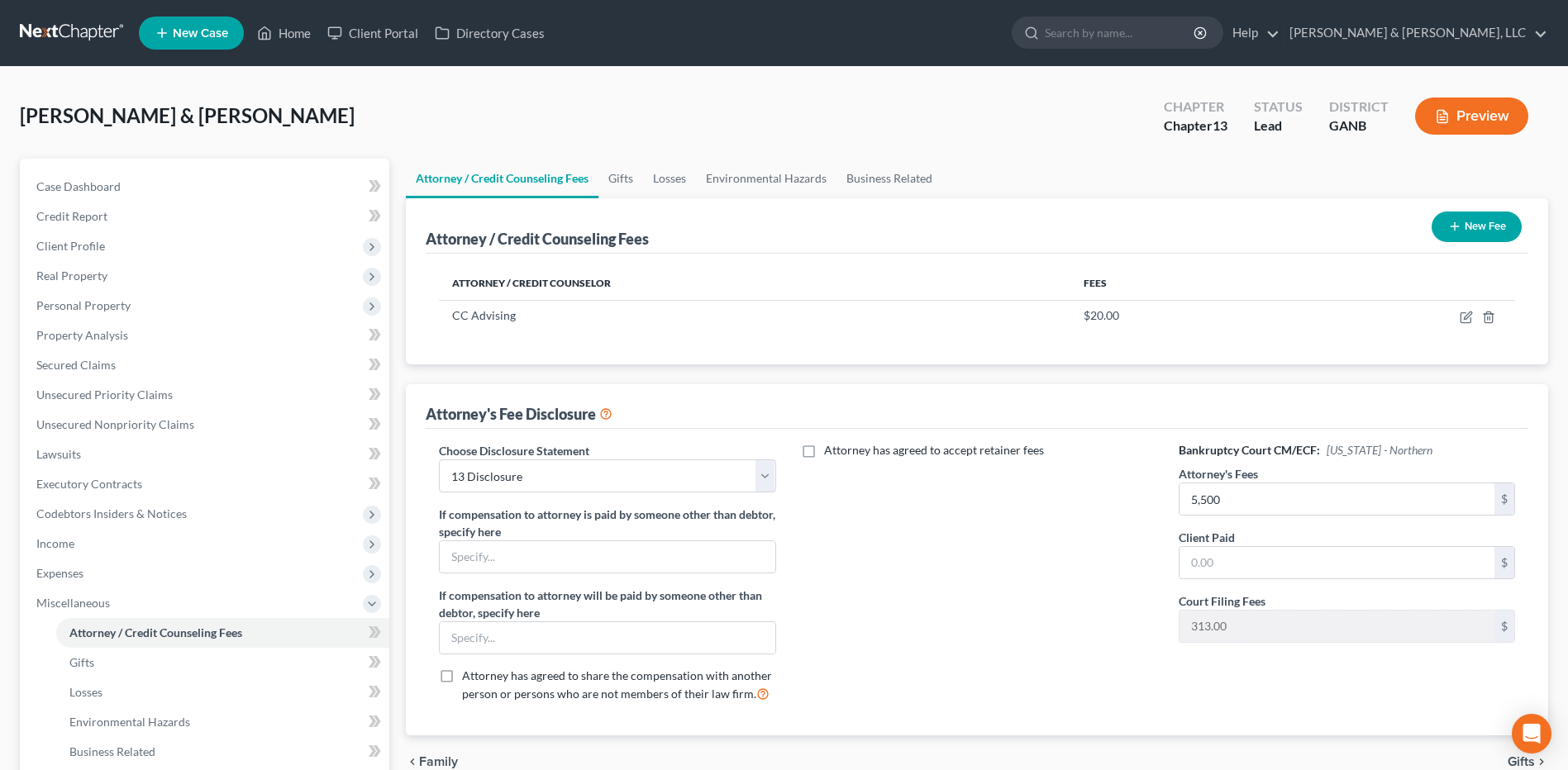
click at [1458, 213] on button "New Fee" at bounding box center [1476, 226] width 90 height 31
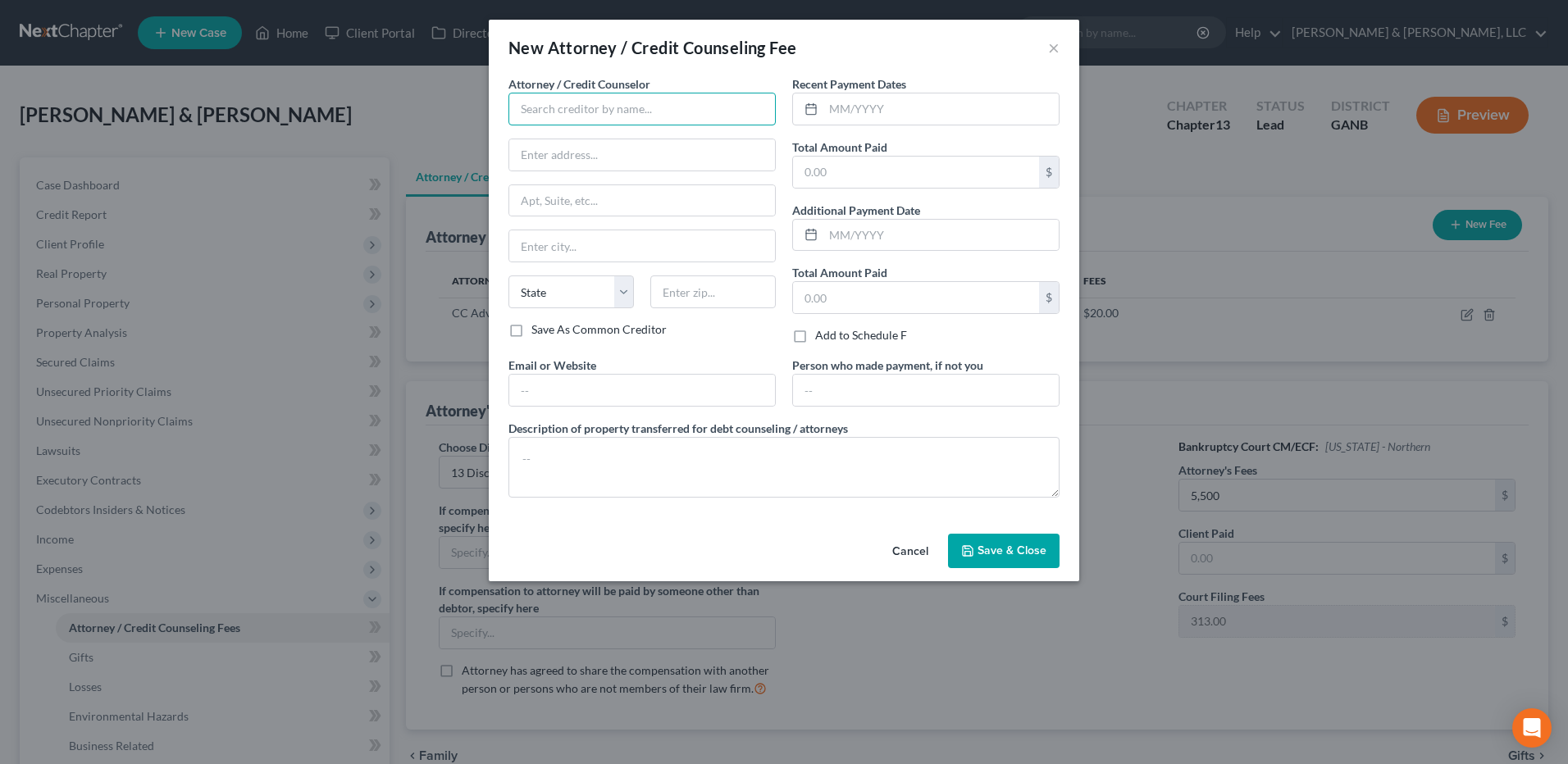
click at [609, 119] on input "text" at bounding box center [642, 109] width 267 height 32
type input "[PERSON_NAME] & [PERSON_NAME] LLC"
click at [857, 99] on input "text" at bounding box center [940, 110] width 235 height 32
type input "08/2025"
type input "313"
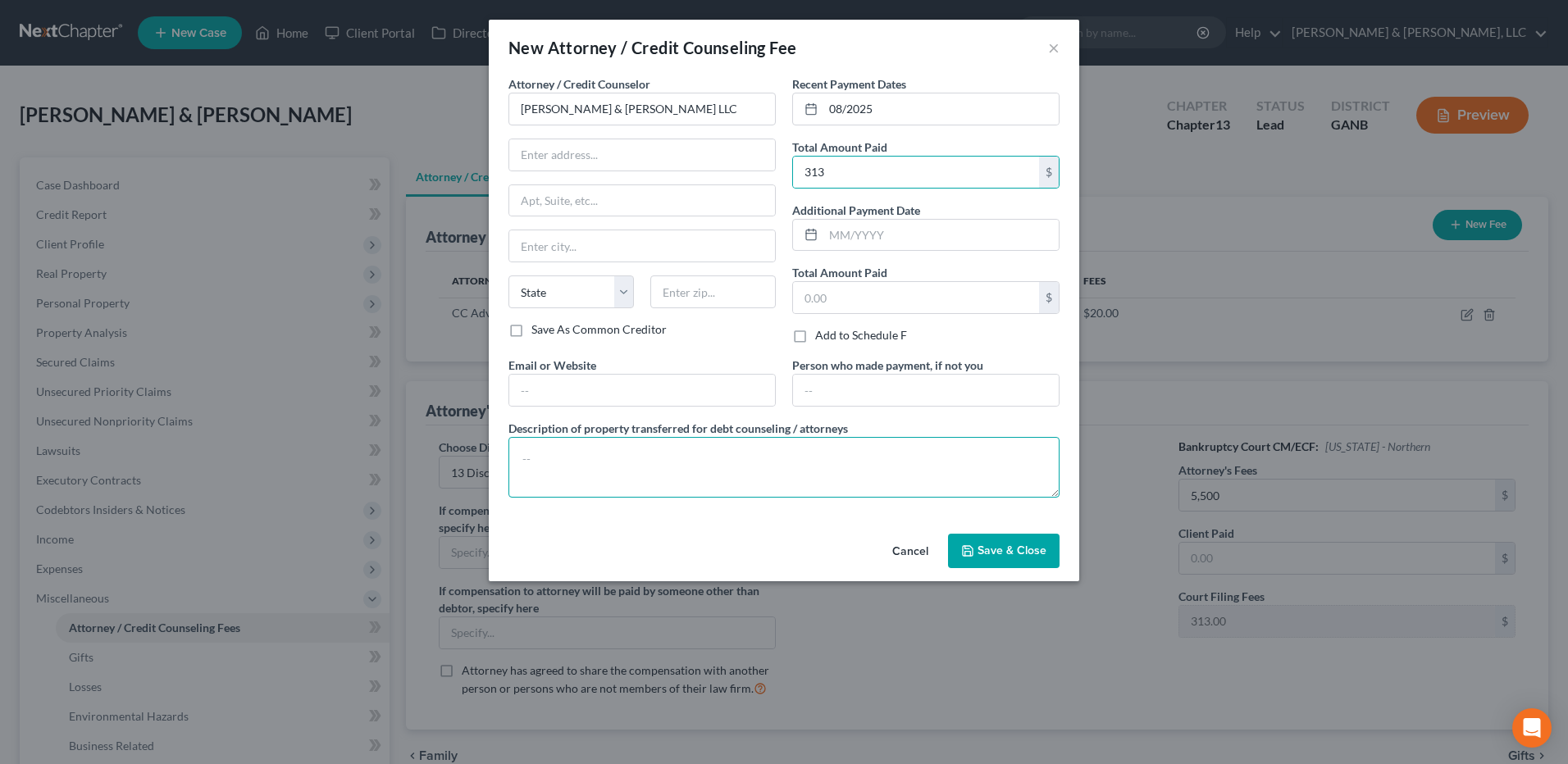
click at [737, 443] on textarea at bounding box center [784, 467] width 551 height 60
type textarea "$313 court costs"
click at [1011, 562] on button "Save & Close" at bounding box center [1003, 550] width 111 height 34
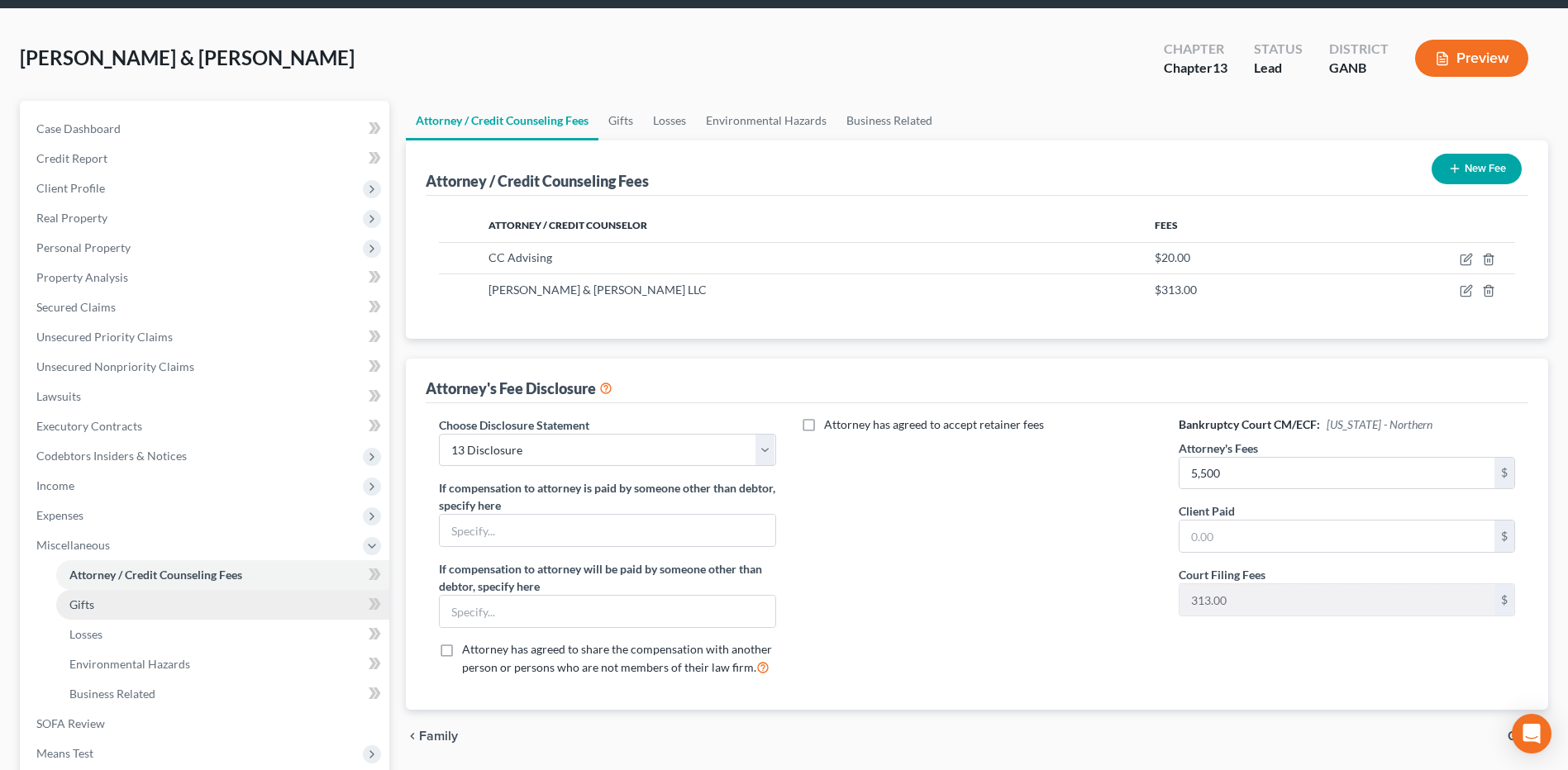
scroll to position [165, 0]
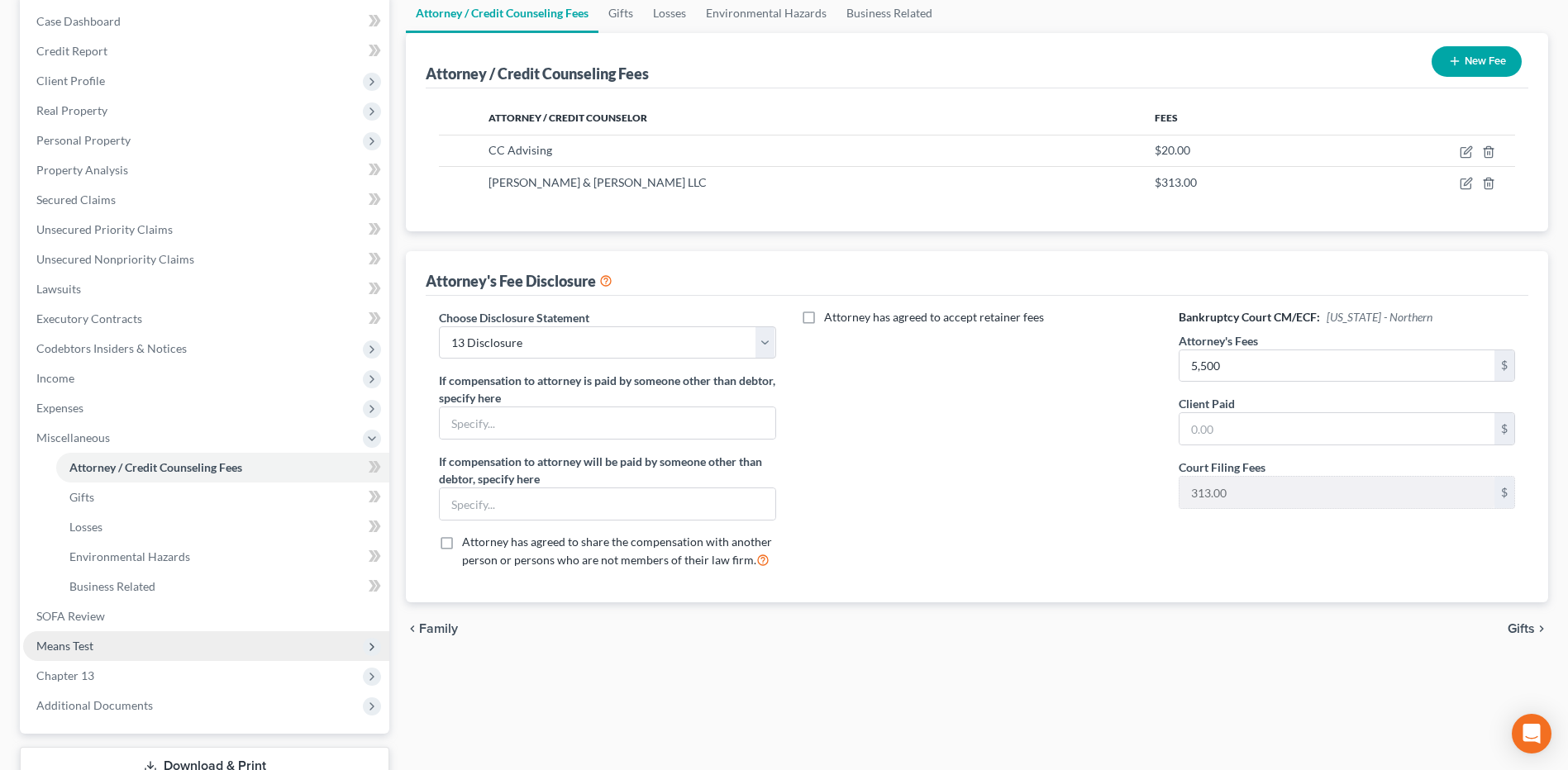
click at [146, 638] on span "Means Test" at bounding box center [206, 646] width 366 height 30
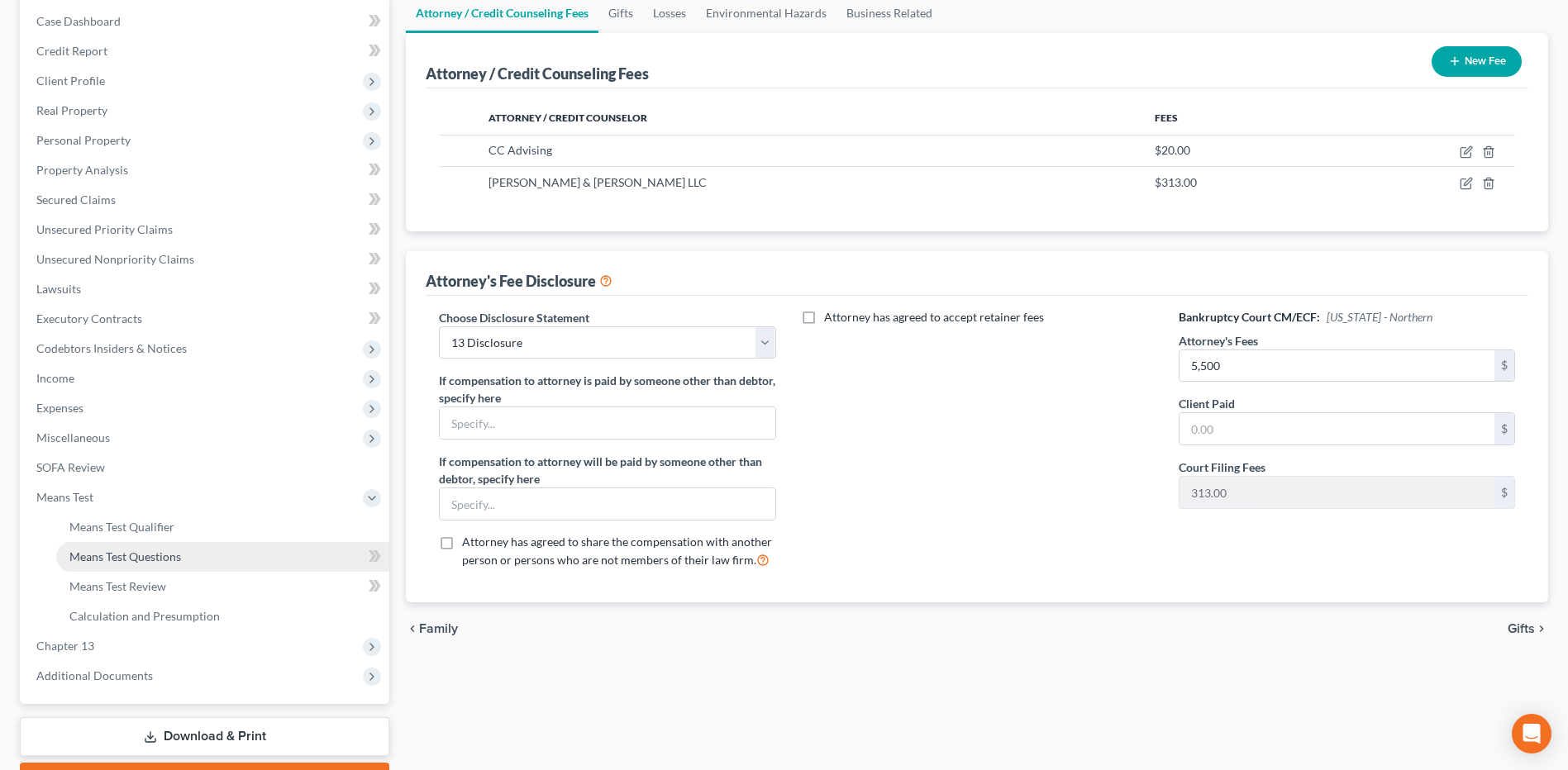
click at [173, 543] on link "Means Test Questions" at bounding box center [223, 557] width 333 height 30
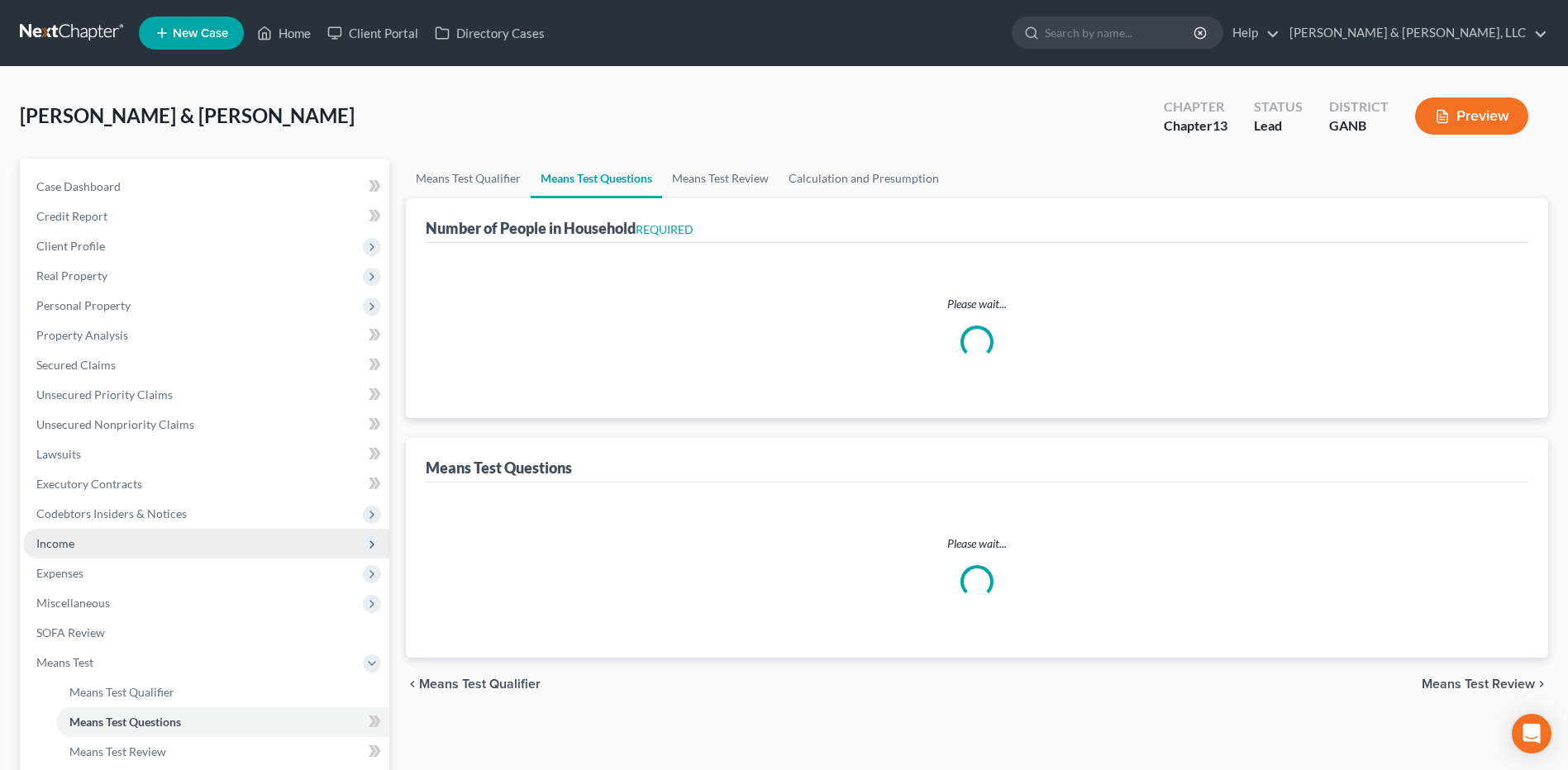
select select "1"
select select "60"
select select "1"
select select "60"
select select "0"
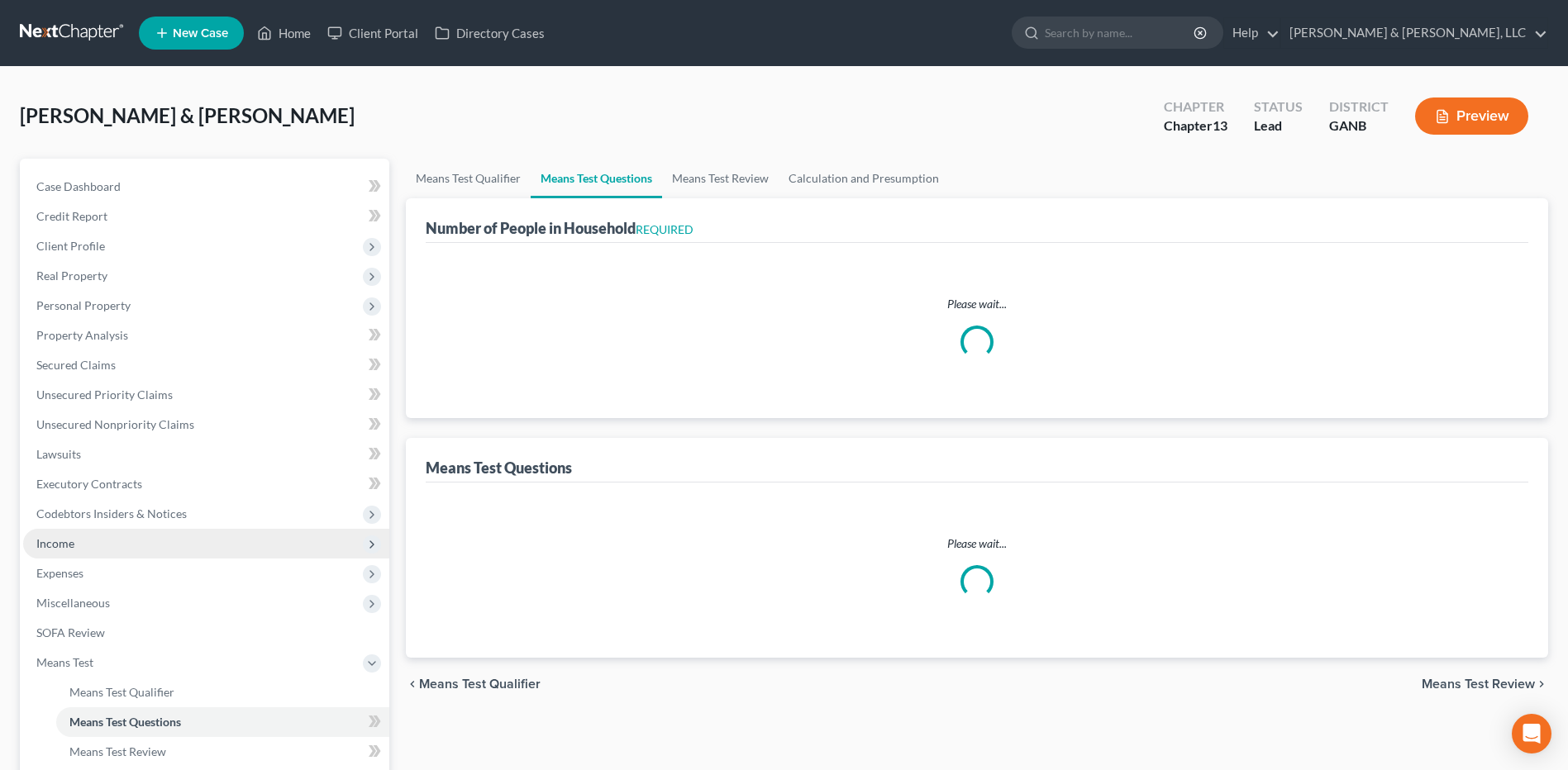
select select "60"
select select "2"
select select "6"
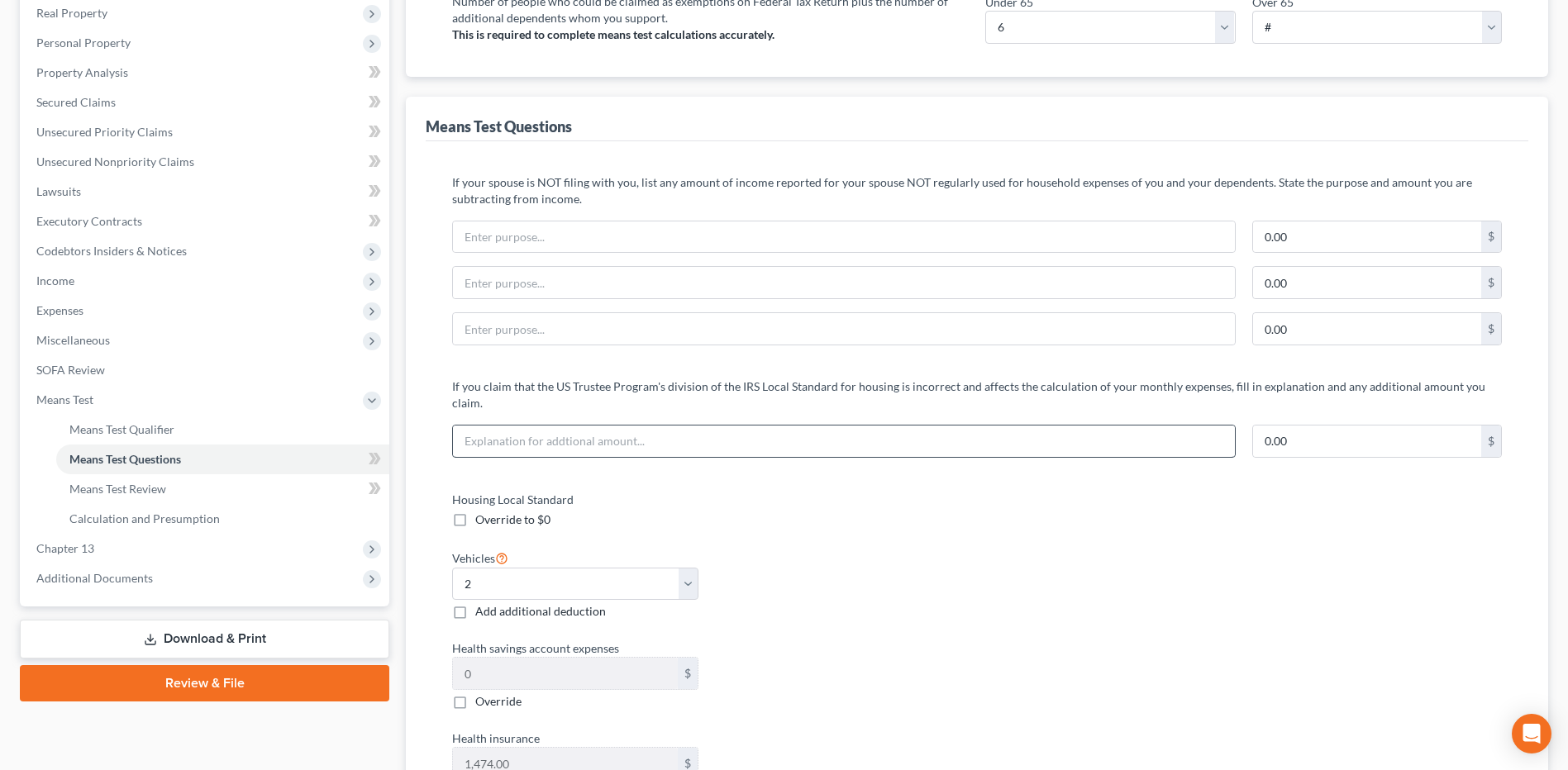
scroll to position [248, 0]
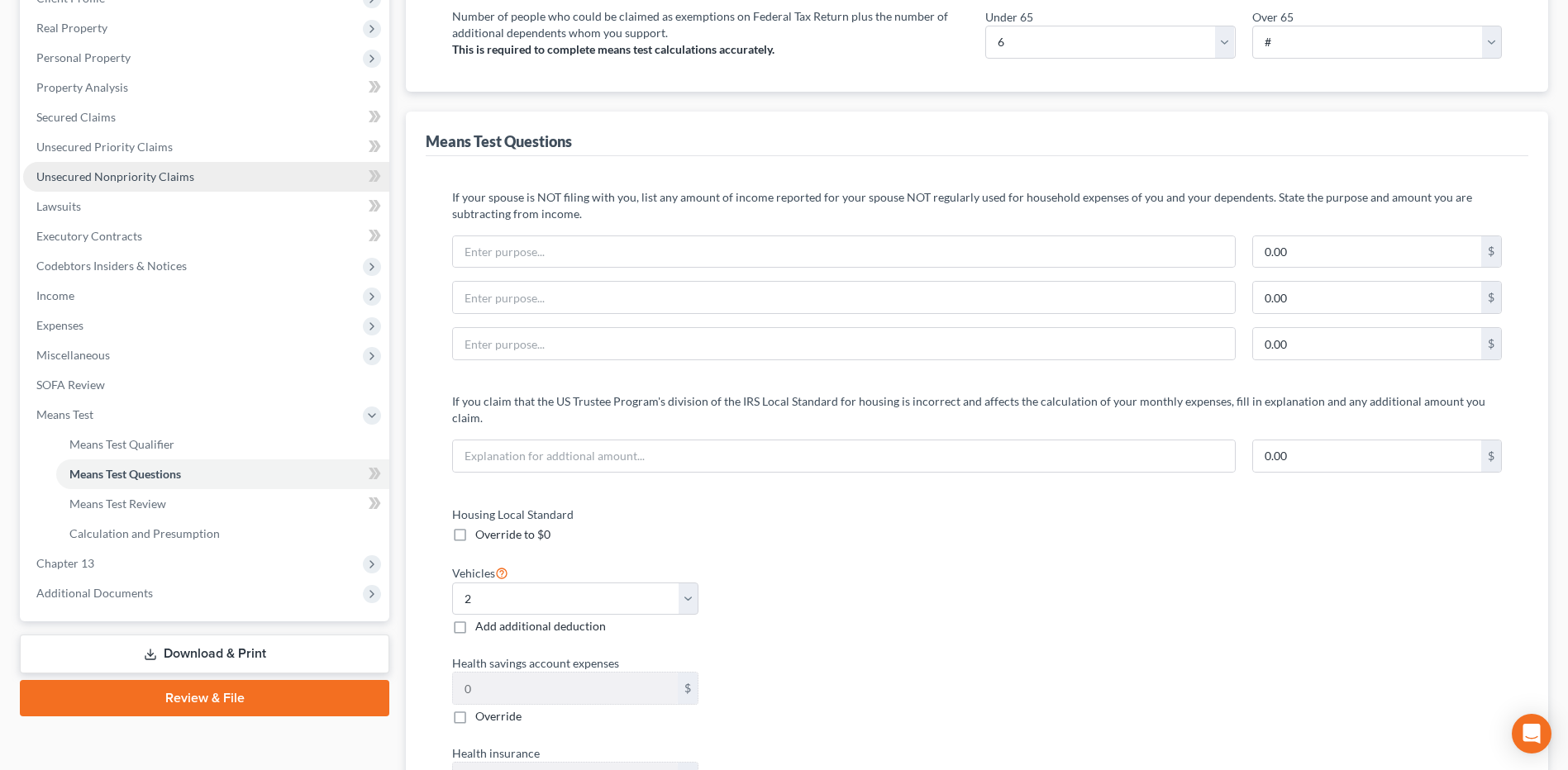
click at [158, 170] on span "Unsecured Nonpriority Claims" at bounding box center [115, 177] width 158 height 14
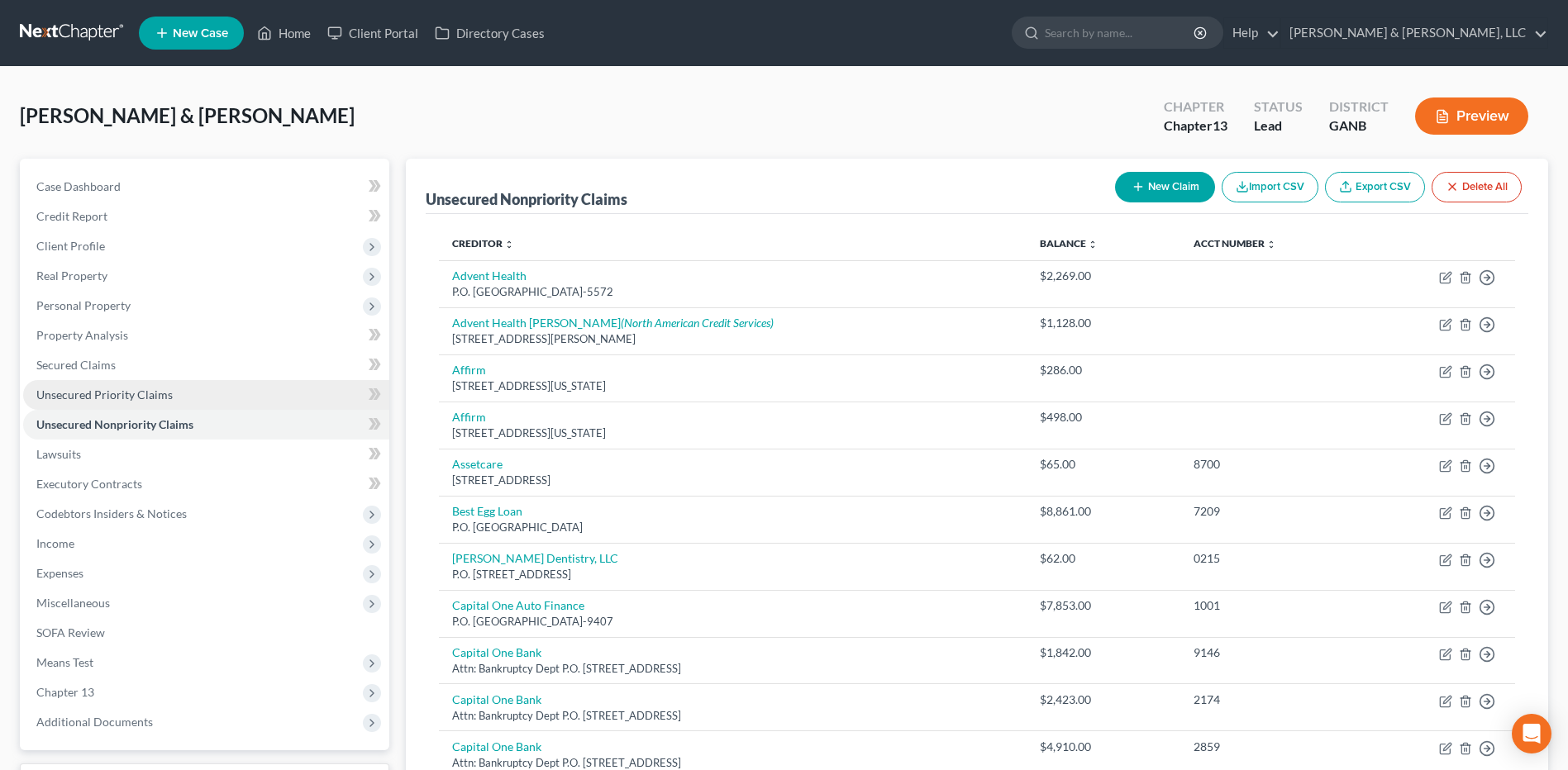
click at [152, 386] on link "Unsecured Priority Claims" at bounding box center [206, 395] width 366 height 30
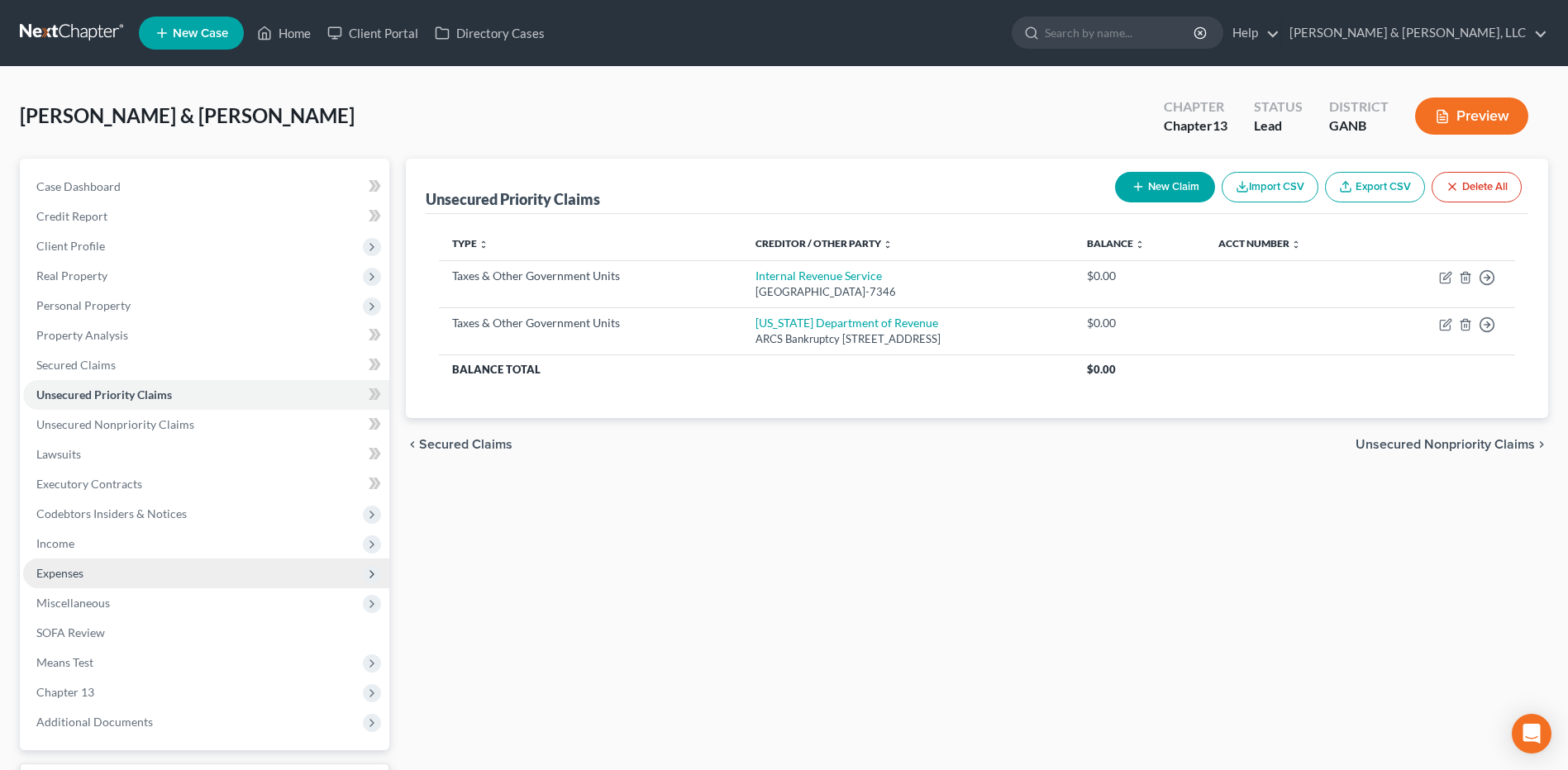
click at [95, 561] on span "Expenses" at bounding box center [206, 573] width 366 height 30
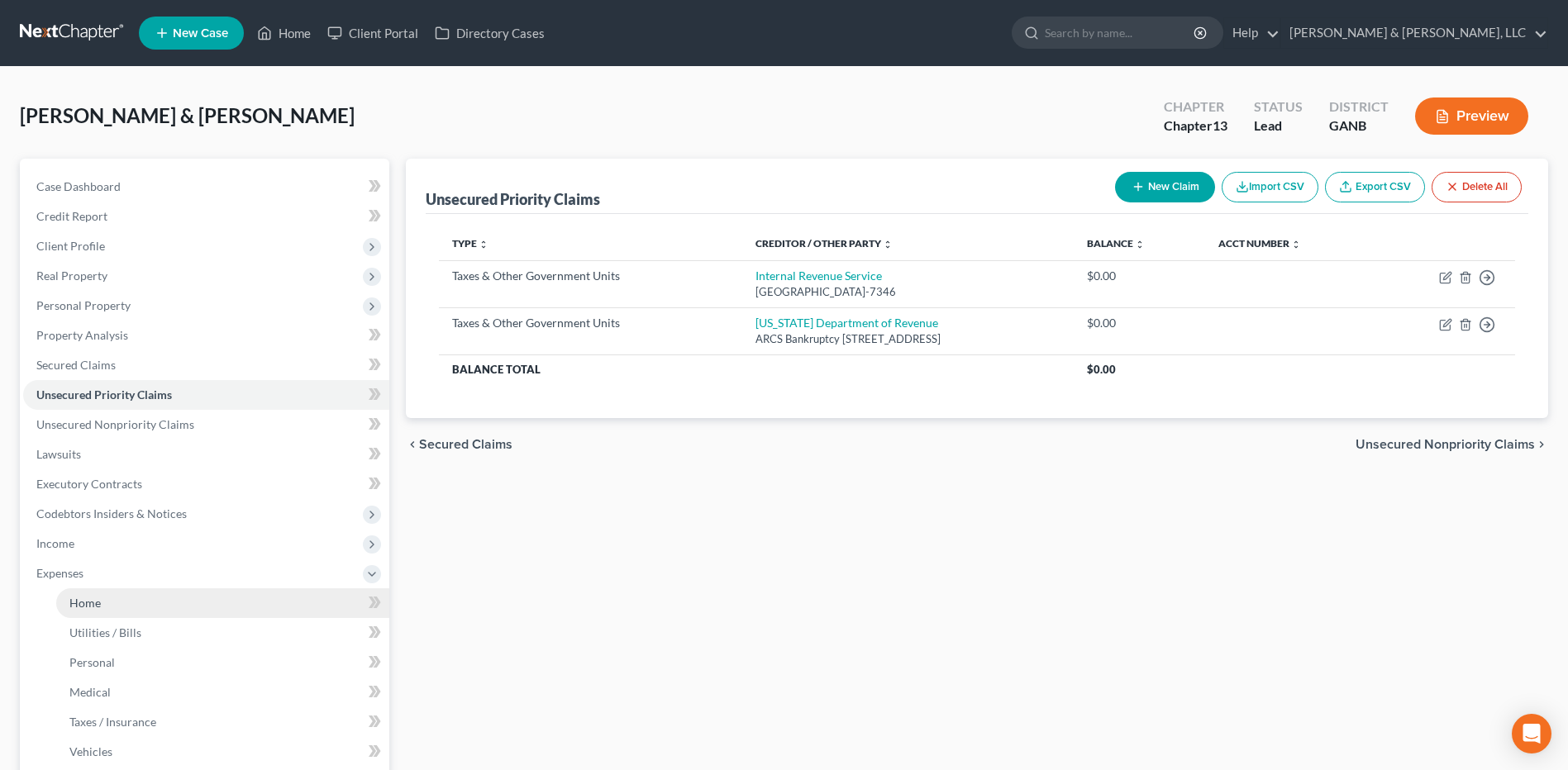
click at [122, 590] on link "Home" at bounding box center [223, 603] width 333 height 30
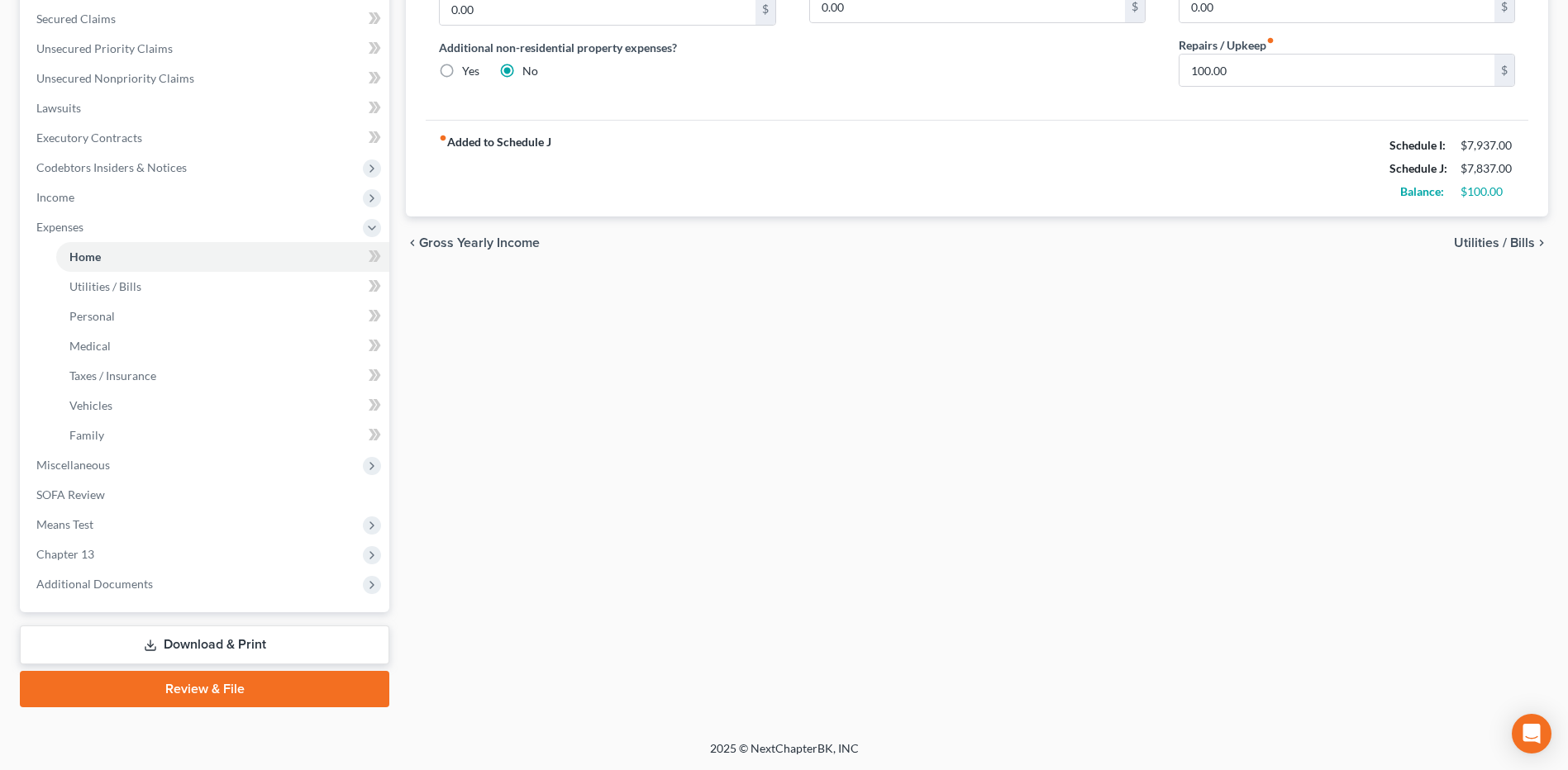
click at [207, 639] on link "Download & Print" at bounding box center [204, 645] width 369 height 39
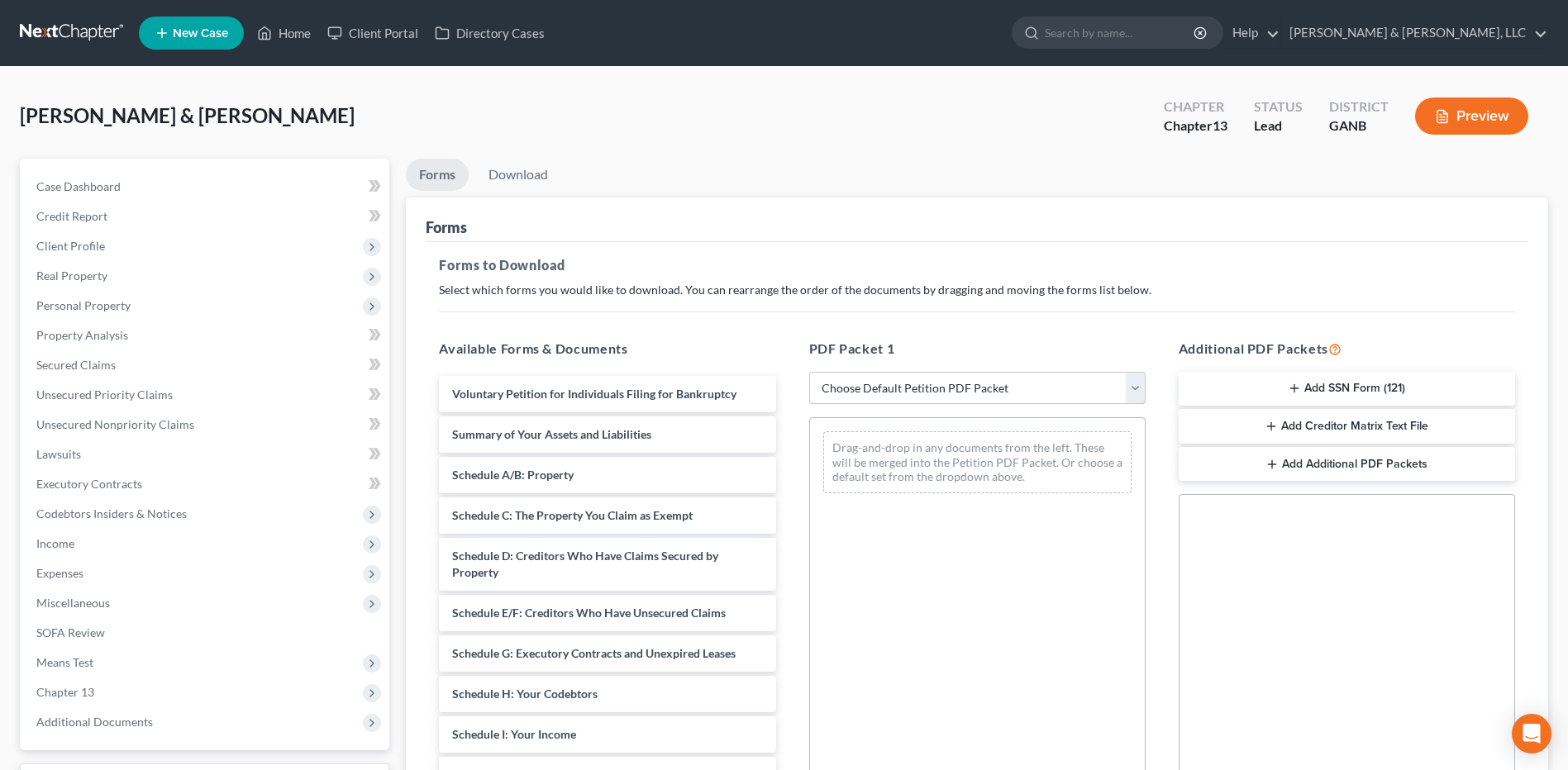
click at [902, 387] on select "Choose Default Petition PDF Packet Complete Bankruptcy Petition (all forms and …" at bounding box center [977, 388] width 337 height 33
select select "8"
click at [809, 372] on select "Choose Default Petition PDF Packet Complete Bankruptcy Petition (all forms and …" at bounding box center [977, 388] width 337 height 33
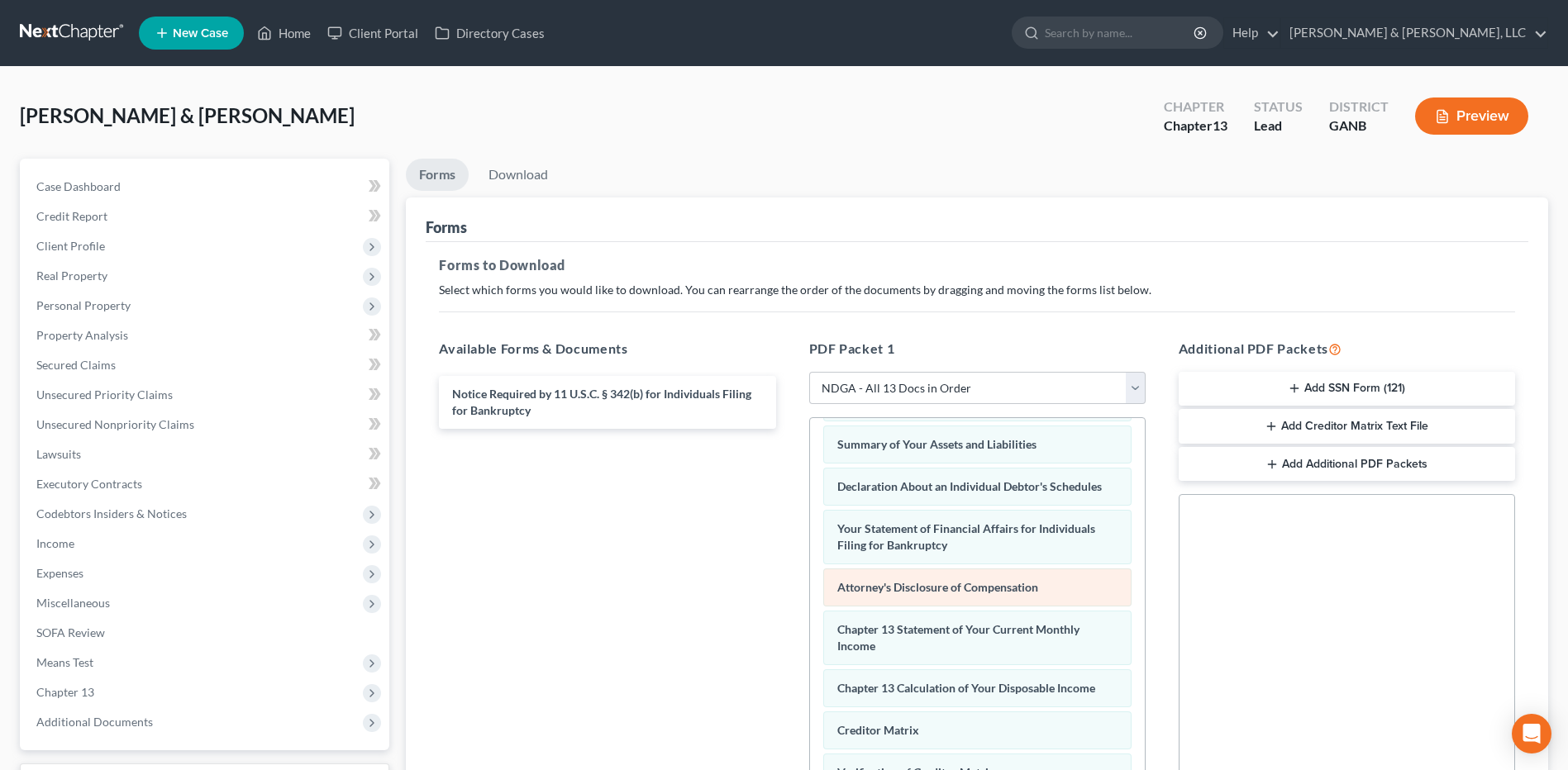
scroll to position [409, 0]
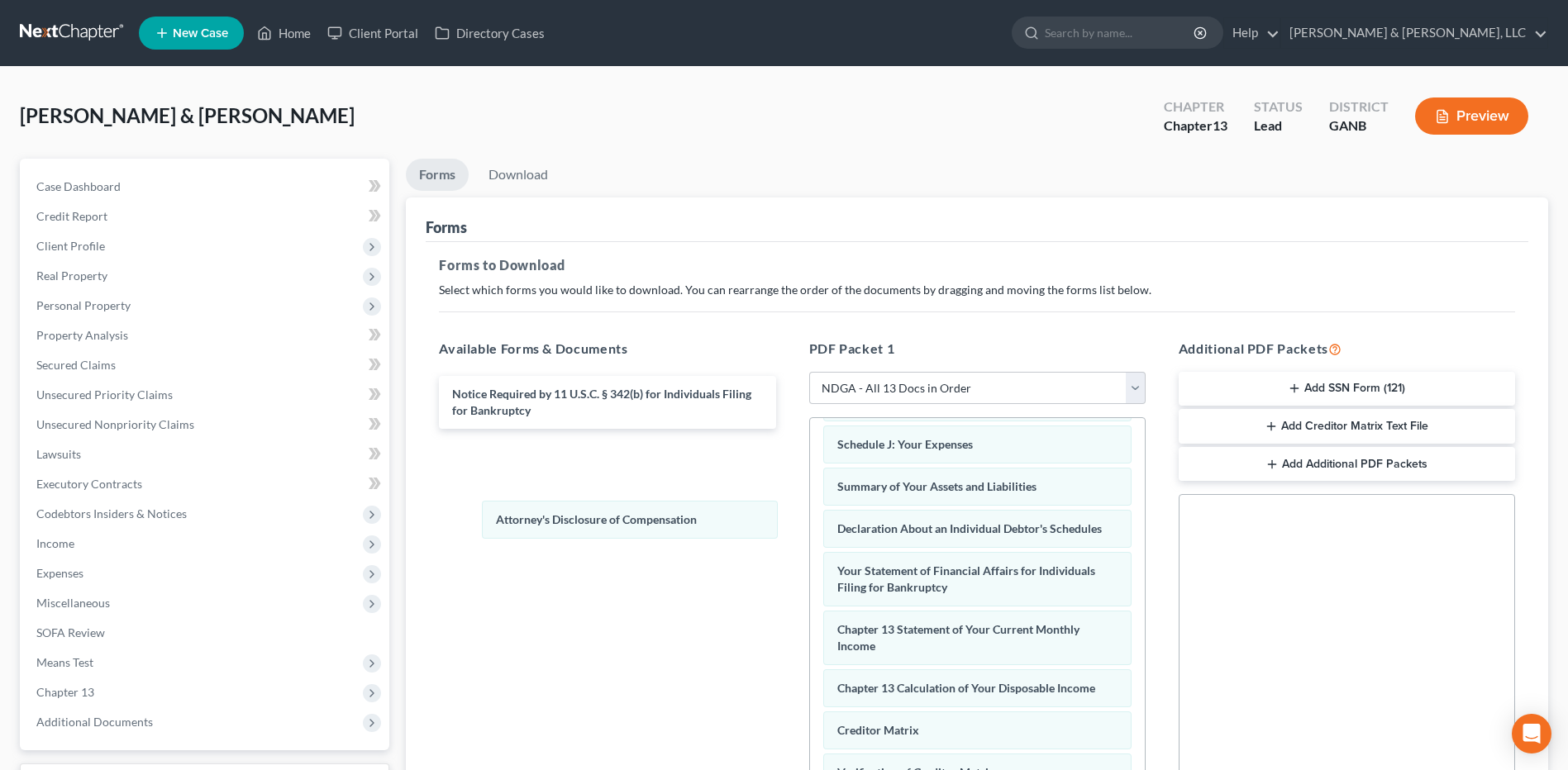
click at [810, 525] on div "Attorney's Disclosure of Compensation Voluntary Petition for Individuals Filing…" at bounding box center [977, 448] width 335 height 845
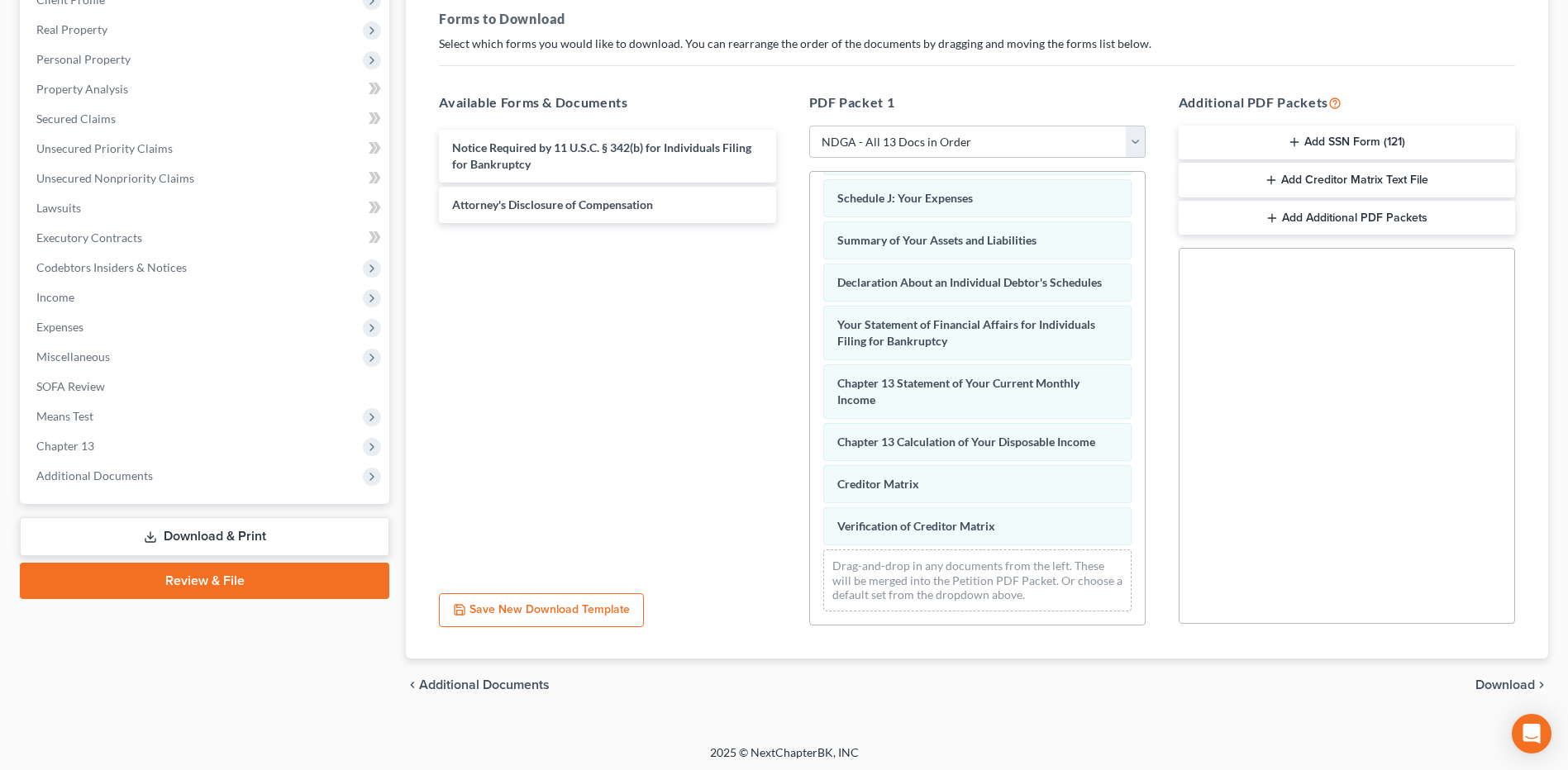
scroll to position [250, 0]
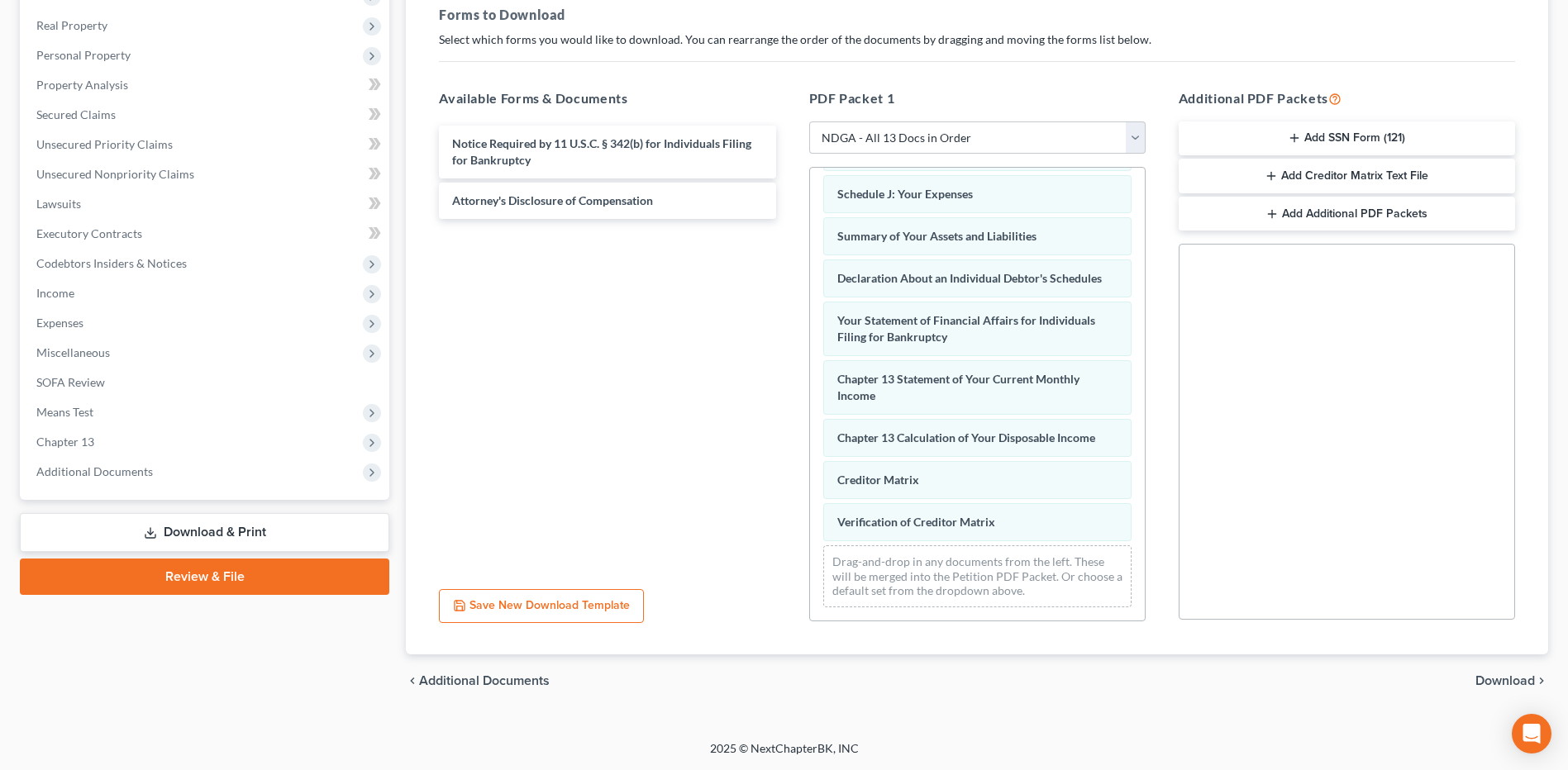
click at [1491, 684] on span "Download" at bounding box center [1504, 680] width 59 height 13
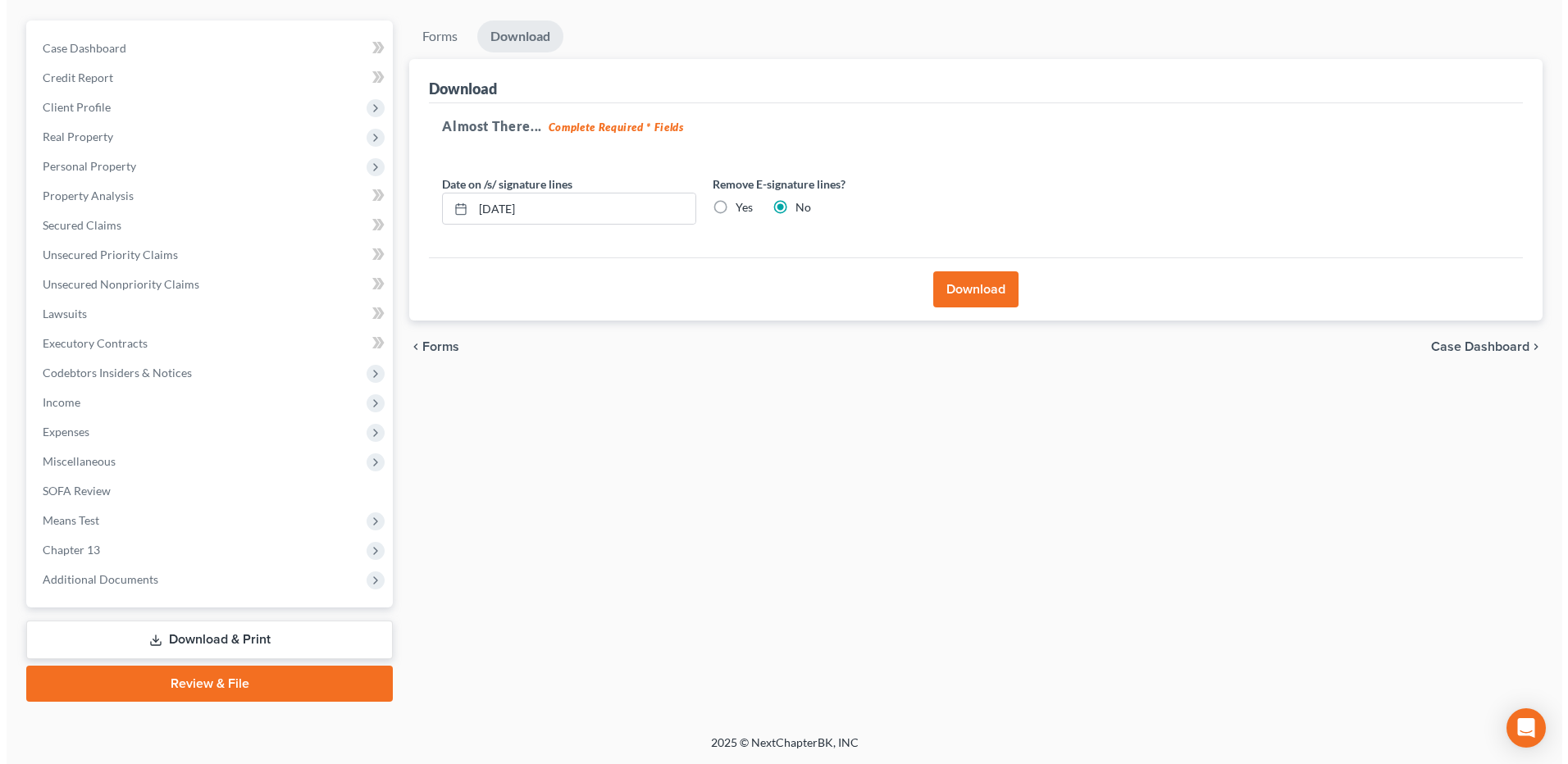
scroll to position [137, 0]
click at [743, 215] on label "Yes" at bounding box center [738, 207] width 18 height 17
click at [743, 209] on input "Yes" at bounding box center [741, 204] width 11 height 11
radio input "true"
radio input "false"
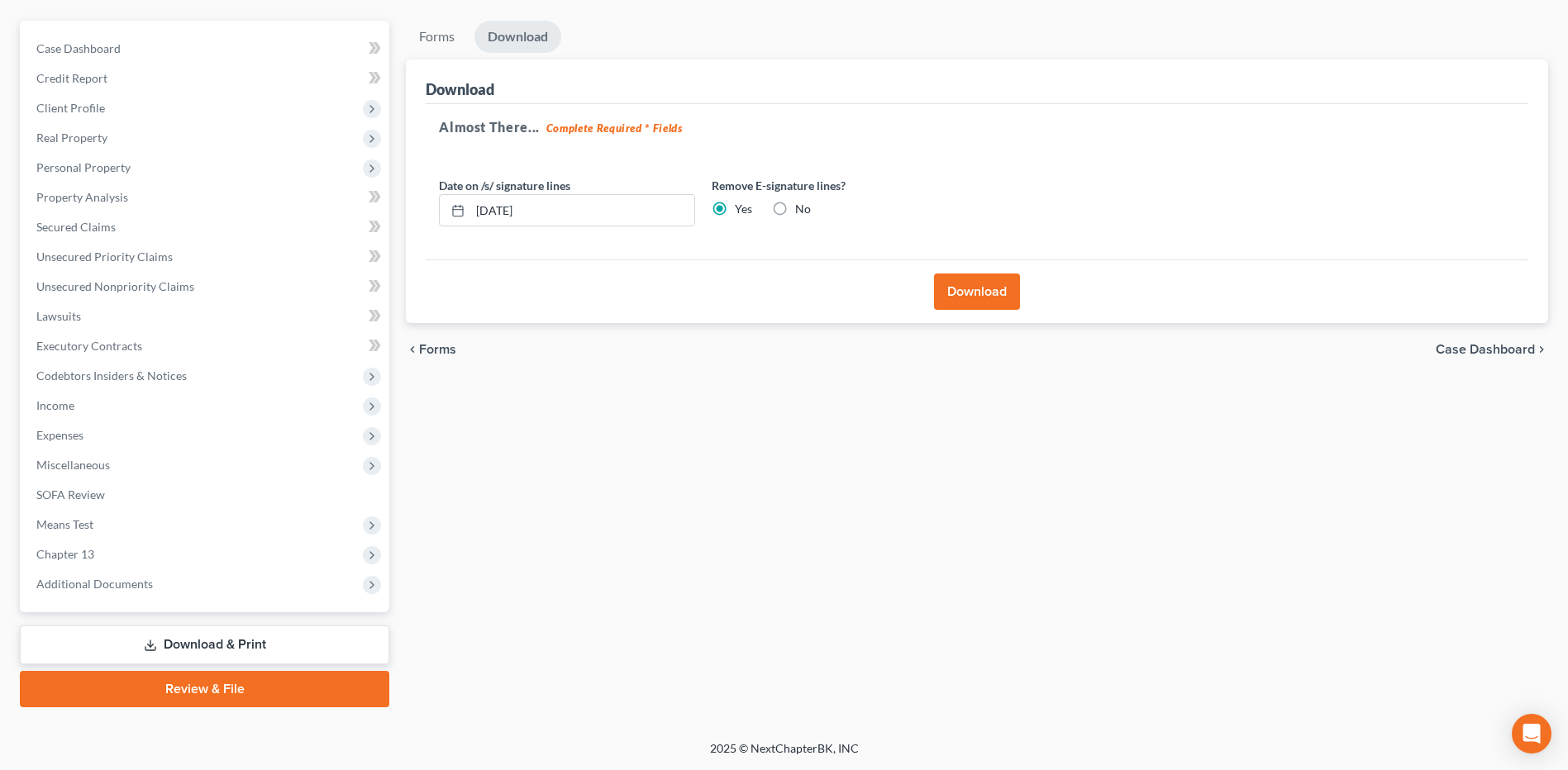
click at [996, 294] on button "Download" at bounding box center [976, 291] width 86 height 36
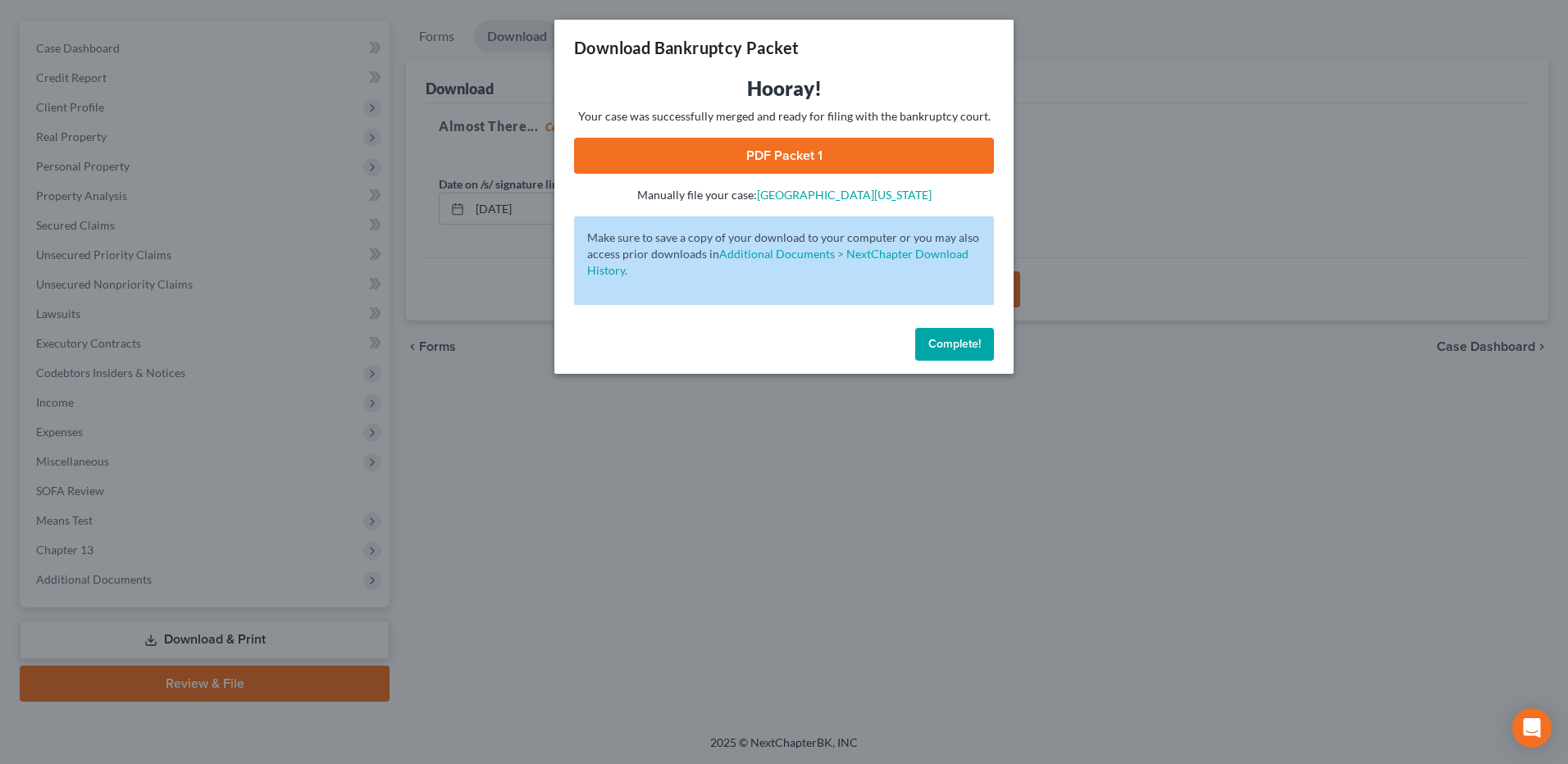
click at [808, 144] on link "PDF Packet 1" at bounding box center [784, 155] width 420 height 36
